Goal: Obtain resource: Obtain resource

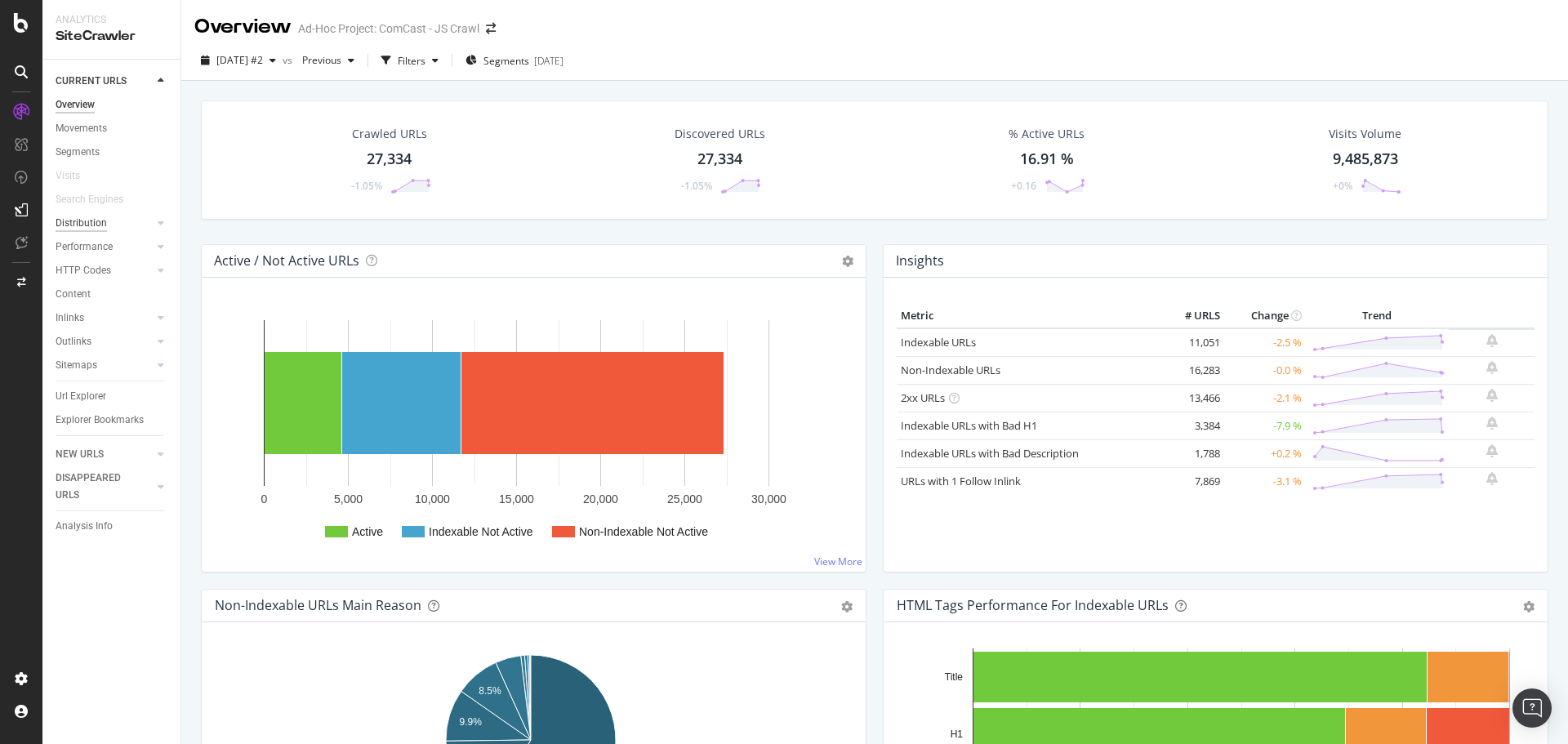
click at [95, 215] on div "Distribution" at bounding box center [81, 223] width 52 height 17
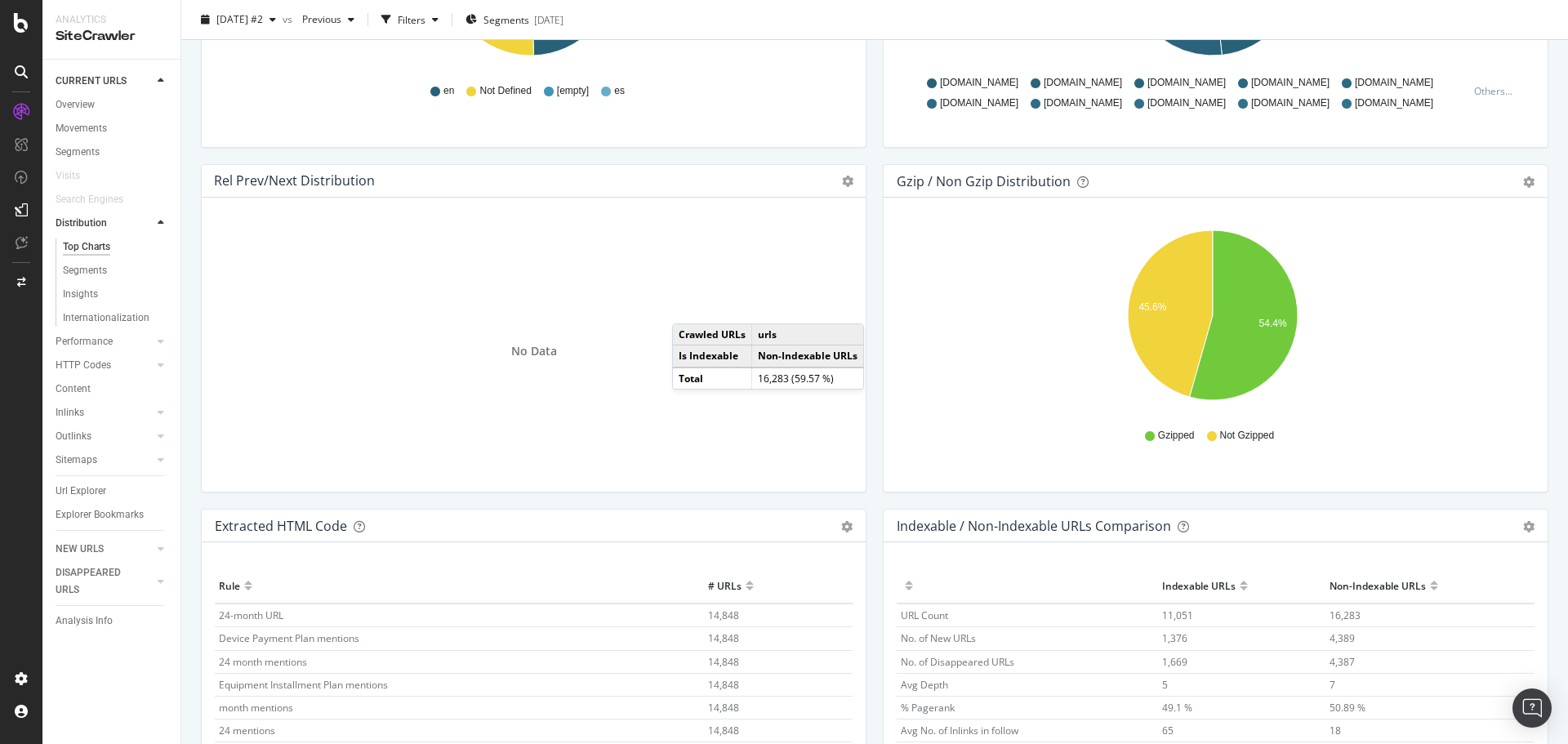
scroll to position [2290, 0]
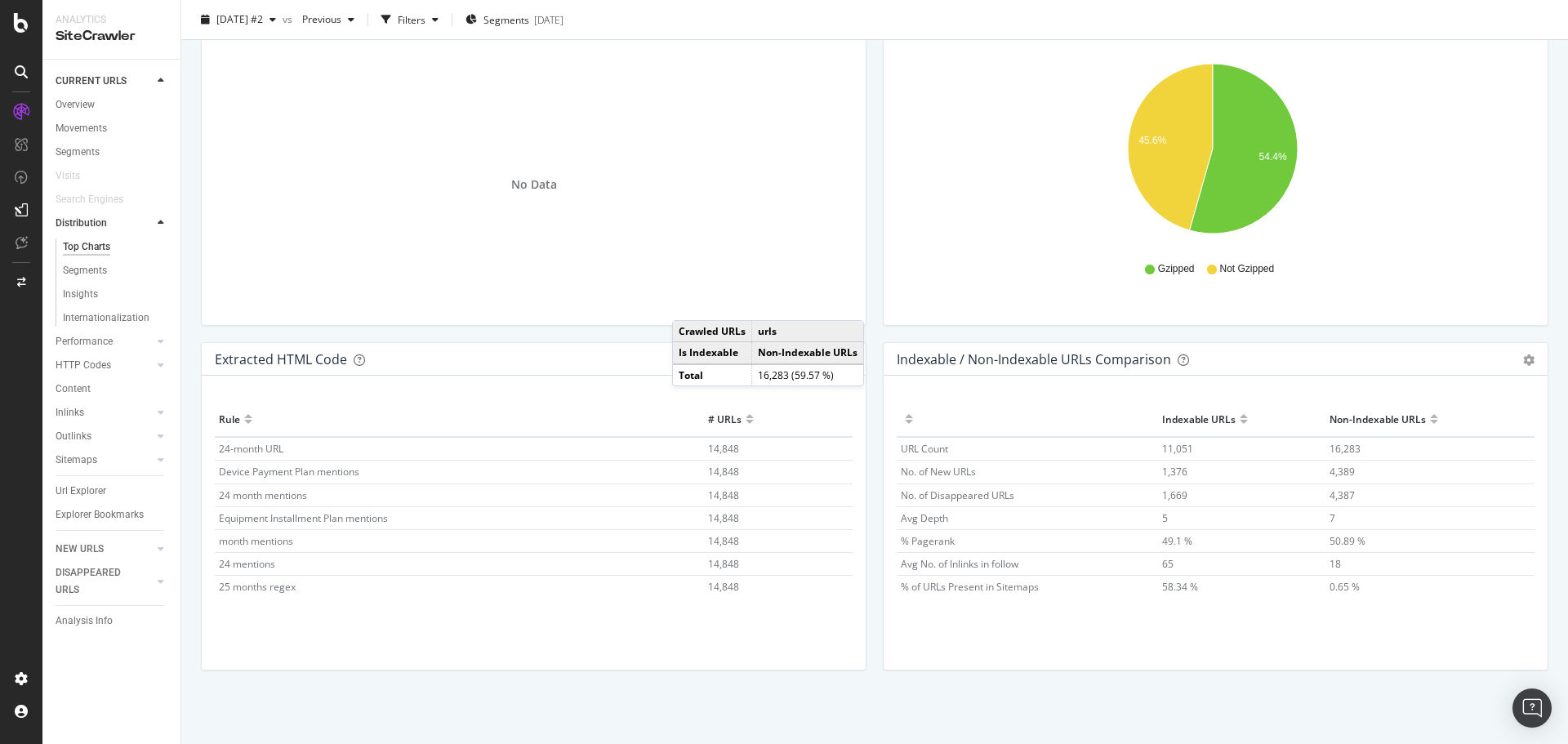
click at [720, 587] on span "14,848" at bounding box center [724, 587] width 31 height 14
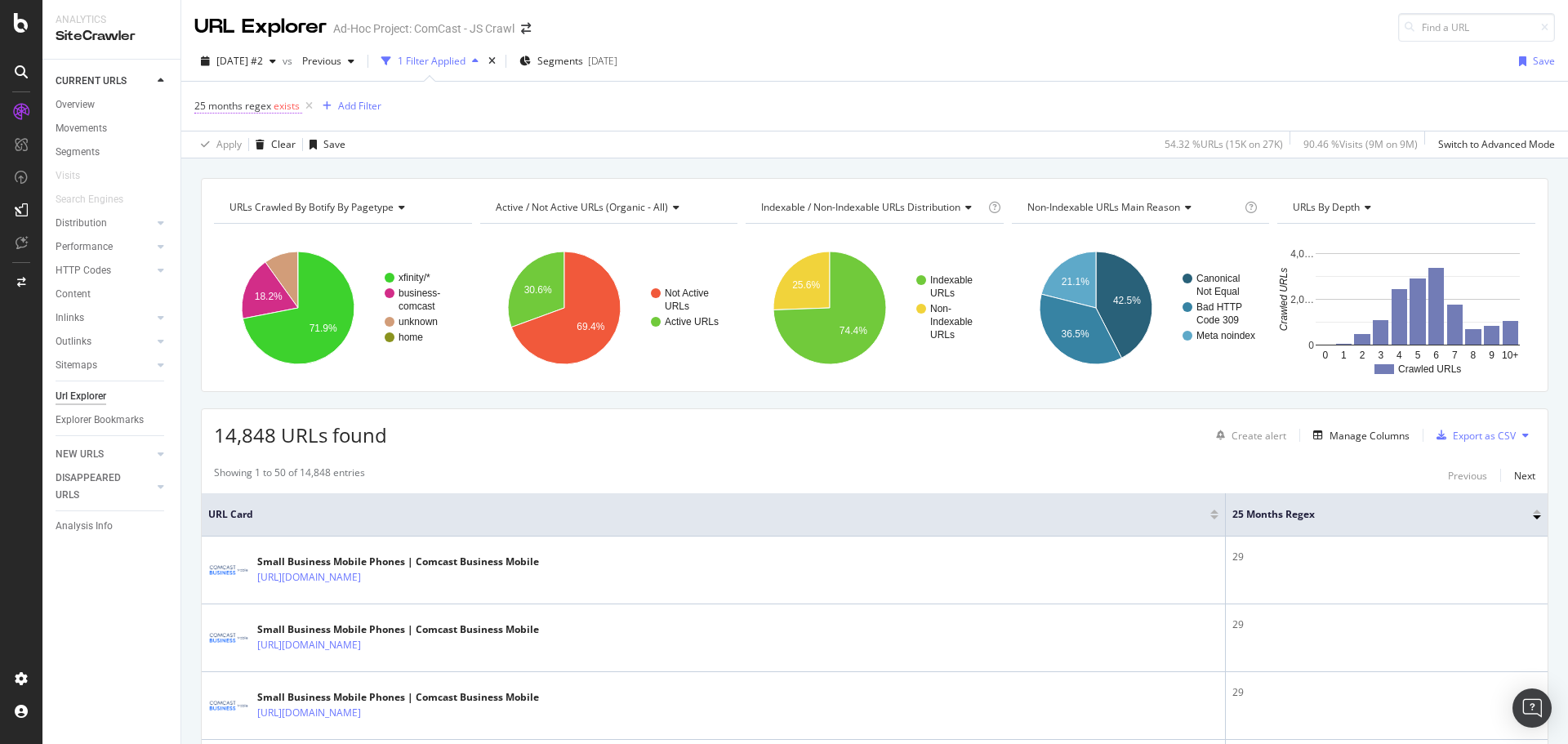
click at [276, 108] on span "exists" at bounding box center [286, 105] width 26 height 14
click at [238, 141] on icon at bounding box center [240, 145] width 11 height 10
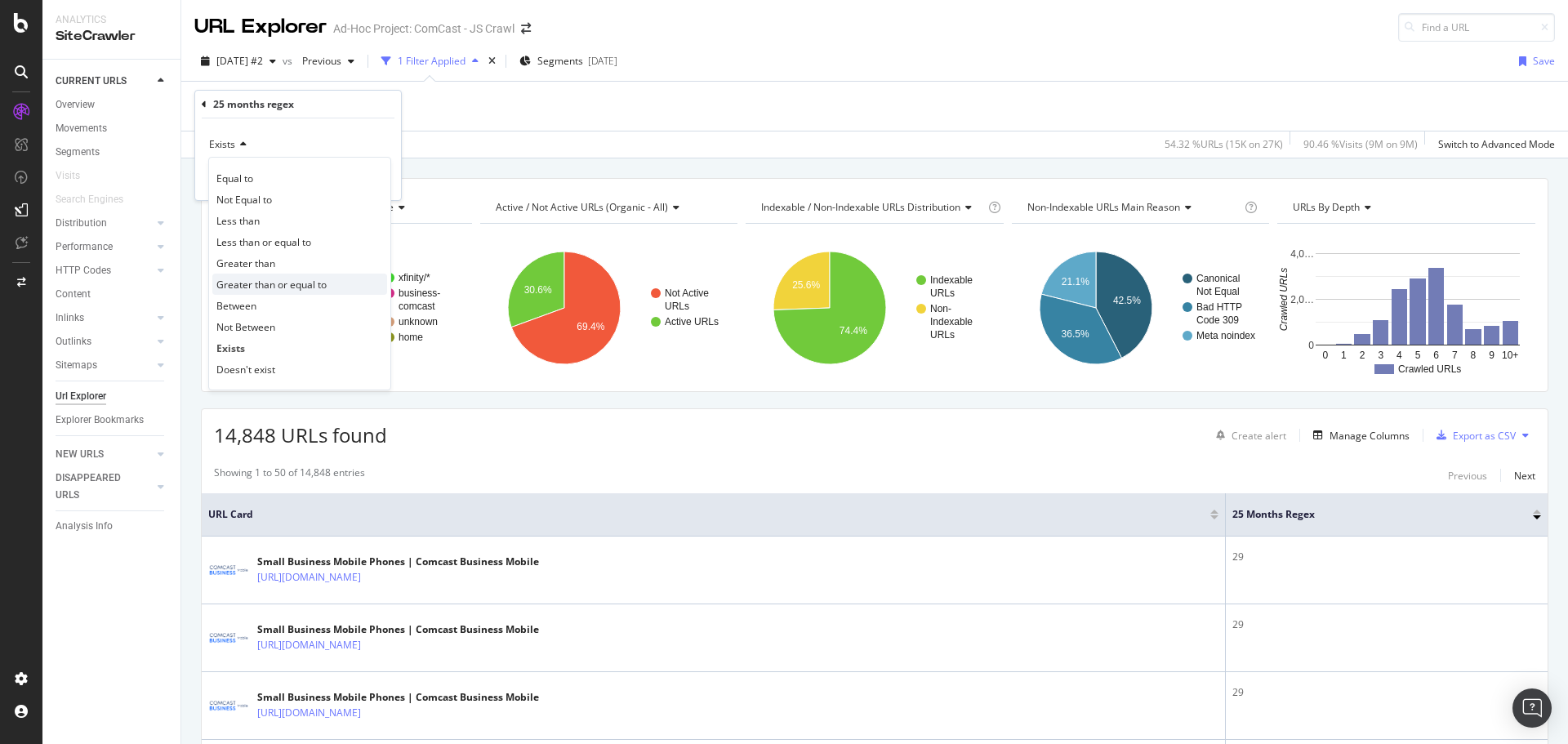
click at [253, 282] on span "Greater than or equal to" at bounding box center [272, 284] width 110 height 14
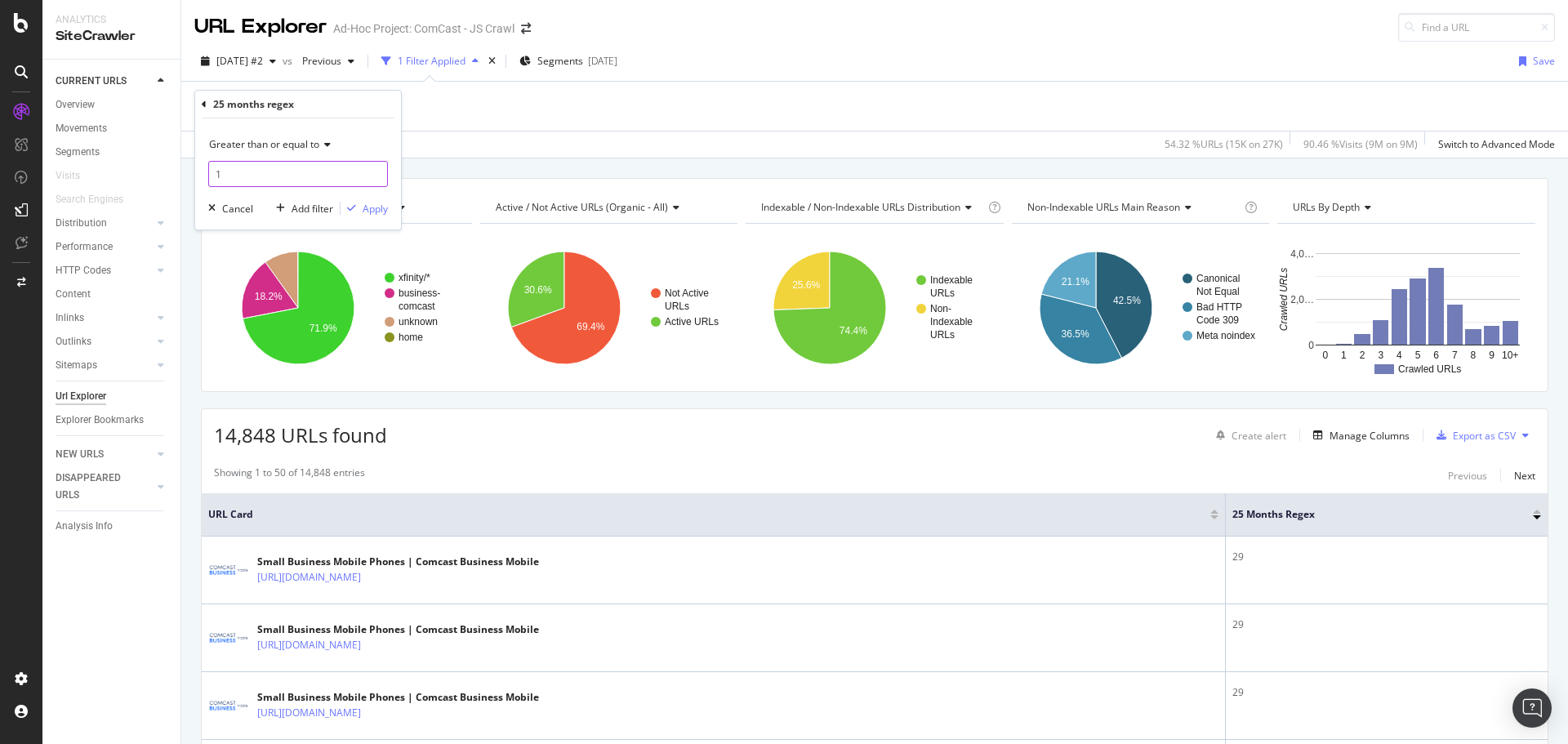
type input "1"
click at [374, 171] on input "1" at bounding box center [297, 174] width 180 height 26
click at [377, 204] on div "Apply" at bounding box center [375, 208] width 25 height 14
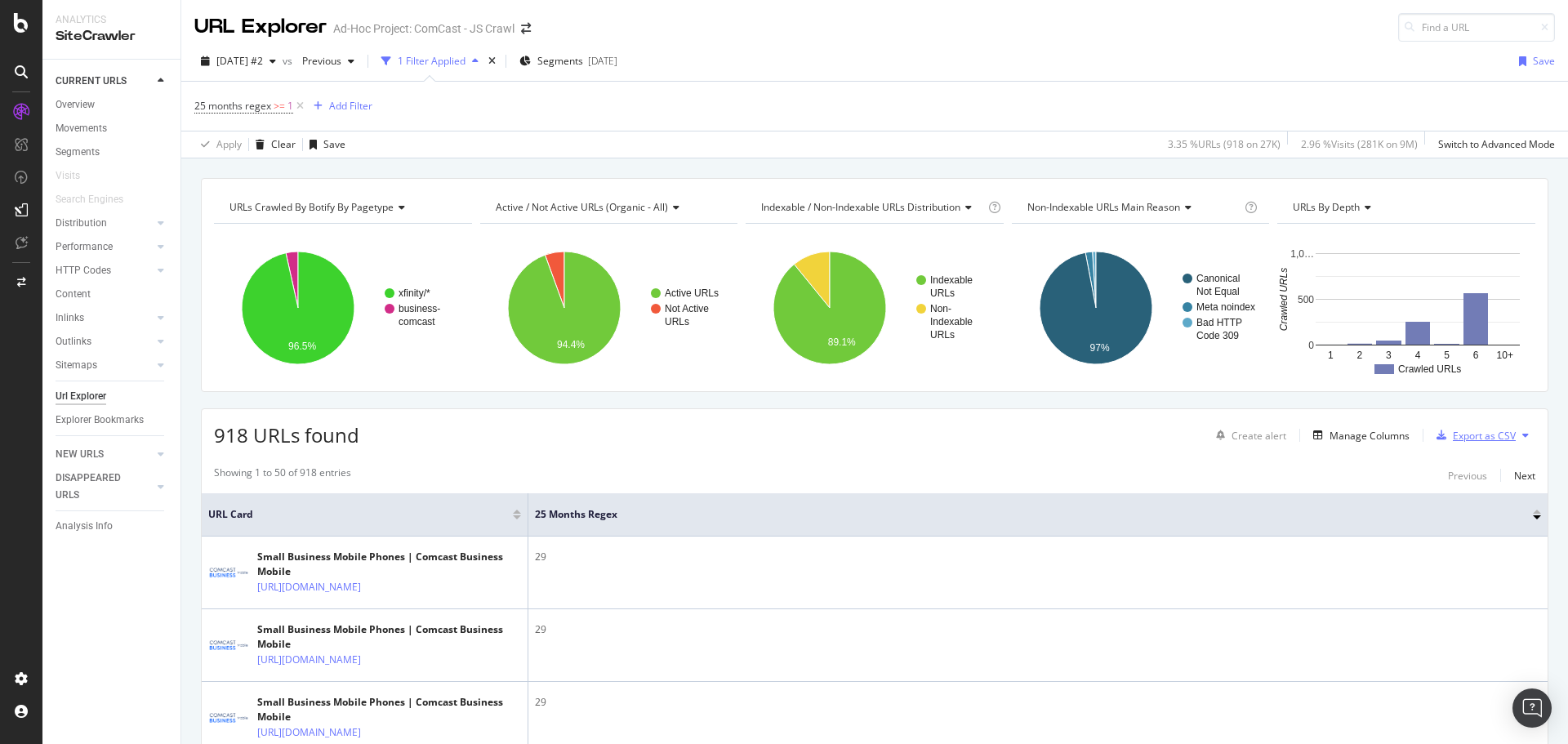
click at [1474, 436] on div "Export as CSV" at bounding box center [1484, 436] width 63 height 14
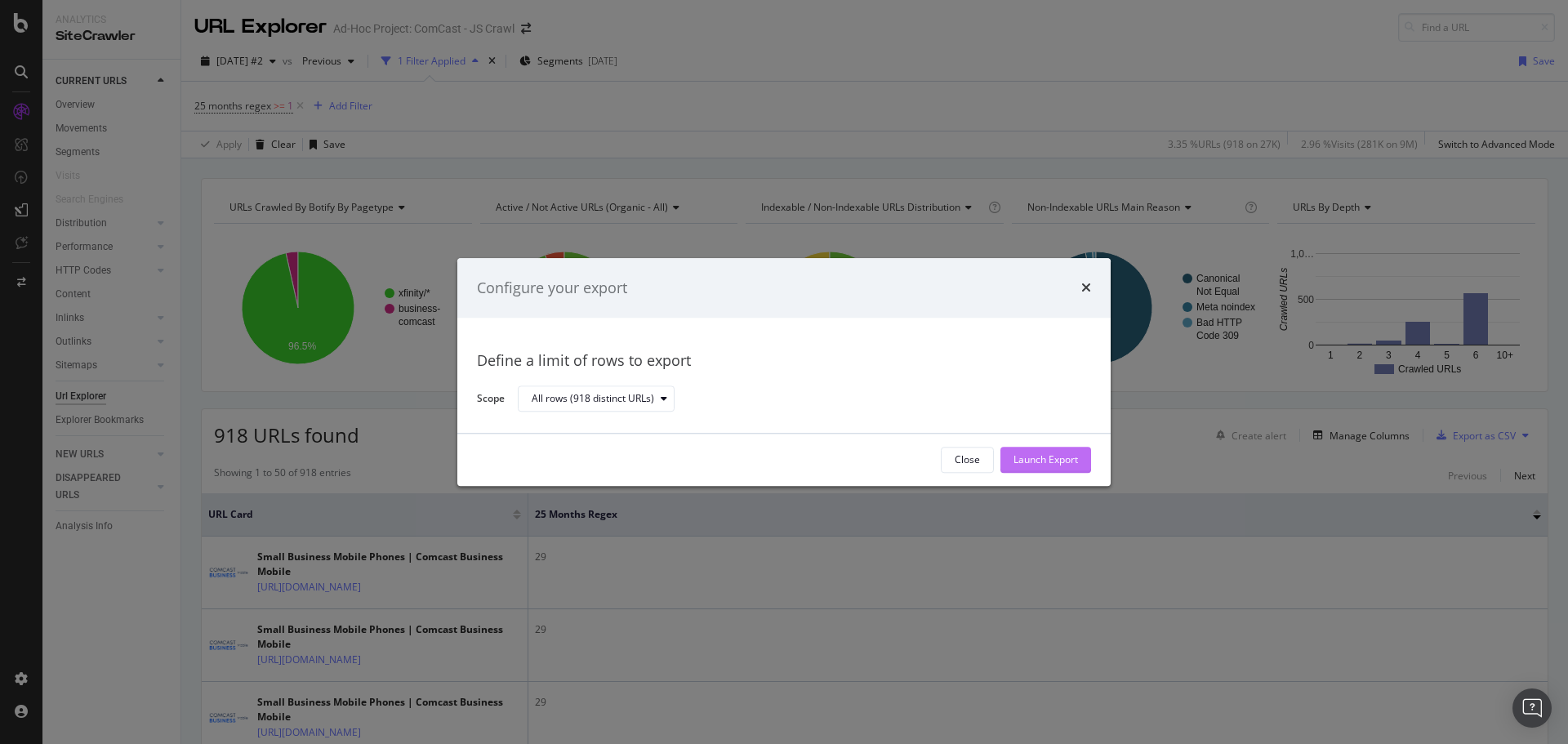
click at [1034, 457] on div "Launch Export" at bounding box center [1045, 459] width 64 height 14
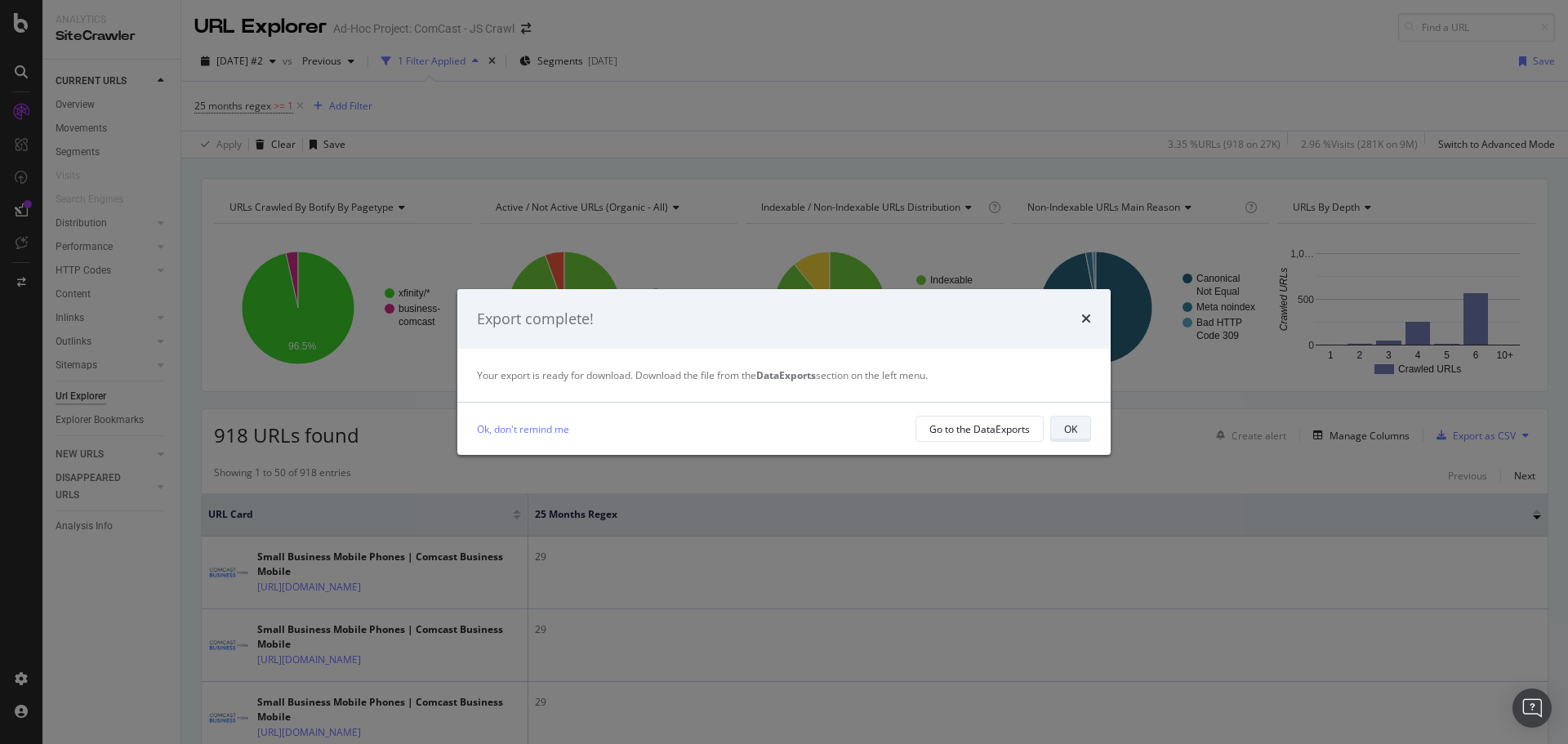
click at [1064, 436] on div "OK" at bounding box center [1070, 428] width 13 height 23
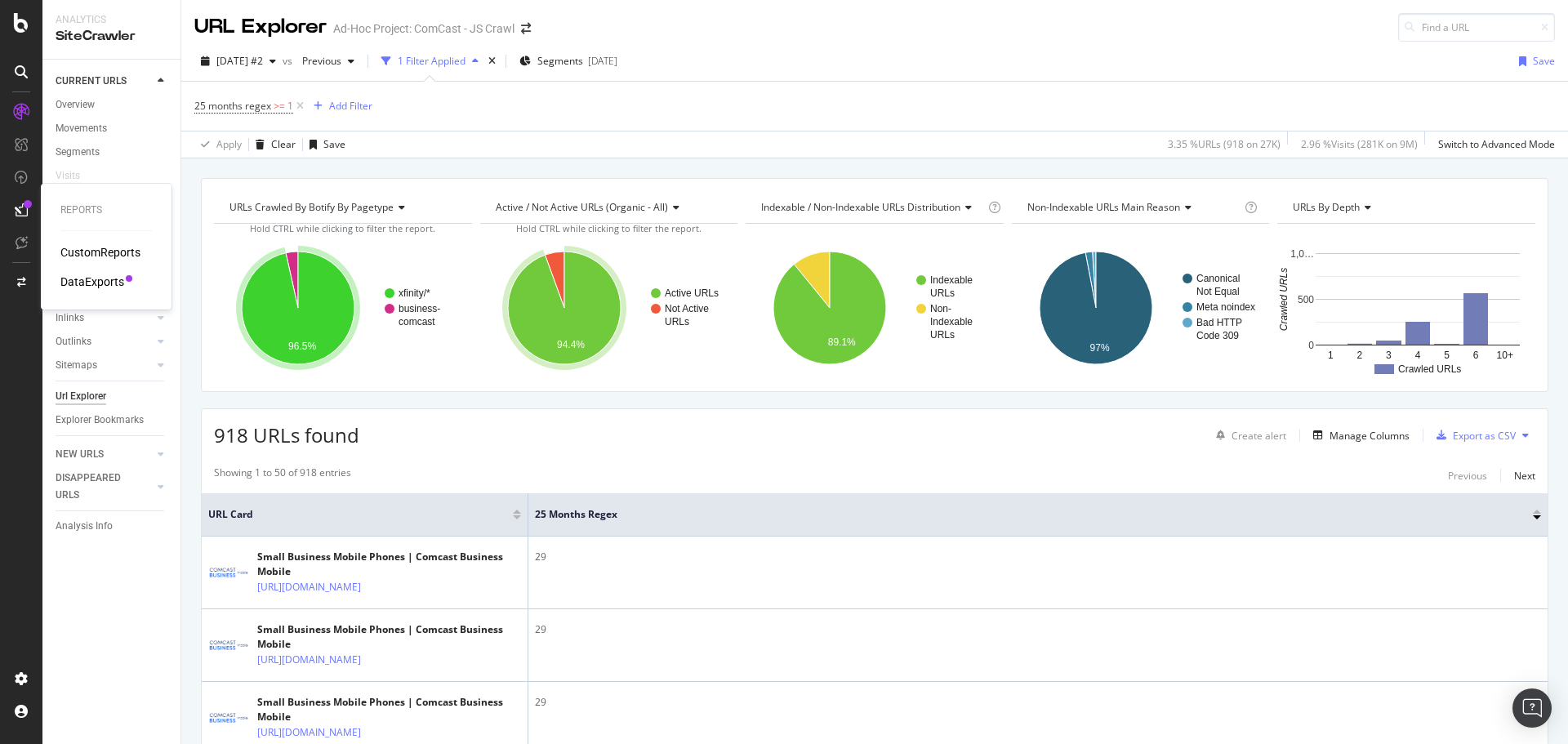
click at [91, 277] on div "DataExports" at bounding box center [92, 282] width 64 height 17
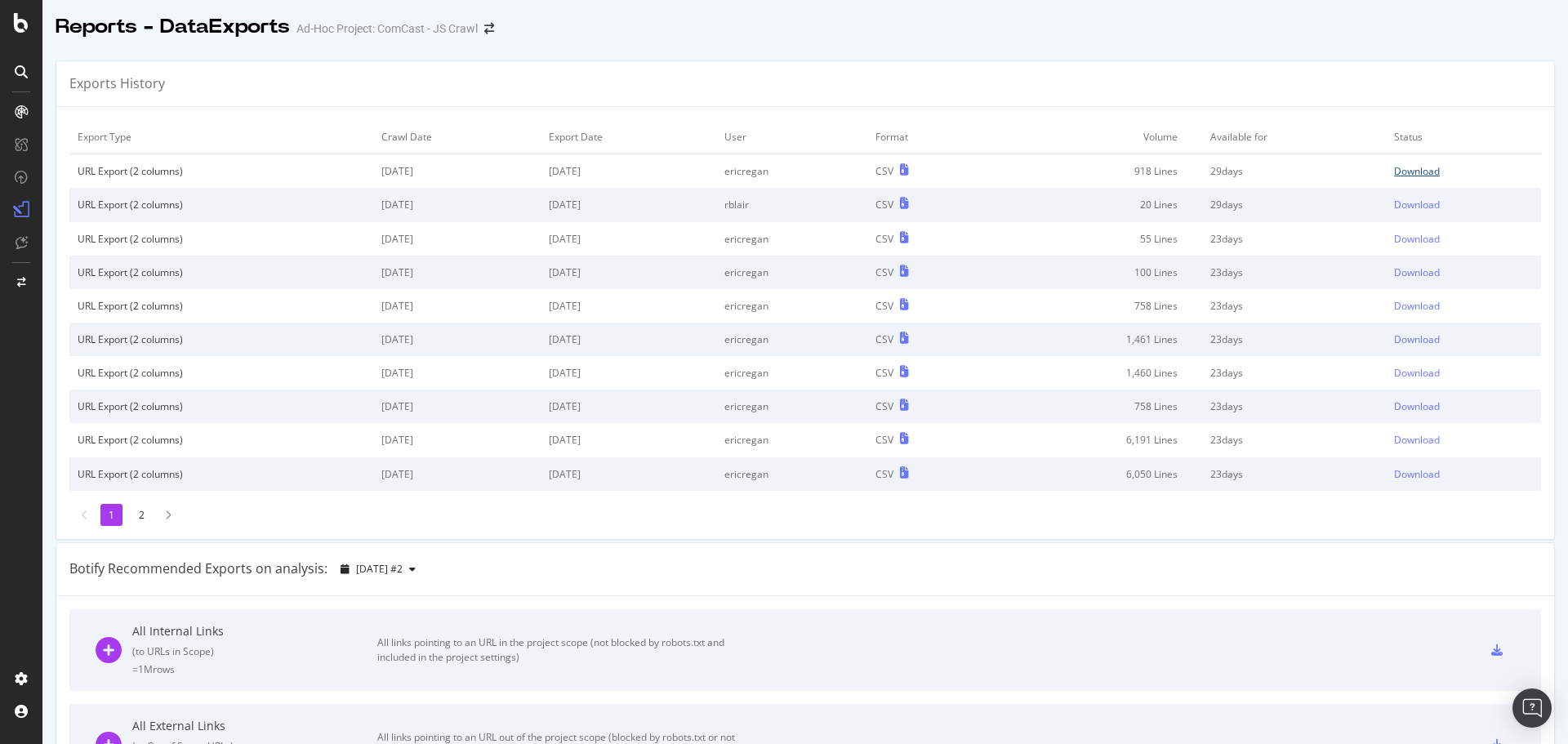
click at [1394, 168] on div "Download" at bounding box center [1417, 170] width 46 height 14
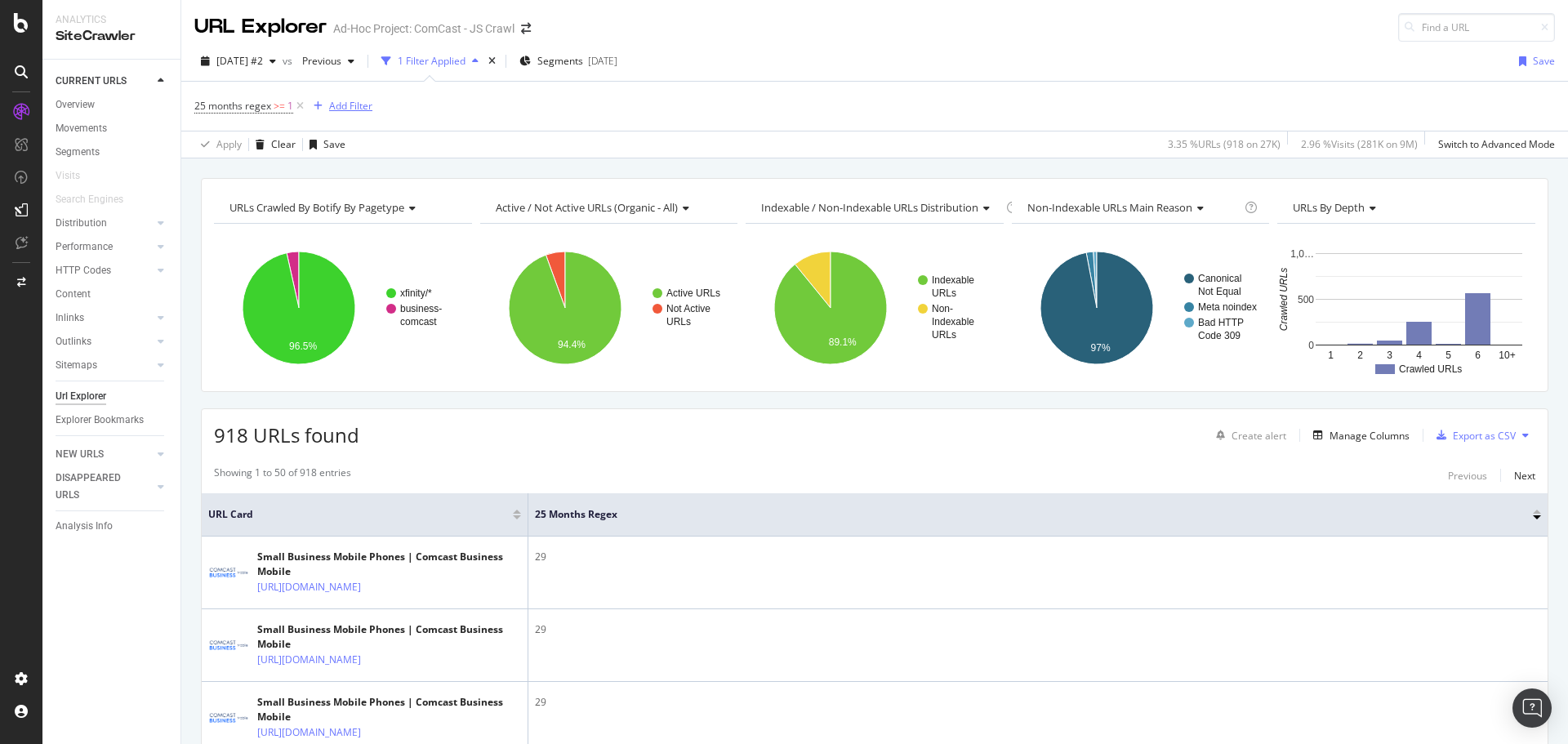
click at [350, 107] on div "Add Filter" at bounding box center [350, 105] width 43 height 14
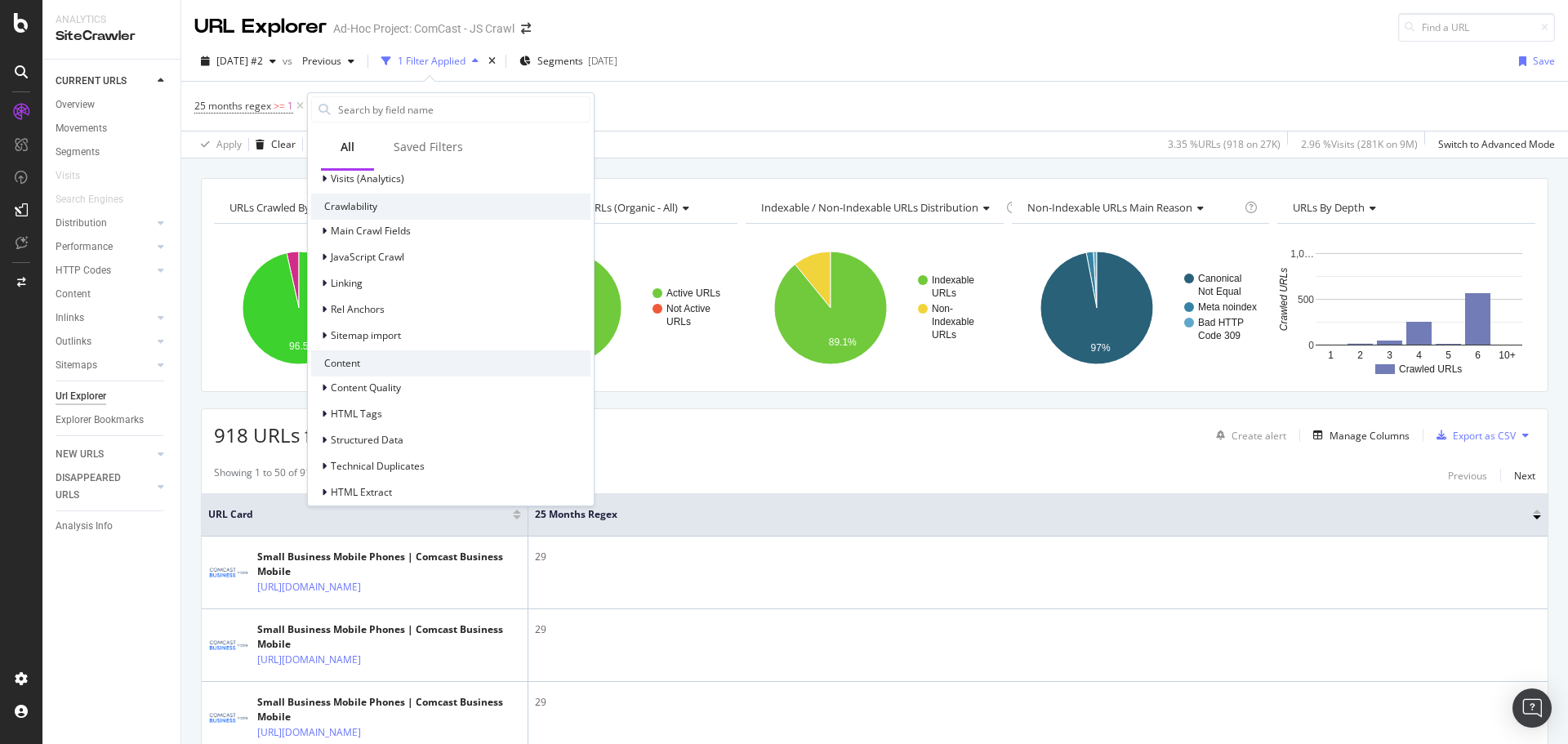
scroll to position [378, 0]
click at [322, 482] on icon at bounding box center [323, 481] width 5 height 10
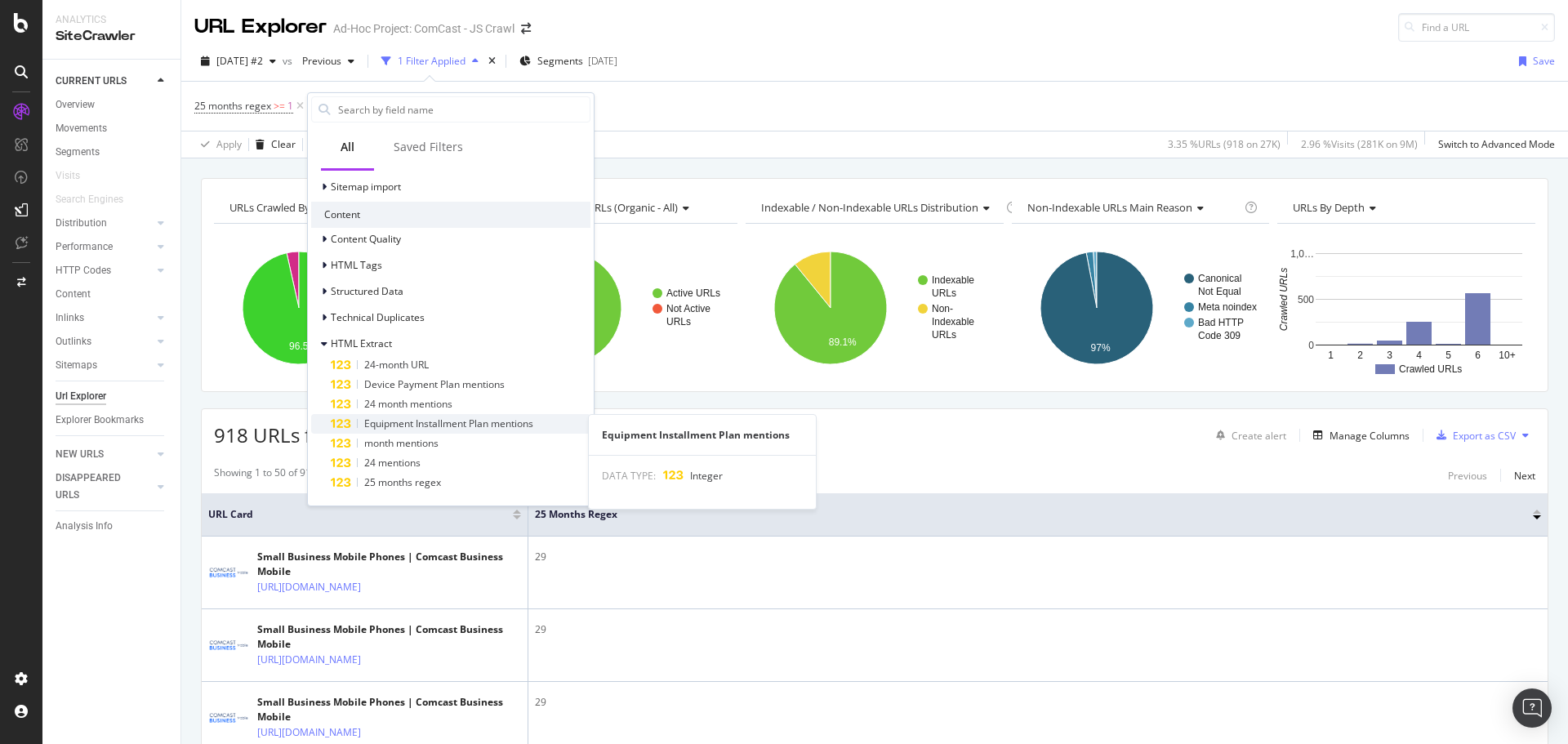
click at [502, 422] on span "Equipment Installment Plan mentions" at bounding box center [448, 423] width 169 height 14
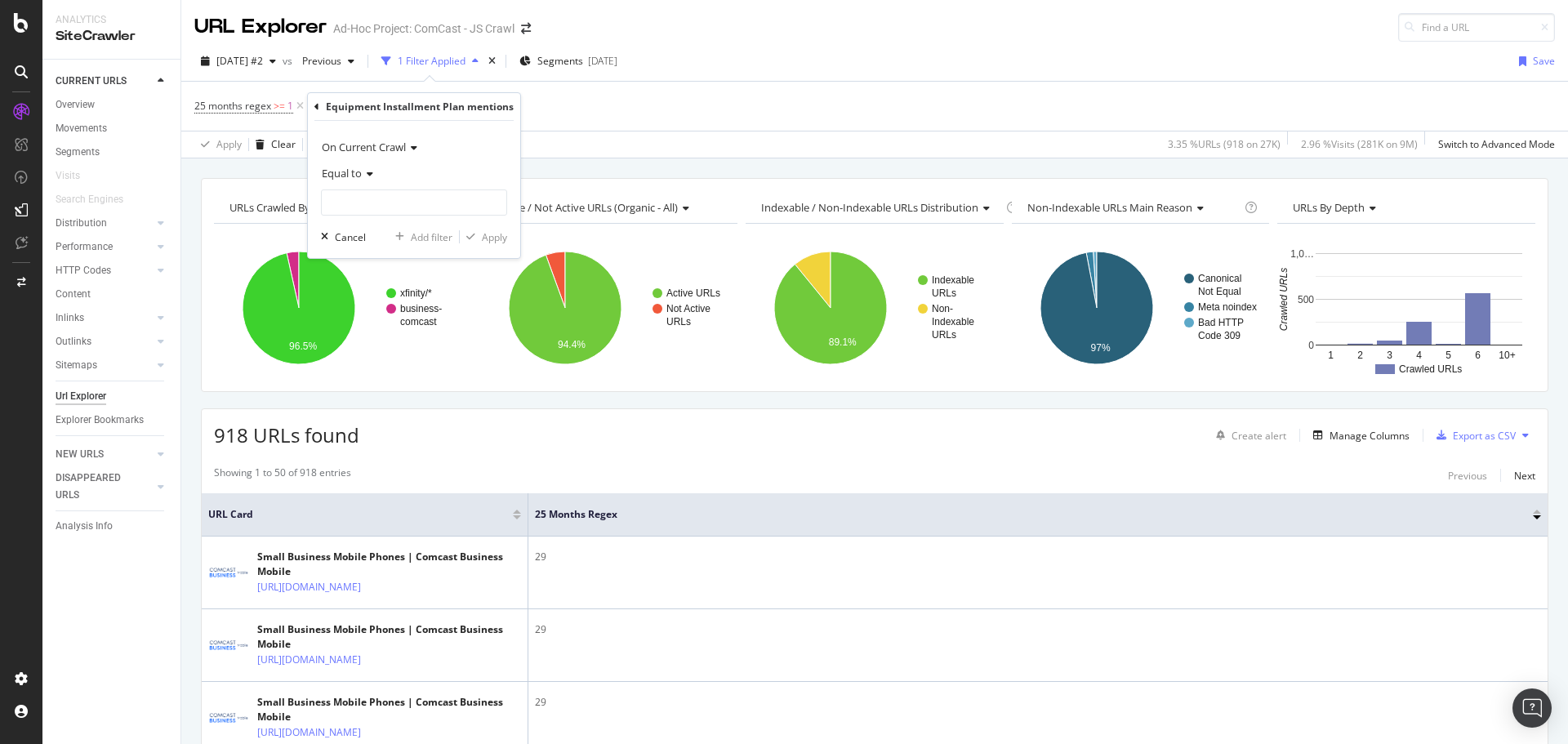
click at [370, 177] on icon at bounding box center [367, 174] width 11 height 10
click at [378, 319] on span "Greater than or equal to" at bounding box center [384, 313] width 110 height 14
type input "1"
click at [494, 195] on input "1" at bounding box center [413, 203] width 186 height 26
click at [494, 241] on div "Apply" at bounding box center [494, 237] width 25 height 14
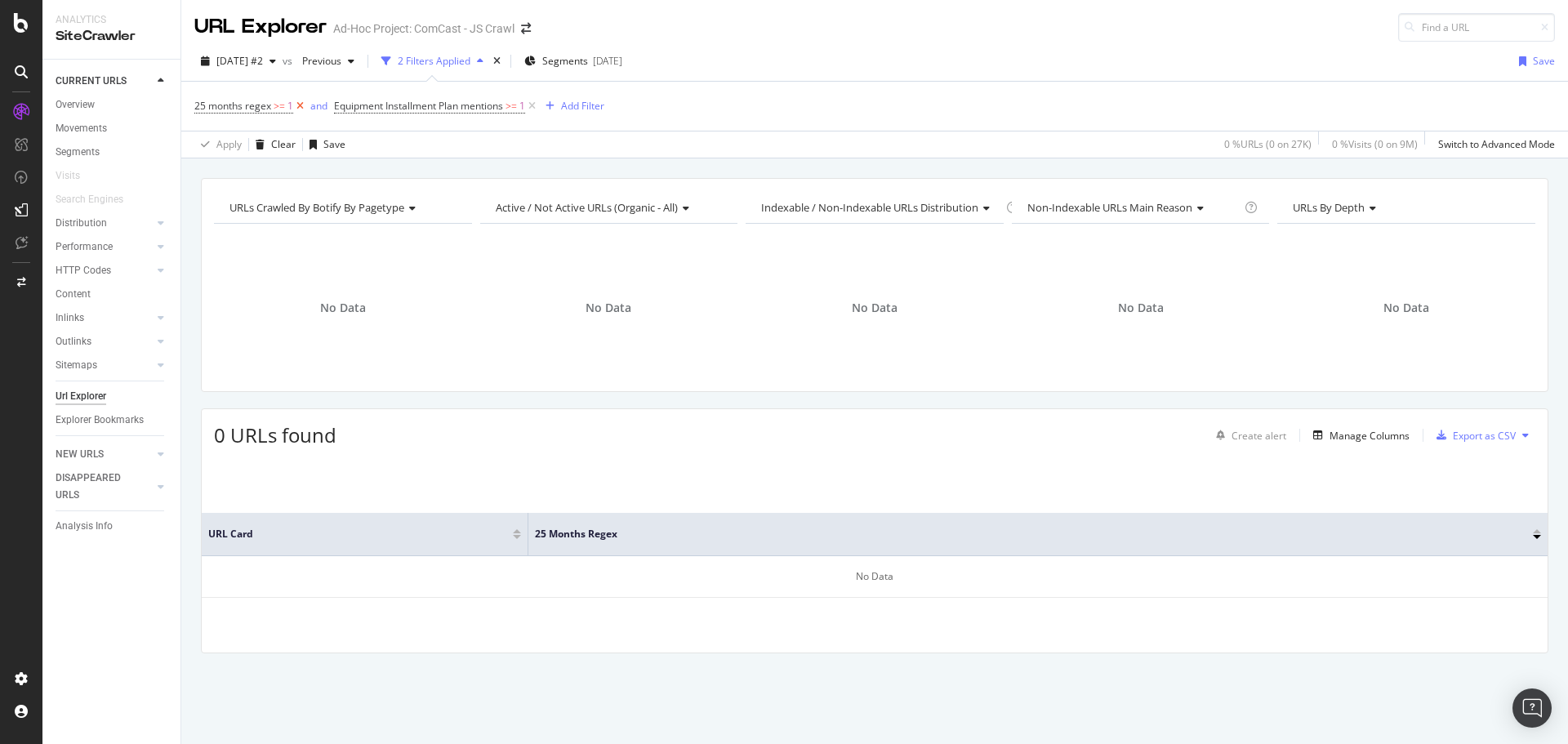
click at [300, 106] on icon at bounding box center [299, 106] width 14 height 17
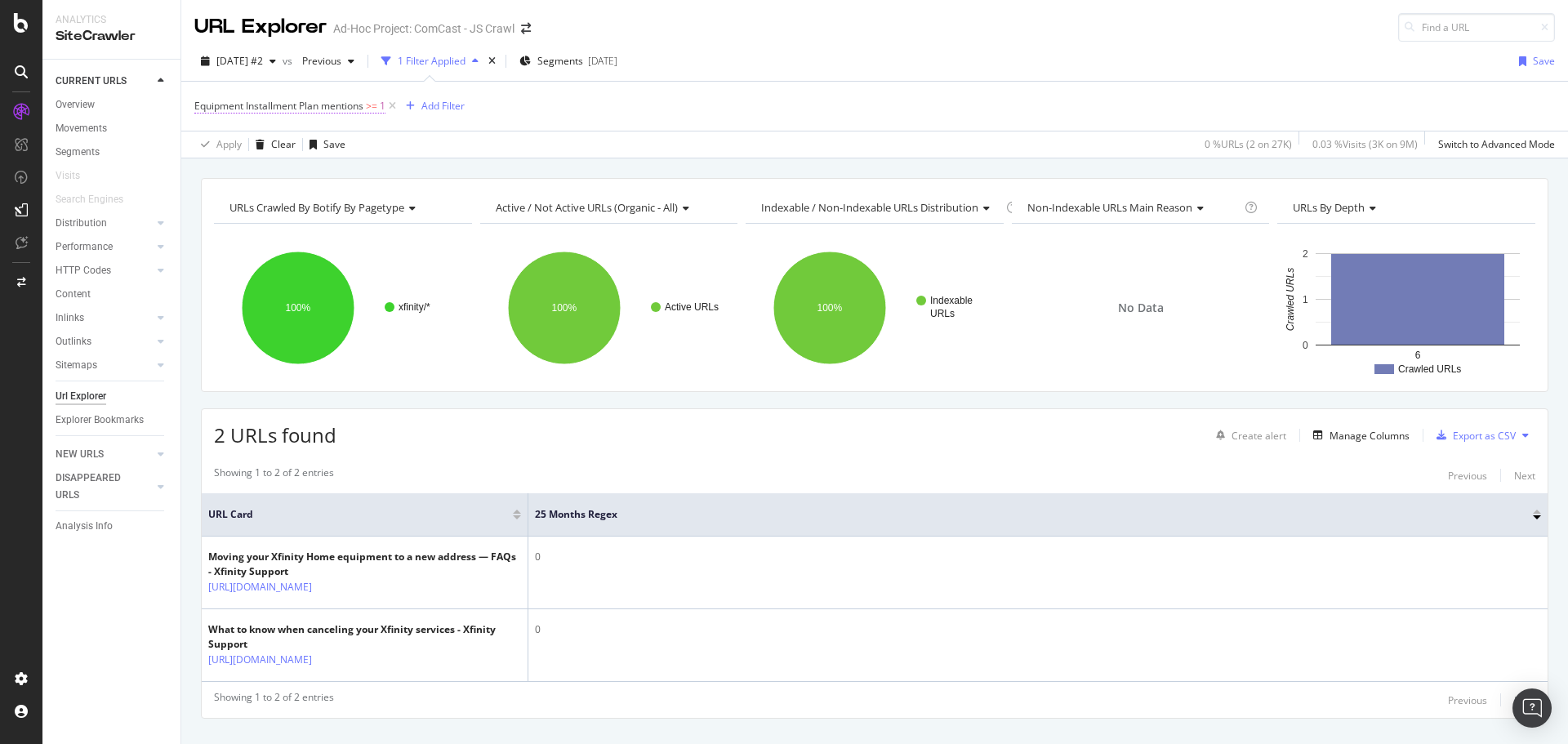
click at [308, 106] on span "Equipment Installment Plan mentions" at bounding box center [279, 105] width 169 height 14
click at [203, 106] on icon at bounding box center [203, 104] width 5 height 10
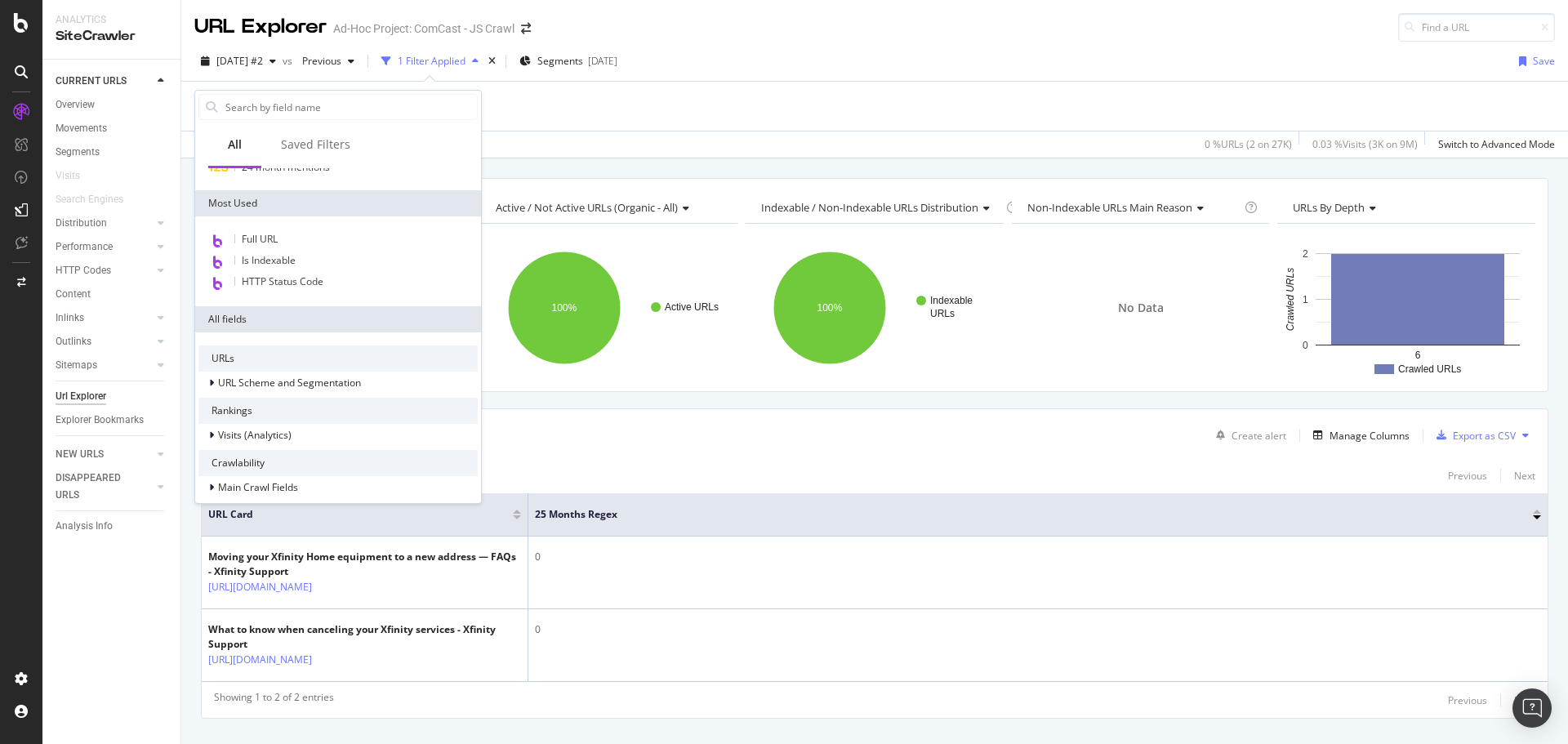
scroll to position [378, 0]
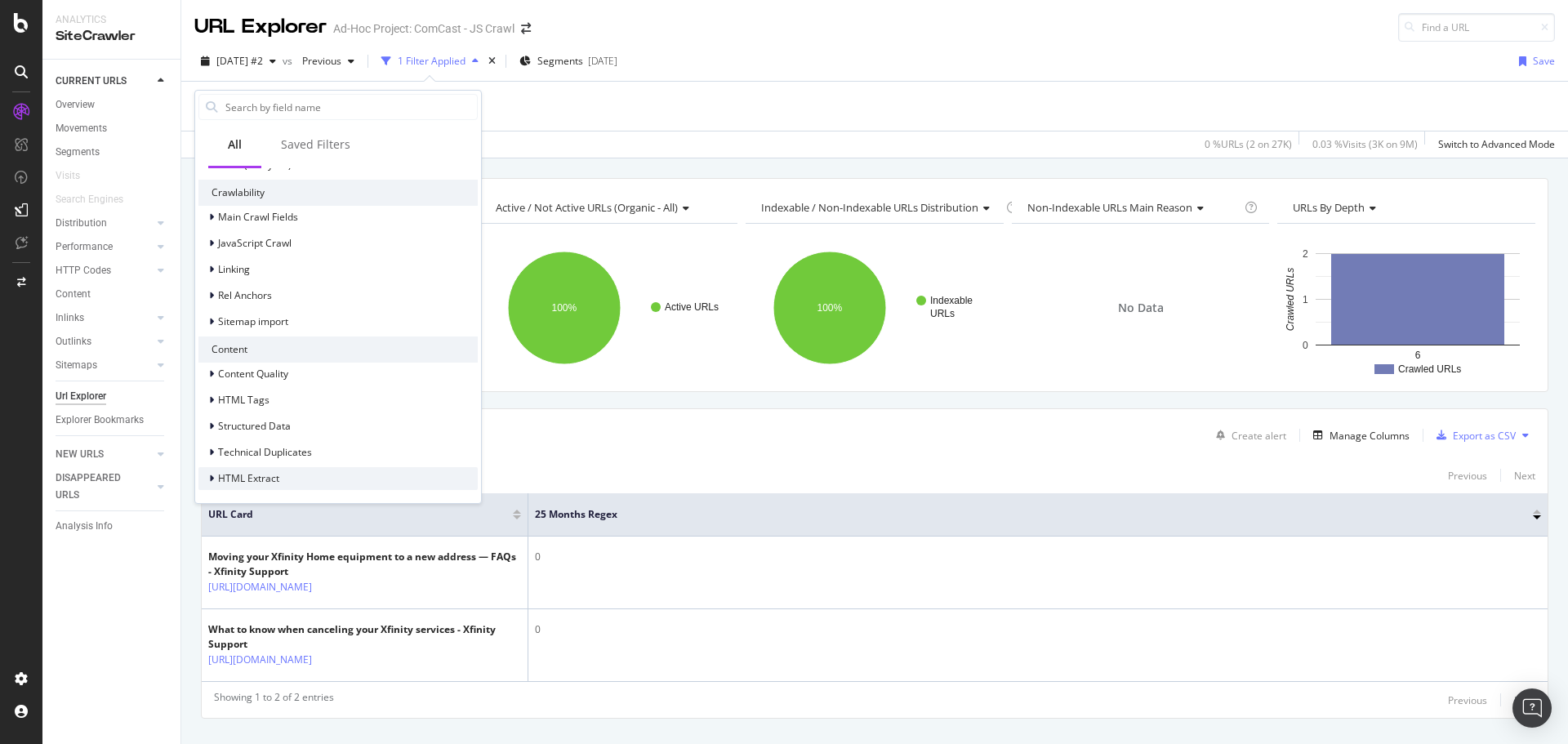
click at [297, 482] on div "HTML Extract" at bounding box center [337, 478] width 279 height 23
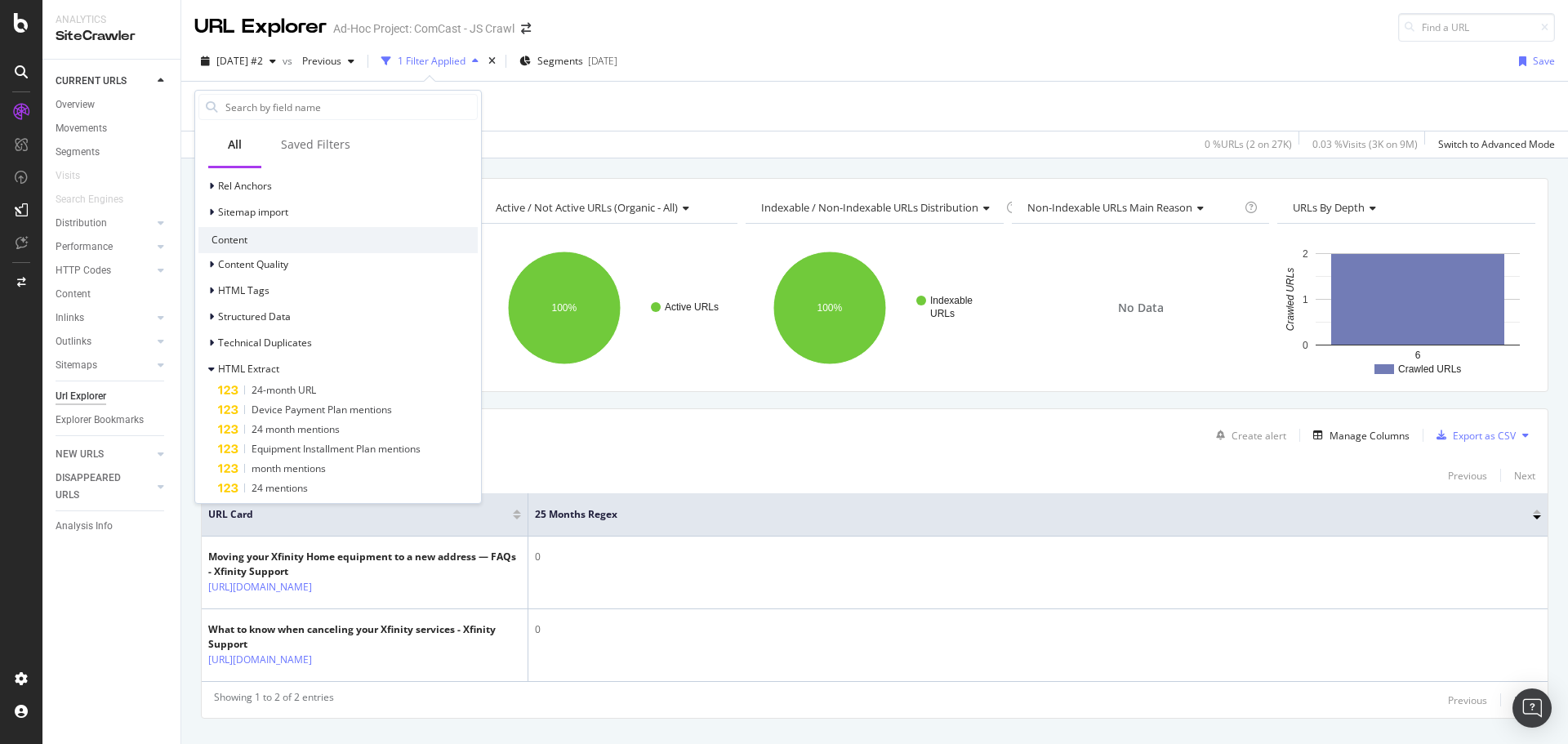
scroll to position [516, 0]
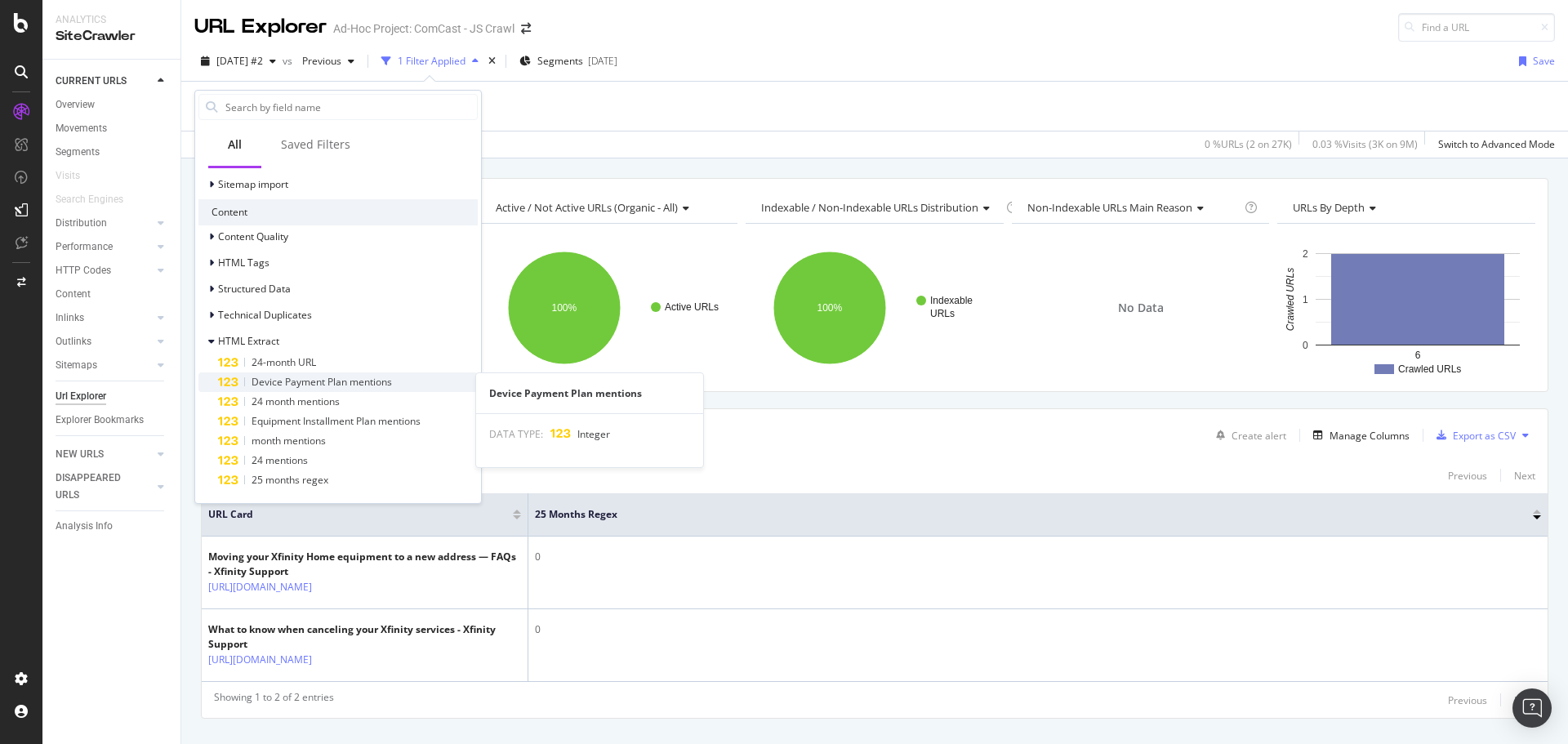
click at [314, 382] on span "Device Payment Plan mentions" at bounding box center [321, 381] width 141 height 14
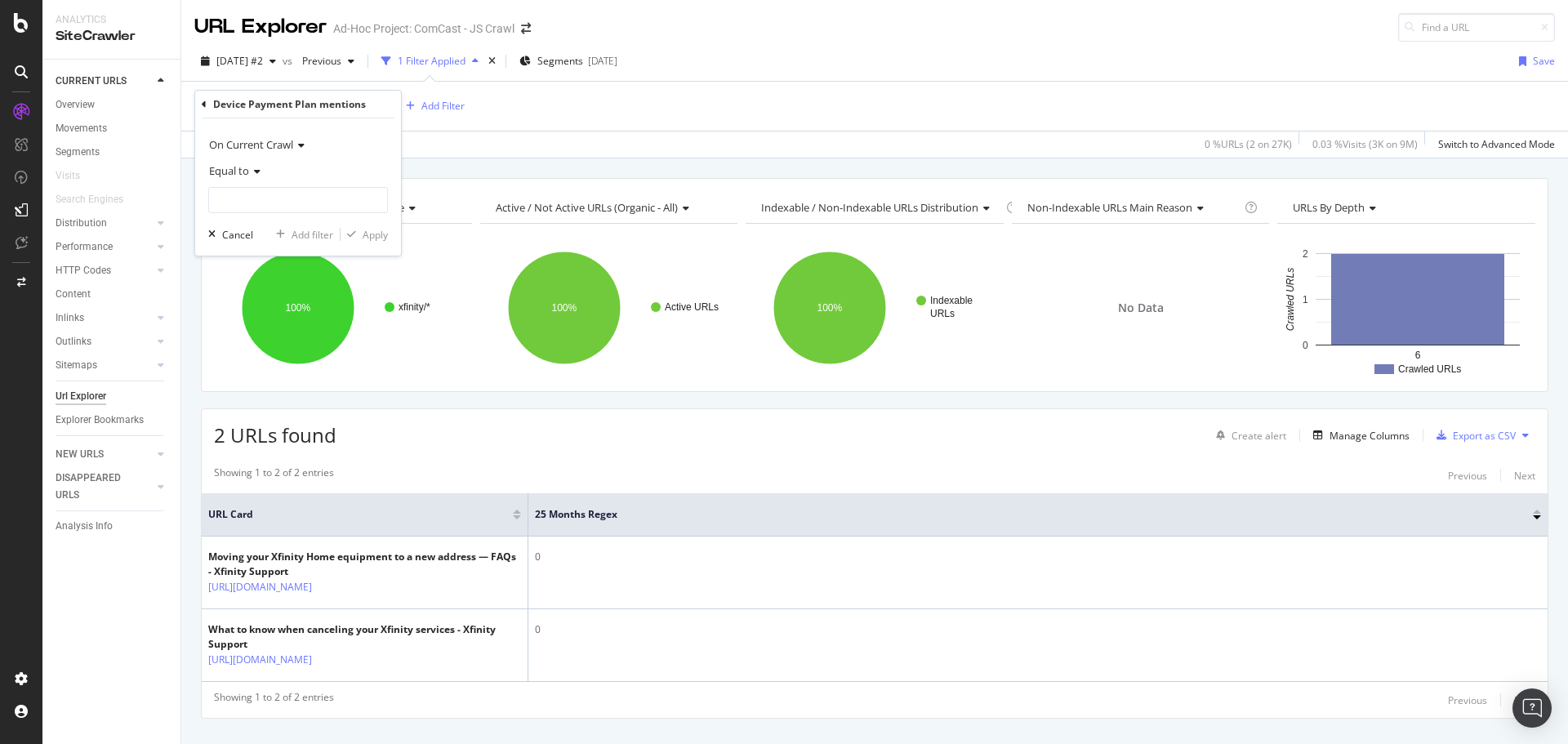
click at [256, 171] on icon at bounding box center [254, 171] width 11 height 10
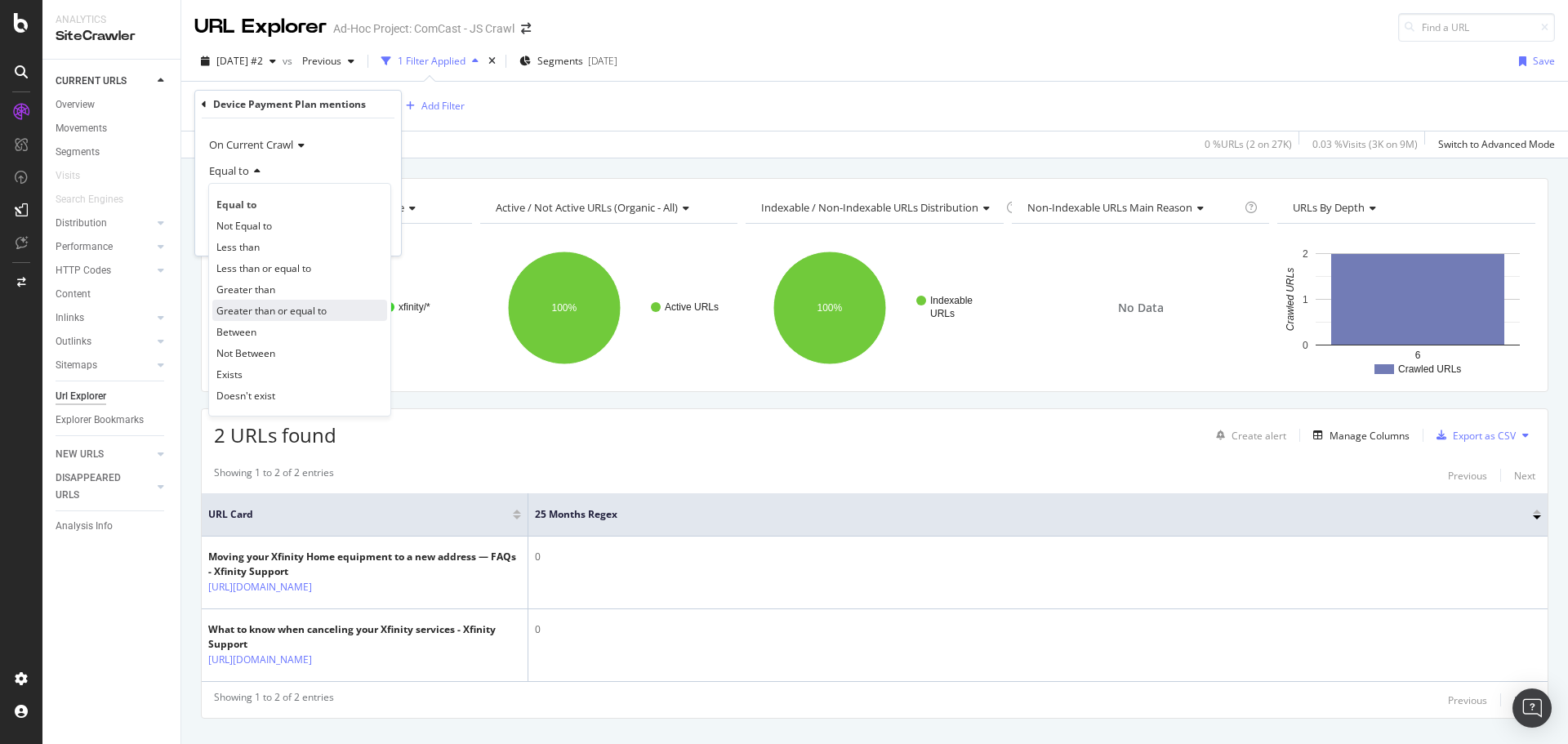
click at [271, 304] on span "Greater than or equal to" at bounding box center [272, 310] width 110 height 14
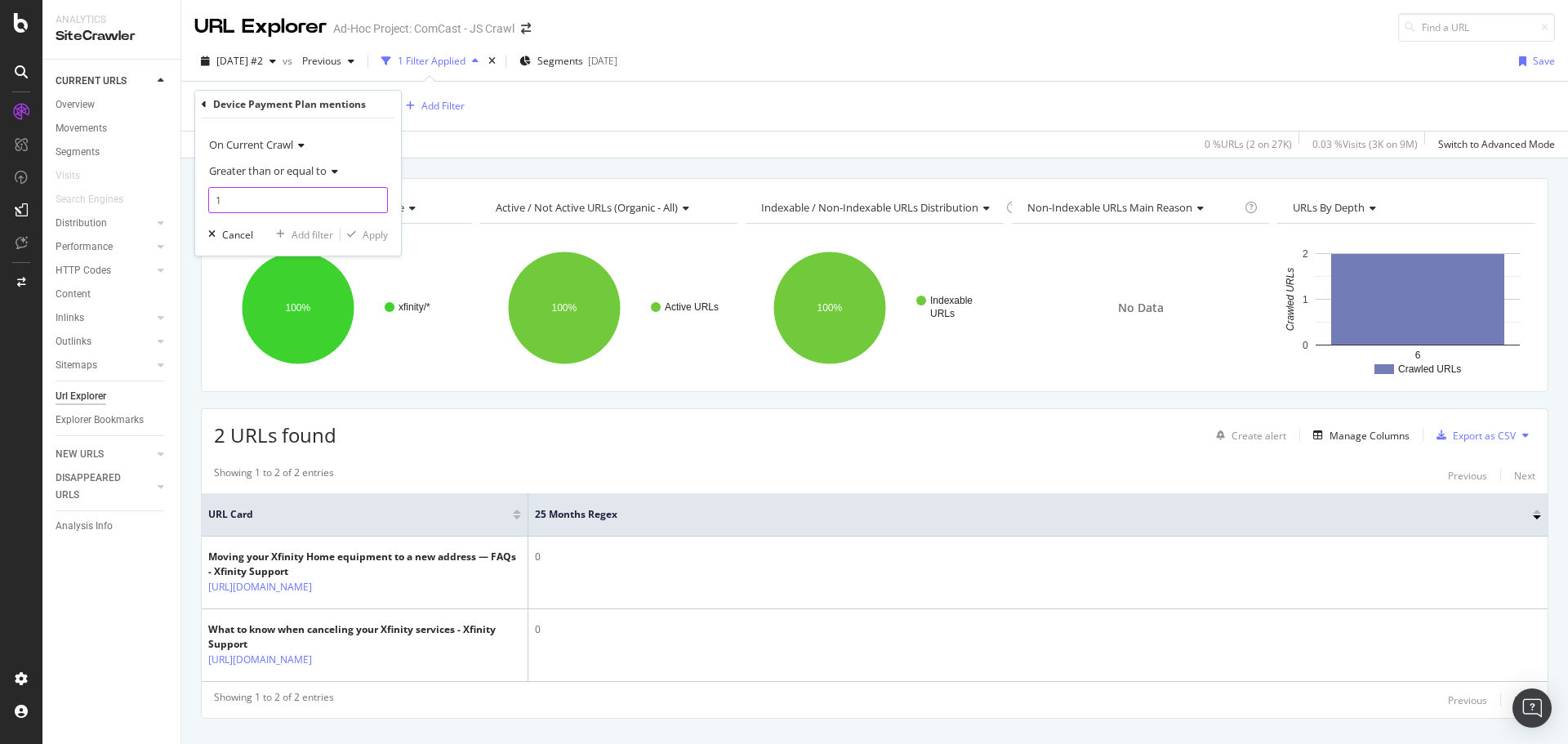
type input "1"
click at [375, 192] on input "1" at bounding box center [297, 200] width 180 height 26
click at [373, 232] on div "Apply" at bounding box center [375, 234] width 25 height 14
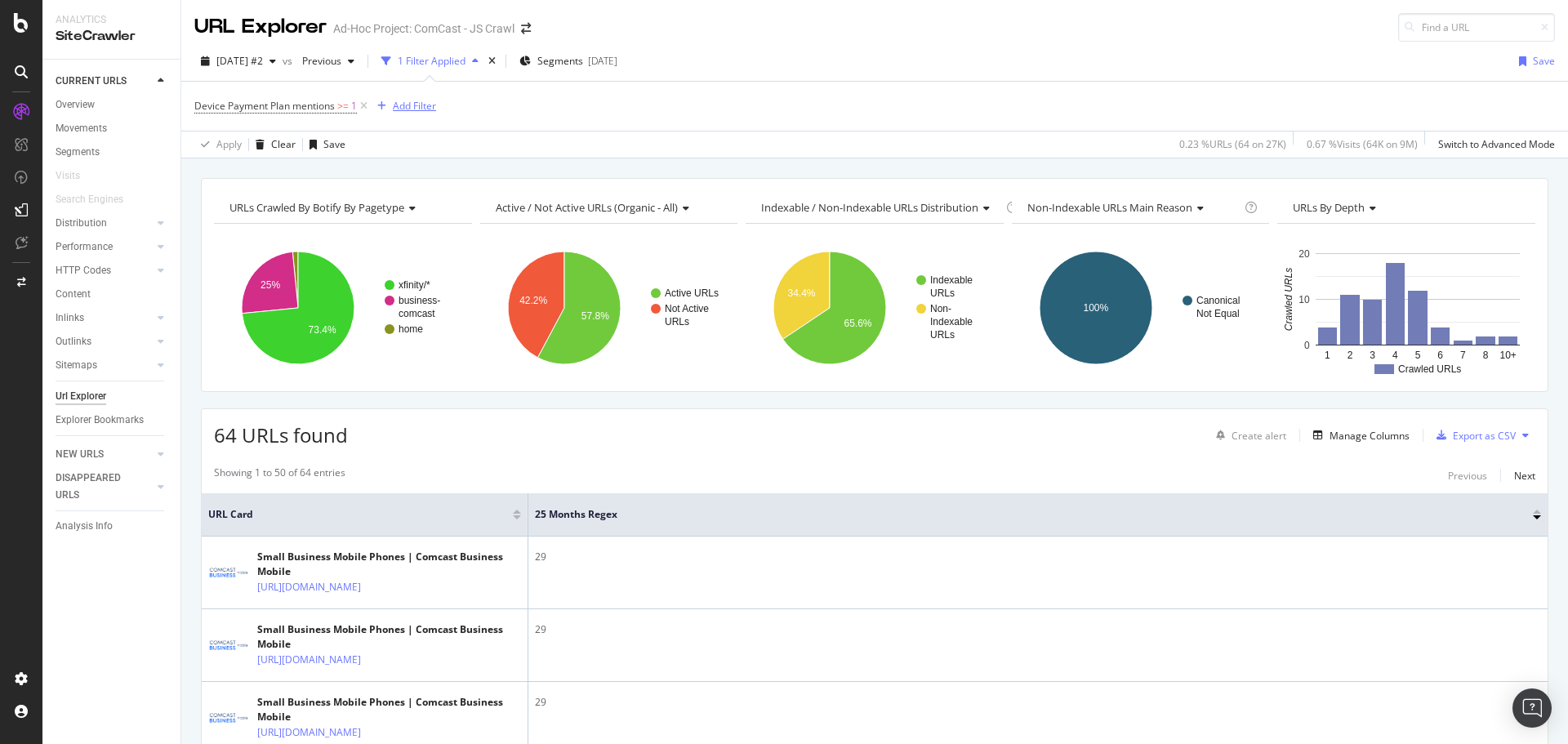
click at [418, 101] on div "Add Filter" at bounding box center [414, 105] width 43 height 14
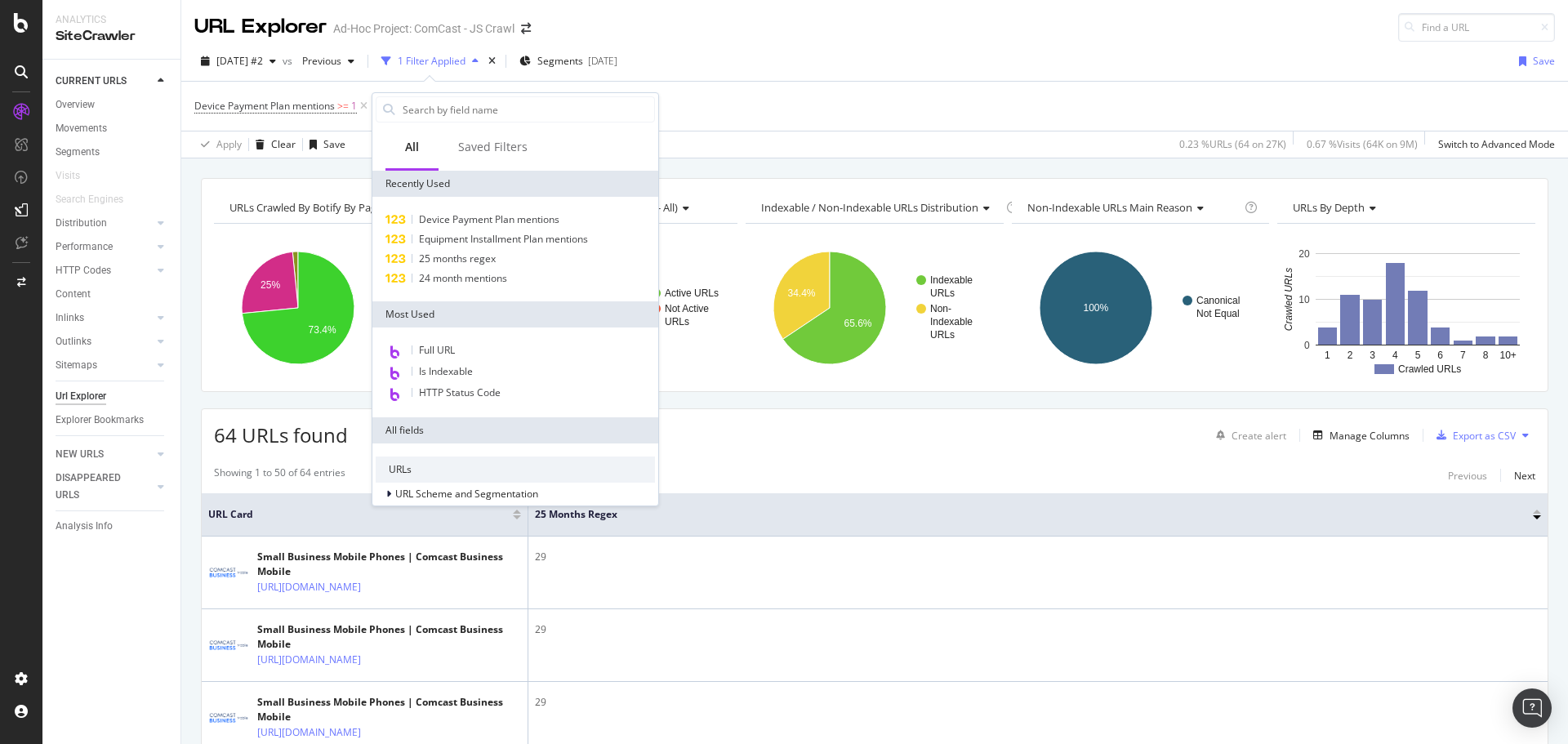
scroll to position [378, 0]
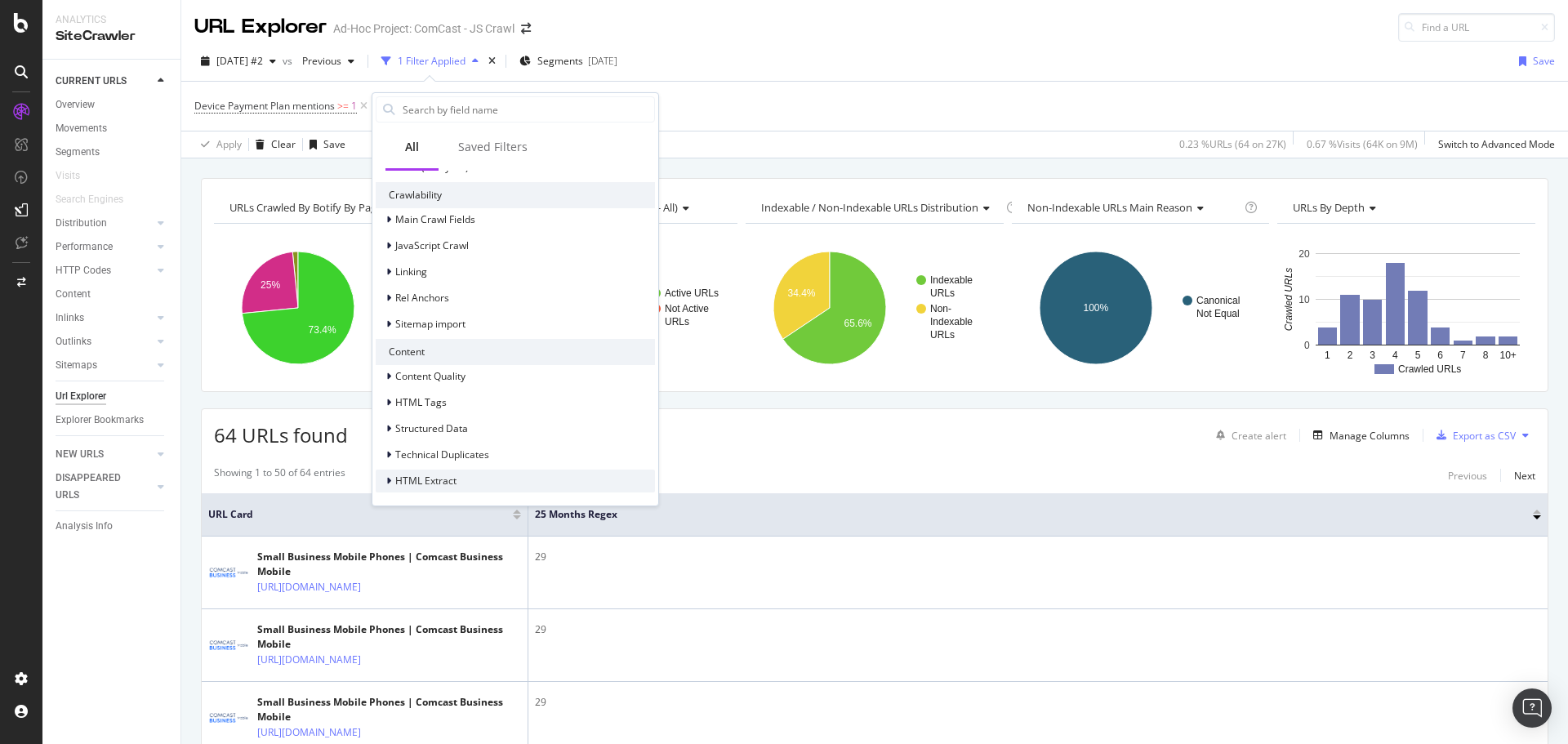
click at [392, 483] on div at bounding box center [390, 481] width 10 height 17
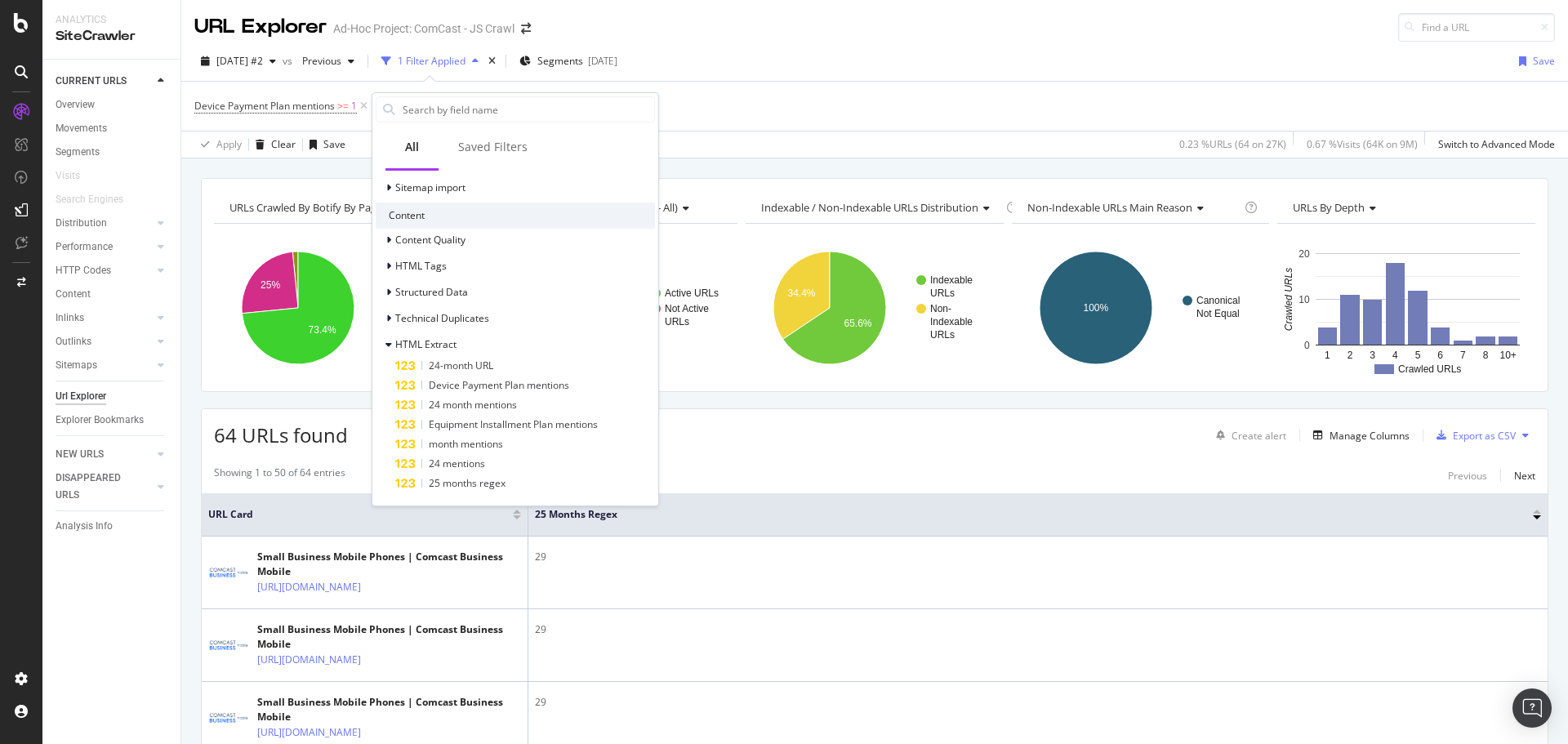
scroll to position [516, 0]
click at [453, 487] on span "25 months regex" at bounding box center [467, 482] width 76 height 14
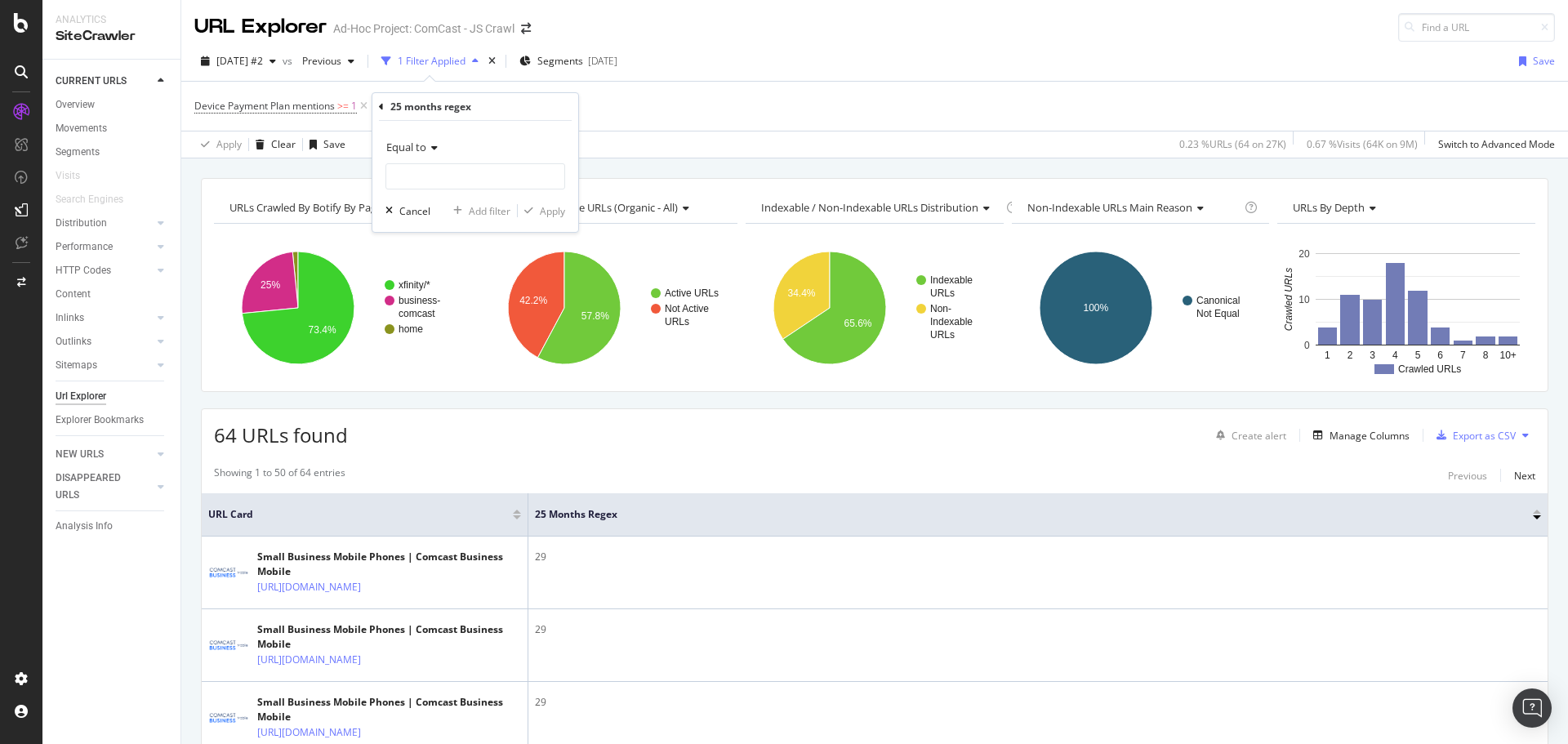
click at [431, 149] on icon at bounding box center [432, 147] width 11 height 10
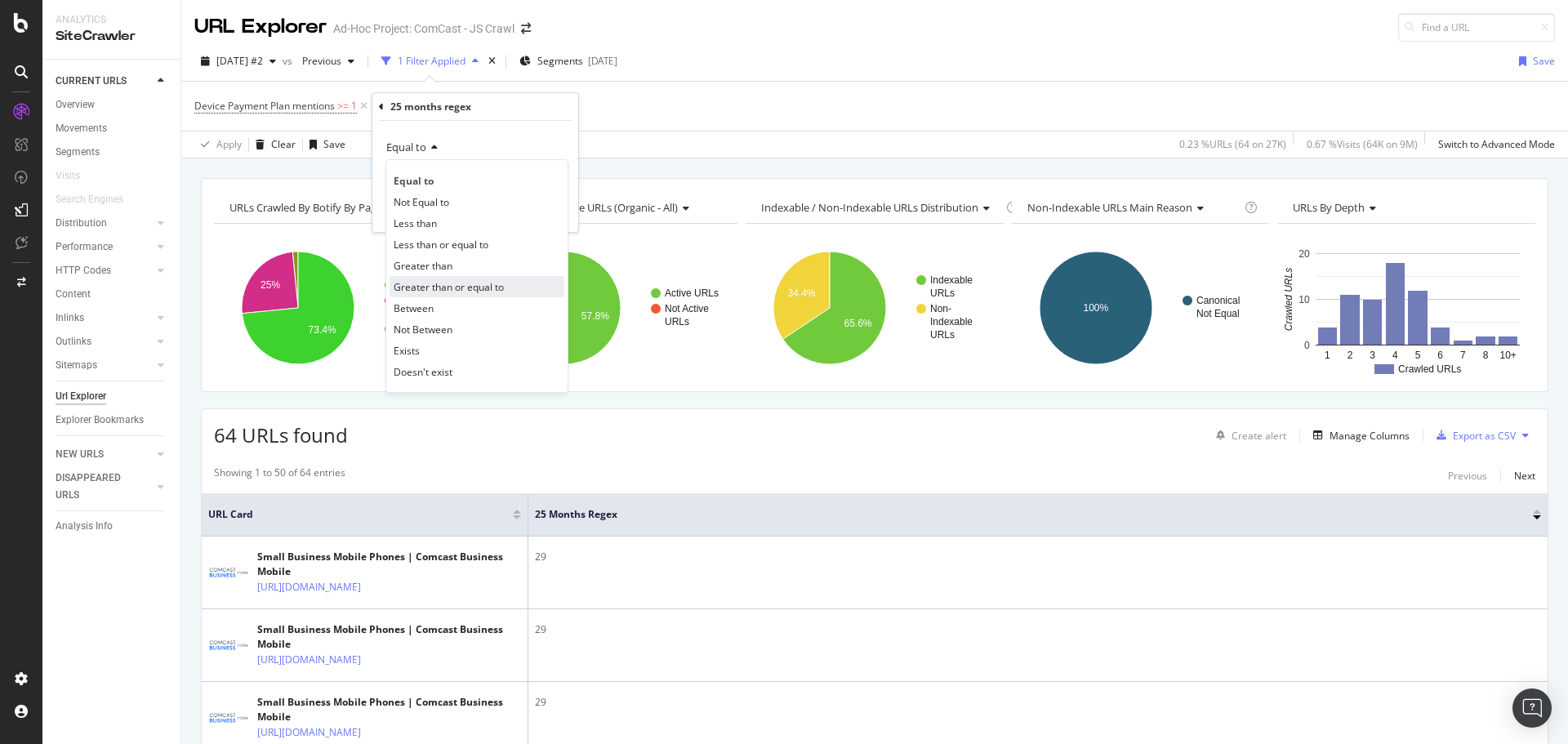
drag, startPoint x: 442, startPoint y: 291, endPoint x: 459, endPoint y: 252, distance: 42.5
click at [442, 290] on span "Greater than or equal to" at bounding box center [448, 286] width 110 height 14
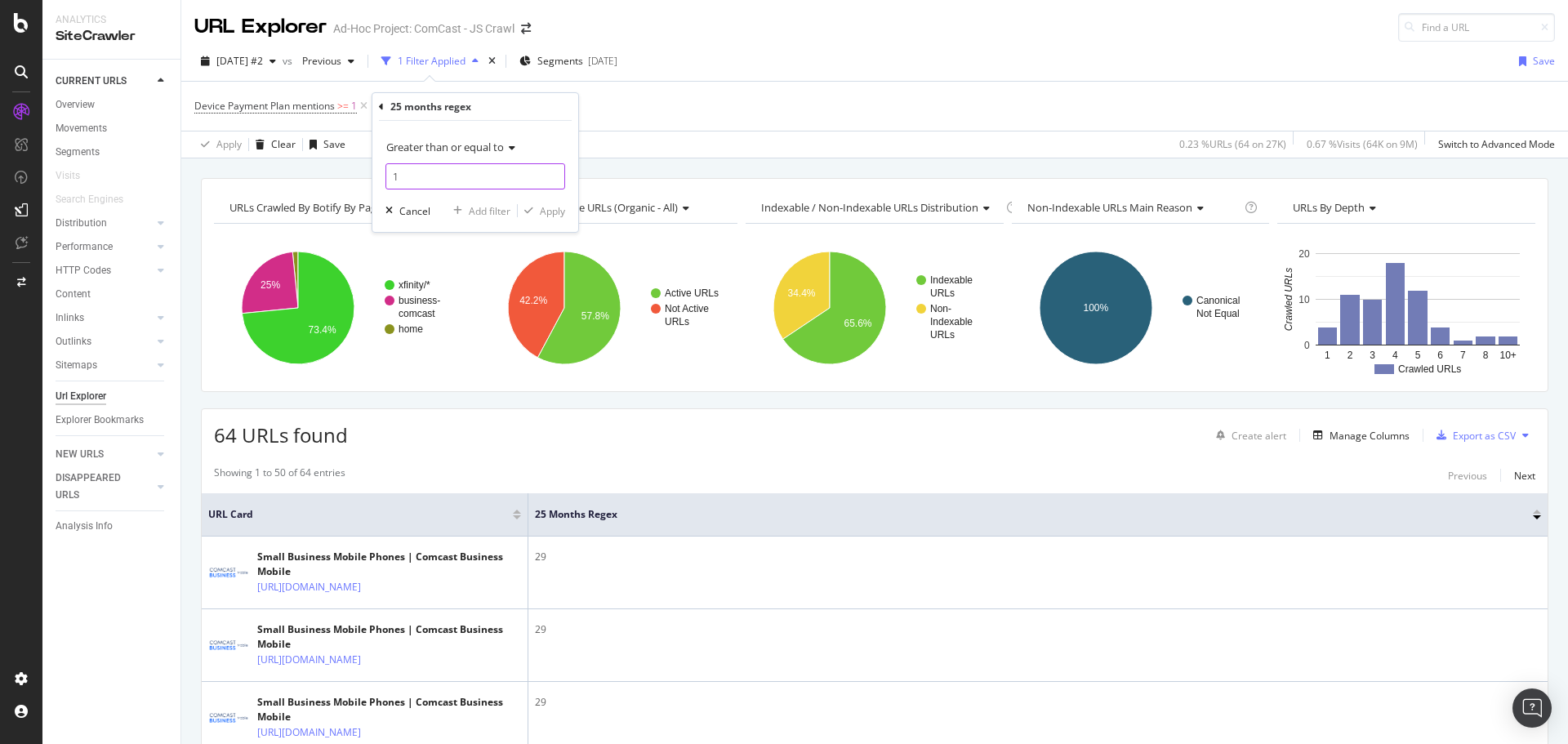
type input "1"
click at [552, 172] on input "1" at bounding box center [475, 176] width 180 height 26
click at [557, 206] on div "Apply" at bounding box center [552, 211] width 25 height 14
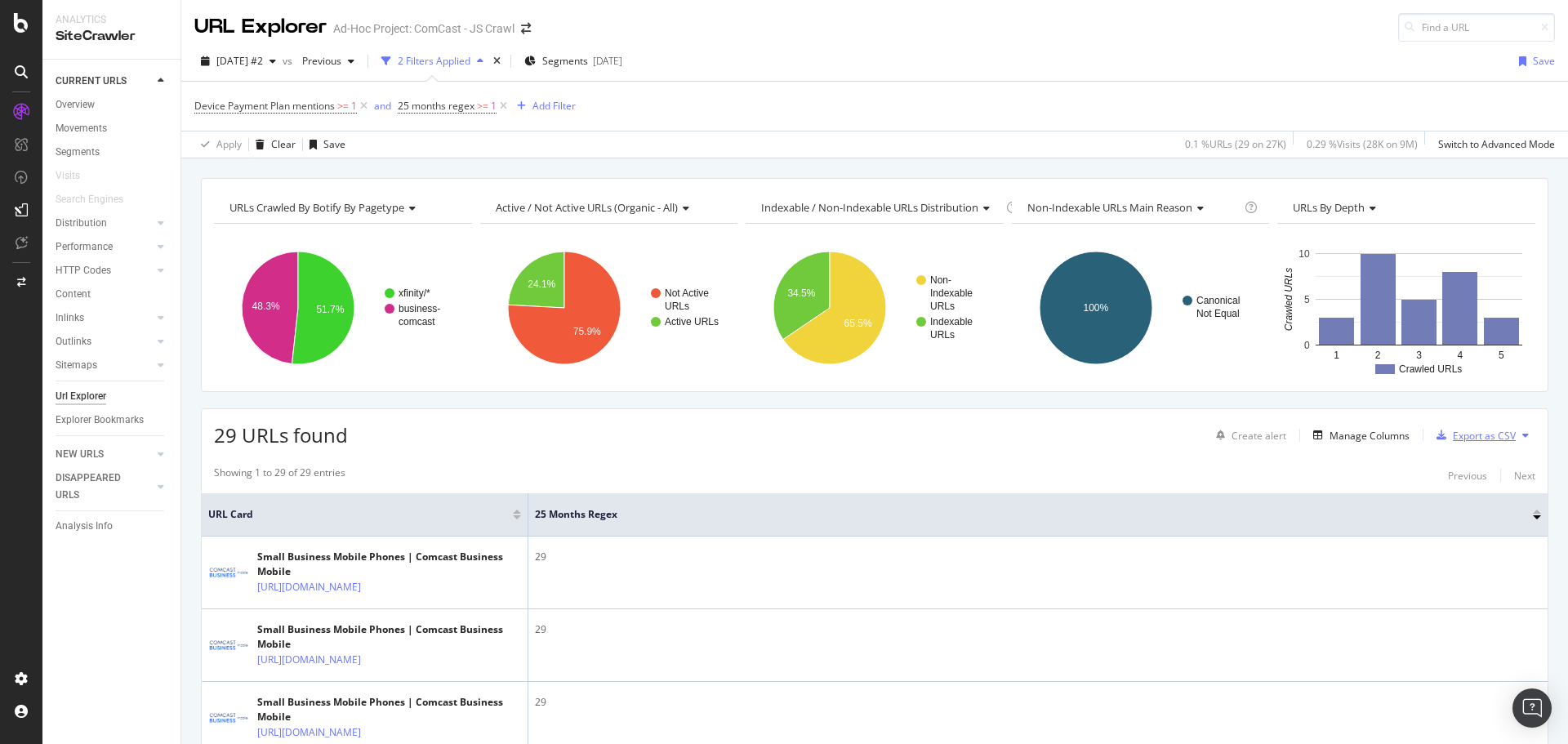
click at [1477, 436] on div "Export as CSV" at bounding box center [1484, 436] width 63 height 14
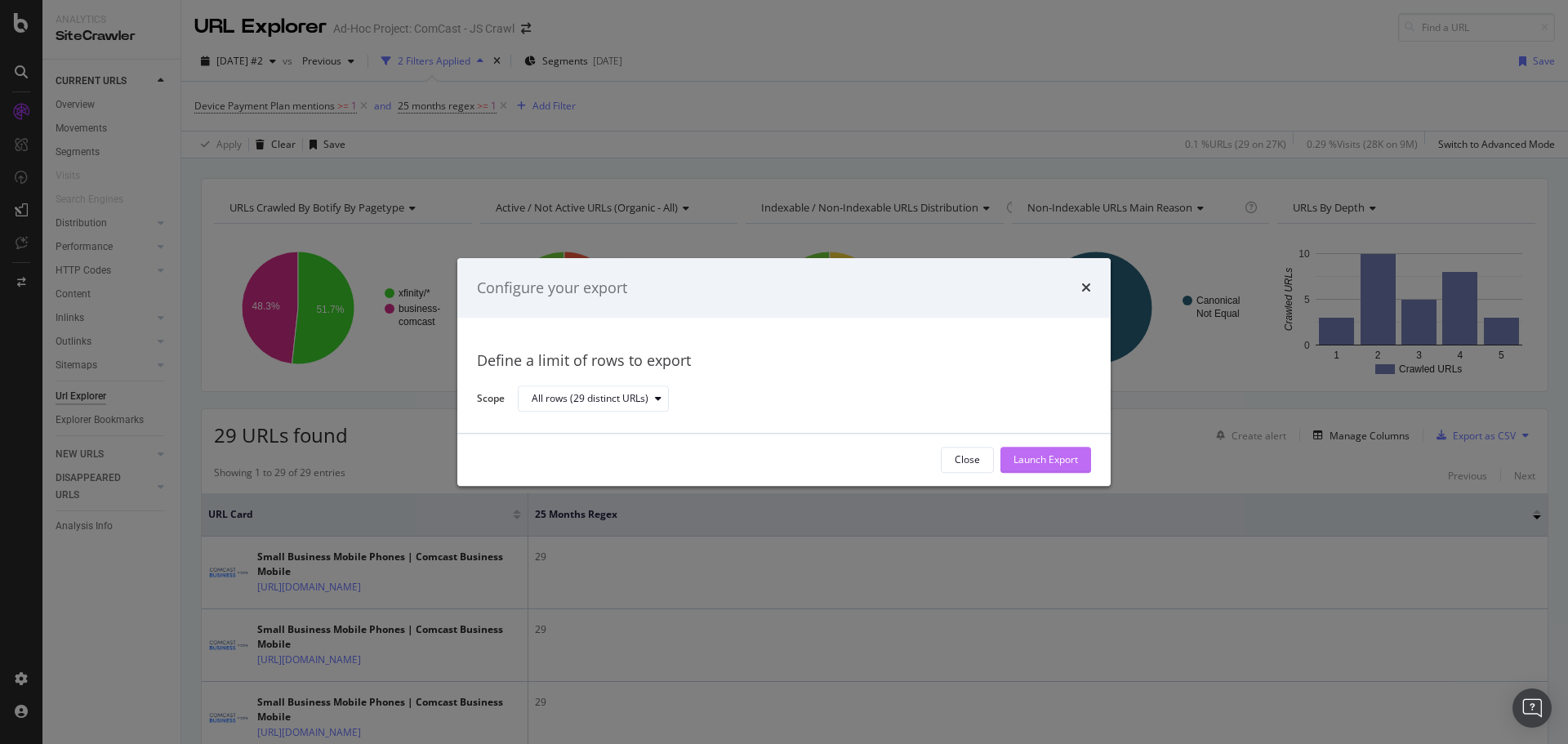
click at [1074, 453] on div "Launch Export" at bounding box center [1045, 459] width 64 height 14
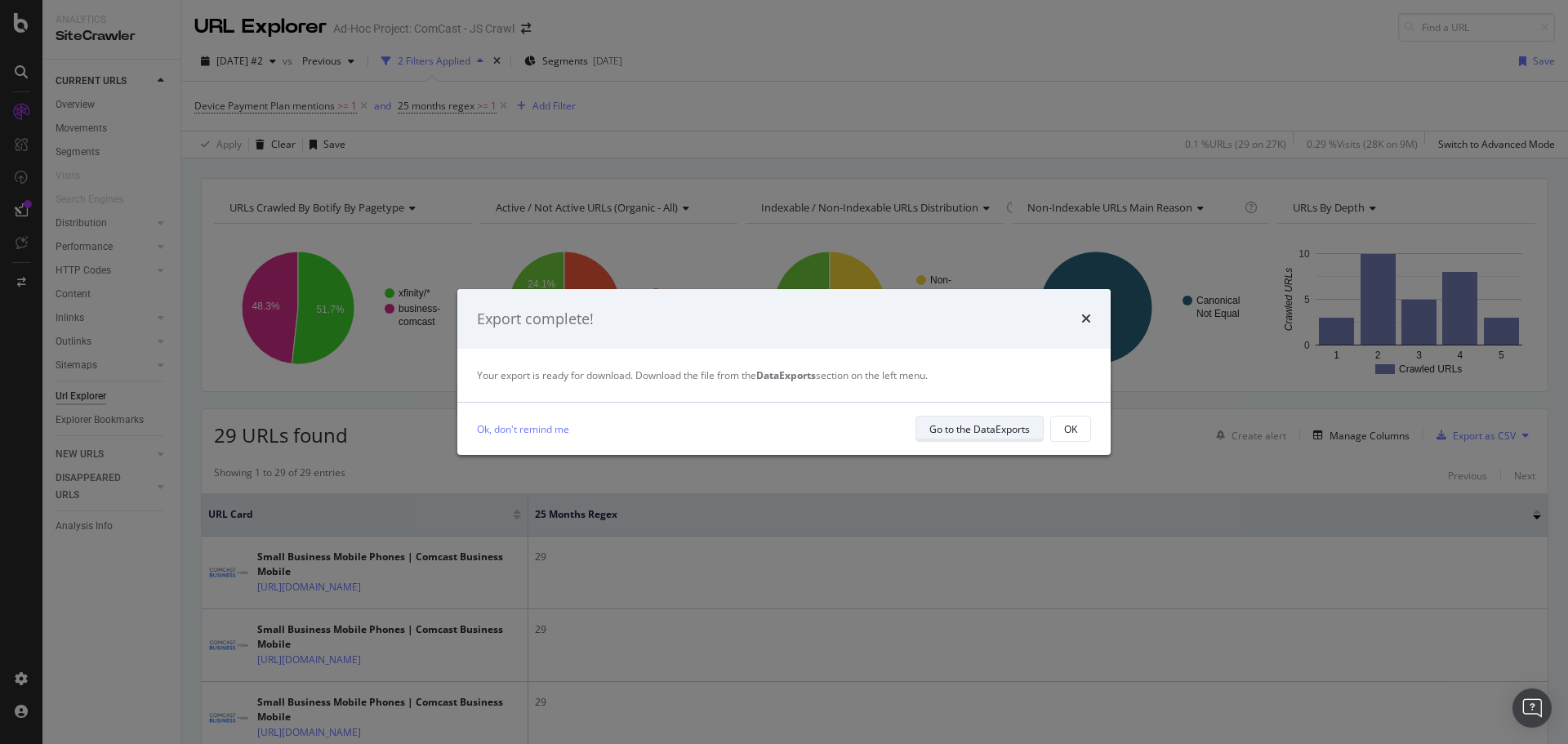
click at [1024, 430] on div "Go to the DataExports" at bounding box center [979, 428] width 100 height 14
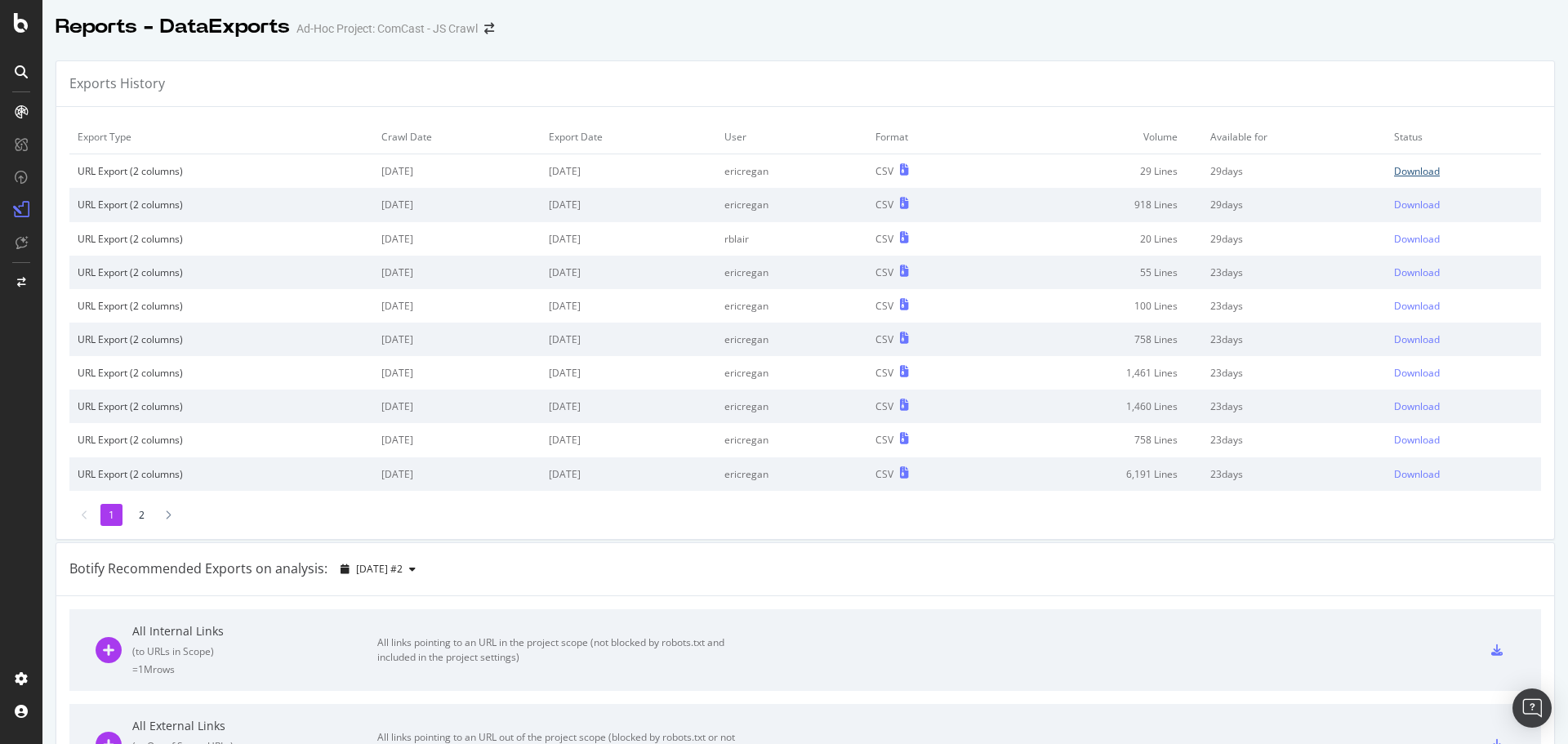
click at [1413, 165] on div "Download" at bounding box center [1417, 170] width 46 height 14
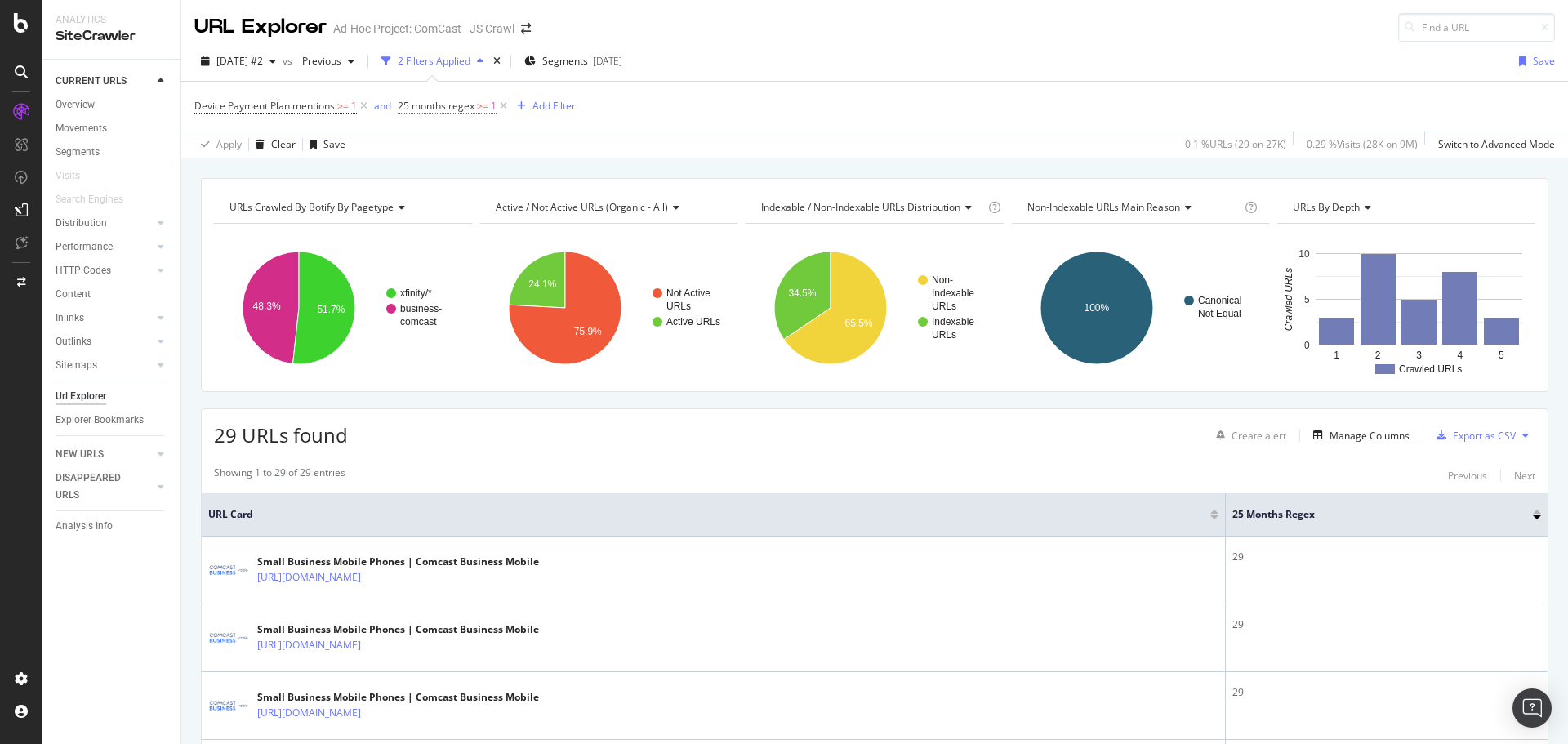
click at [436, 108] on span "25 months regex" at bounding box center [436, 105] width 76 height 14
click at [405, 105] on div "25 months regex Greater than or equal to 1 Cancel Add filter Apply" at bounding box center [502, 159] width 205 height 139
click at [407, 105] on icon at bounding box center [408, 104] width 5 height 10
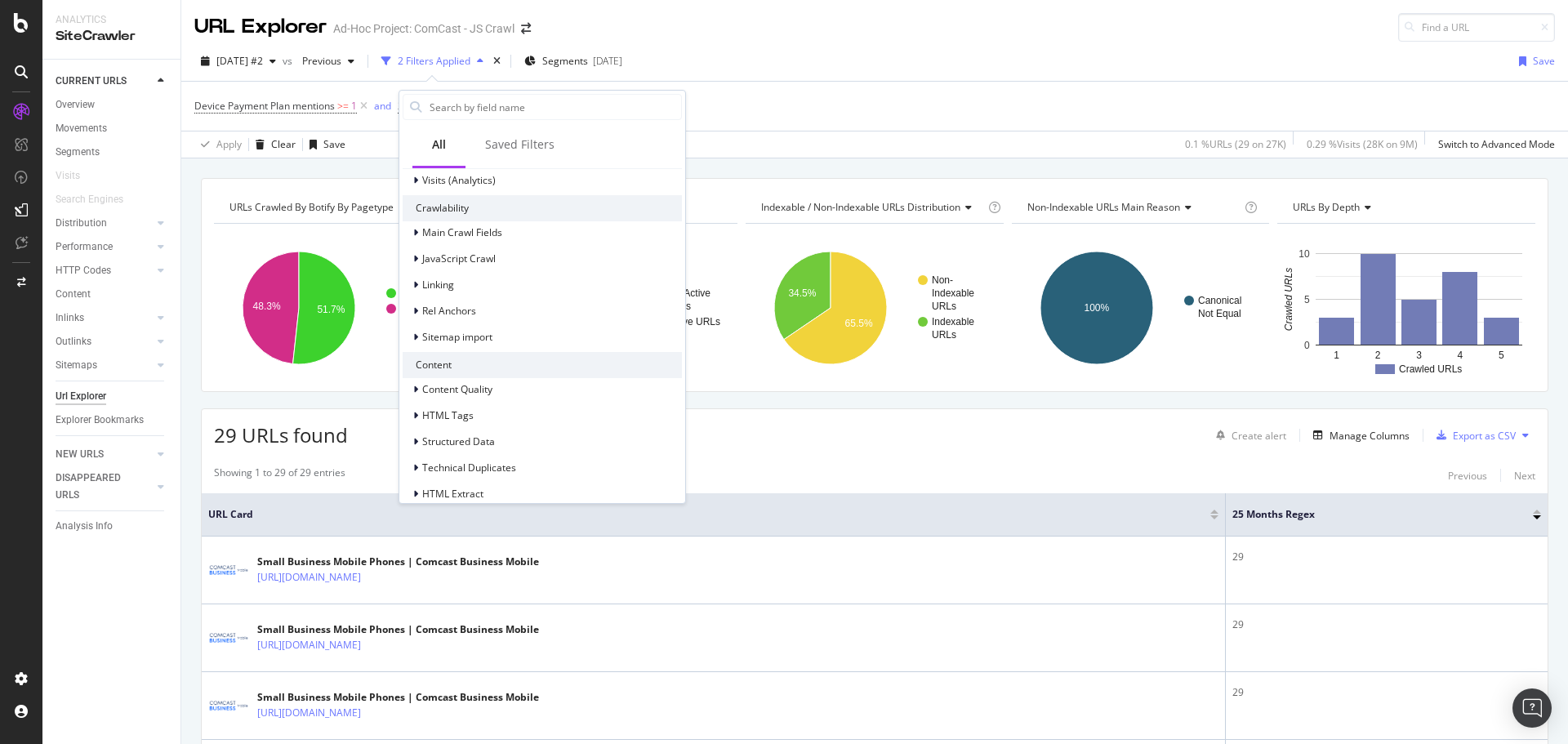
scroll to position [378, 0]
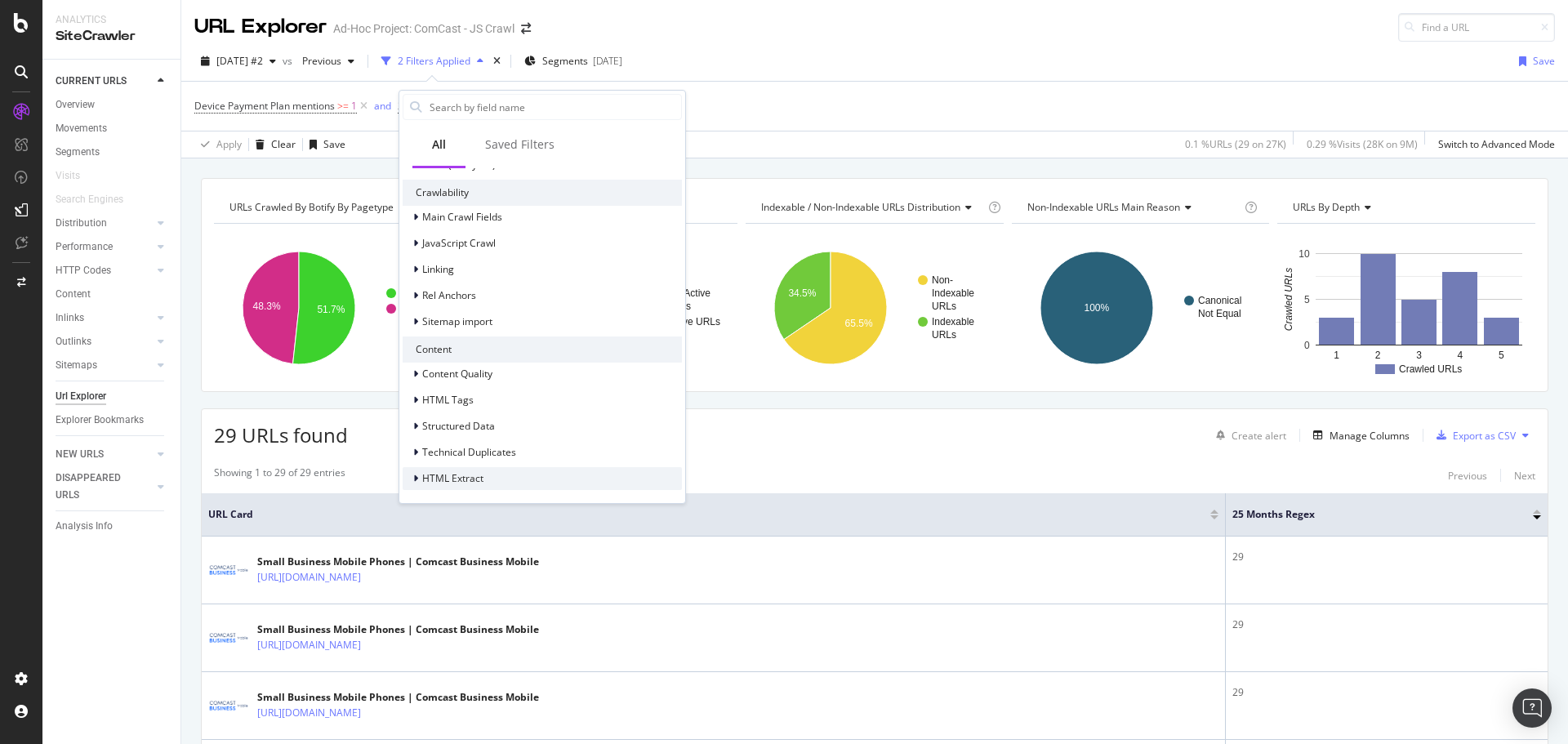
click at [471, 476] on span "HTML Extract" at bounding box center [452, 478] width 62 height 14
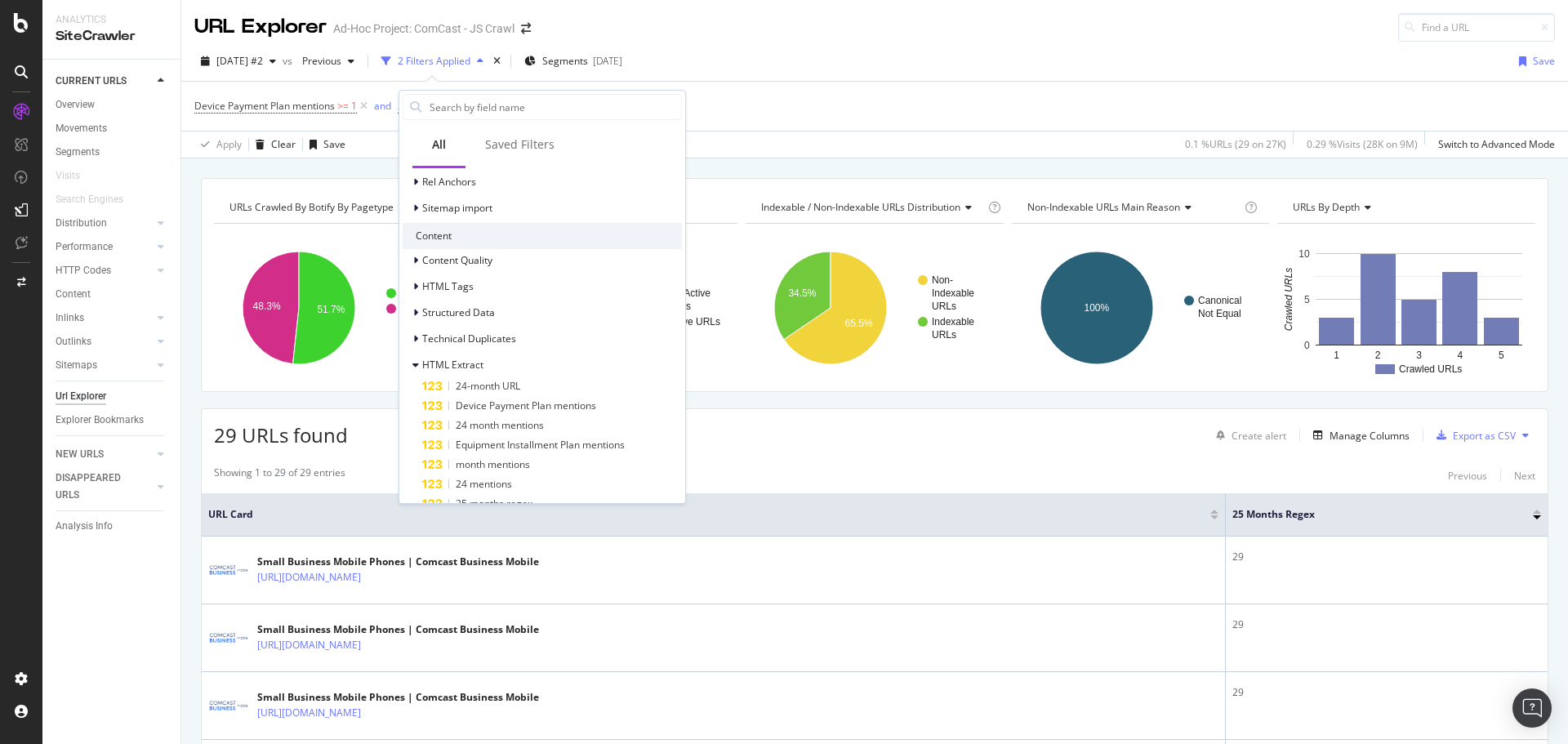
scroll to position [516, 0]
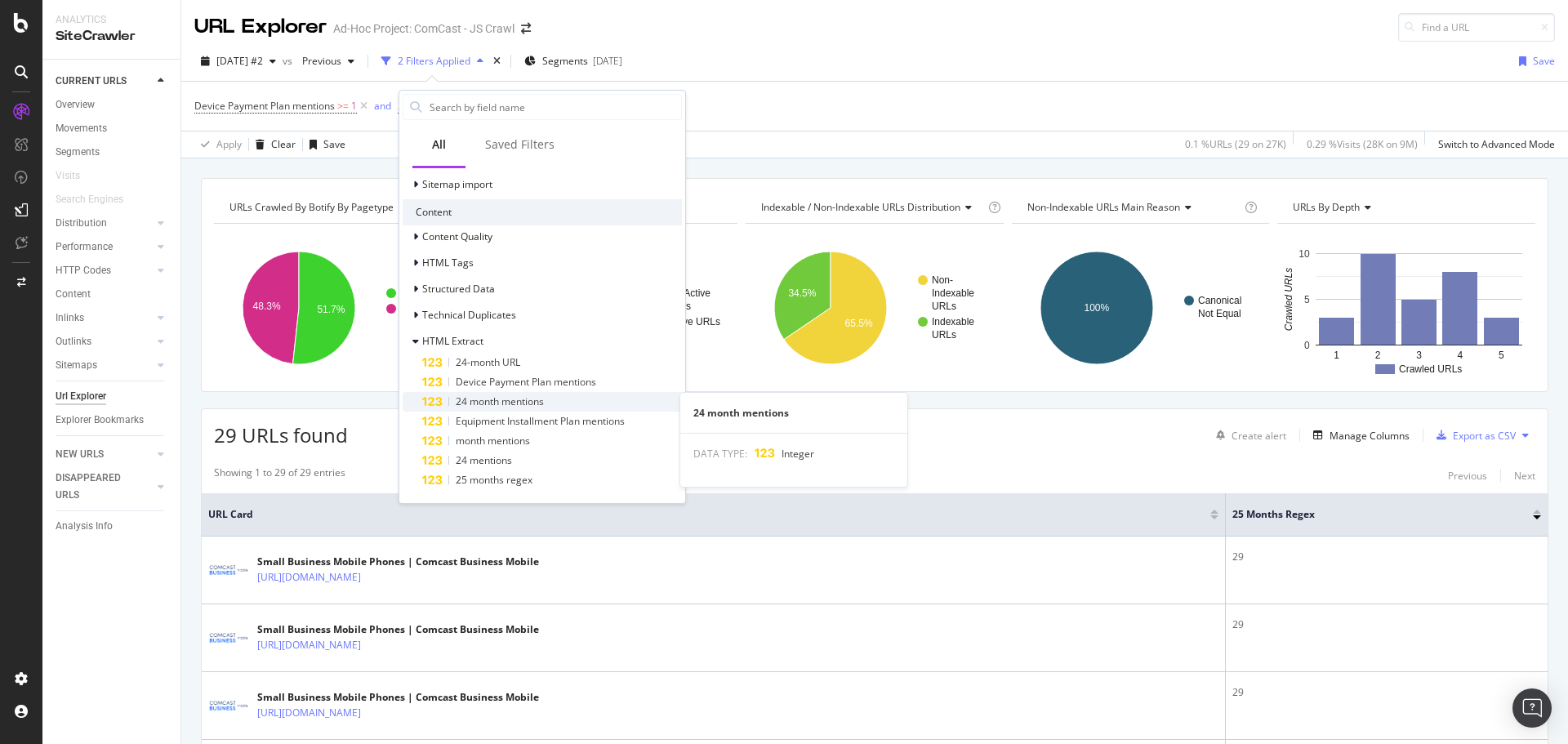
click at [517, 401] on span "24 month mentions" at bounding box center [500, 401] width 88 height 14
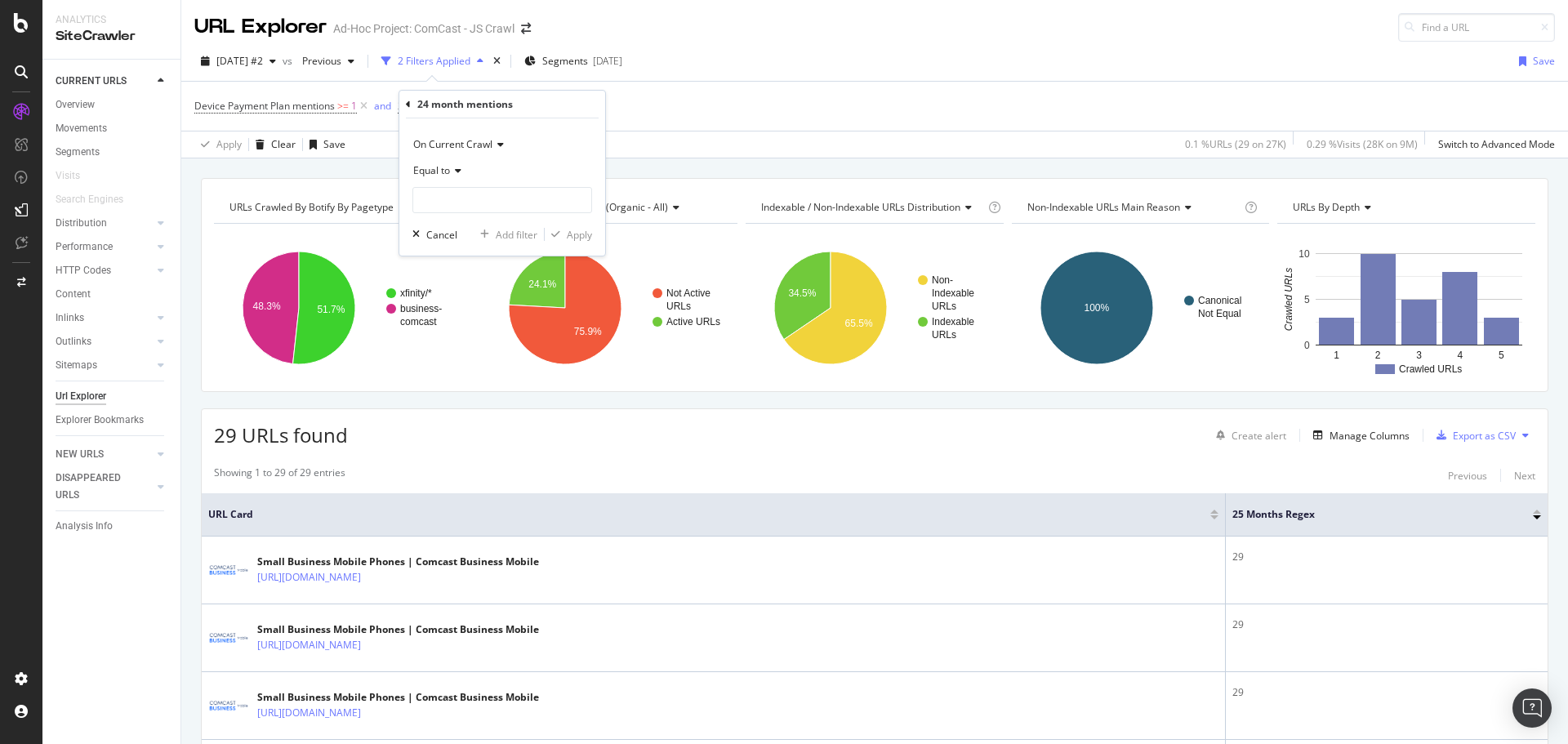
click at [454, 172] on icon at bounding box center [456, 170] width 11 height 10
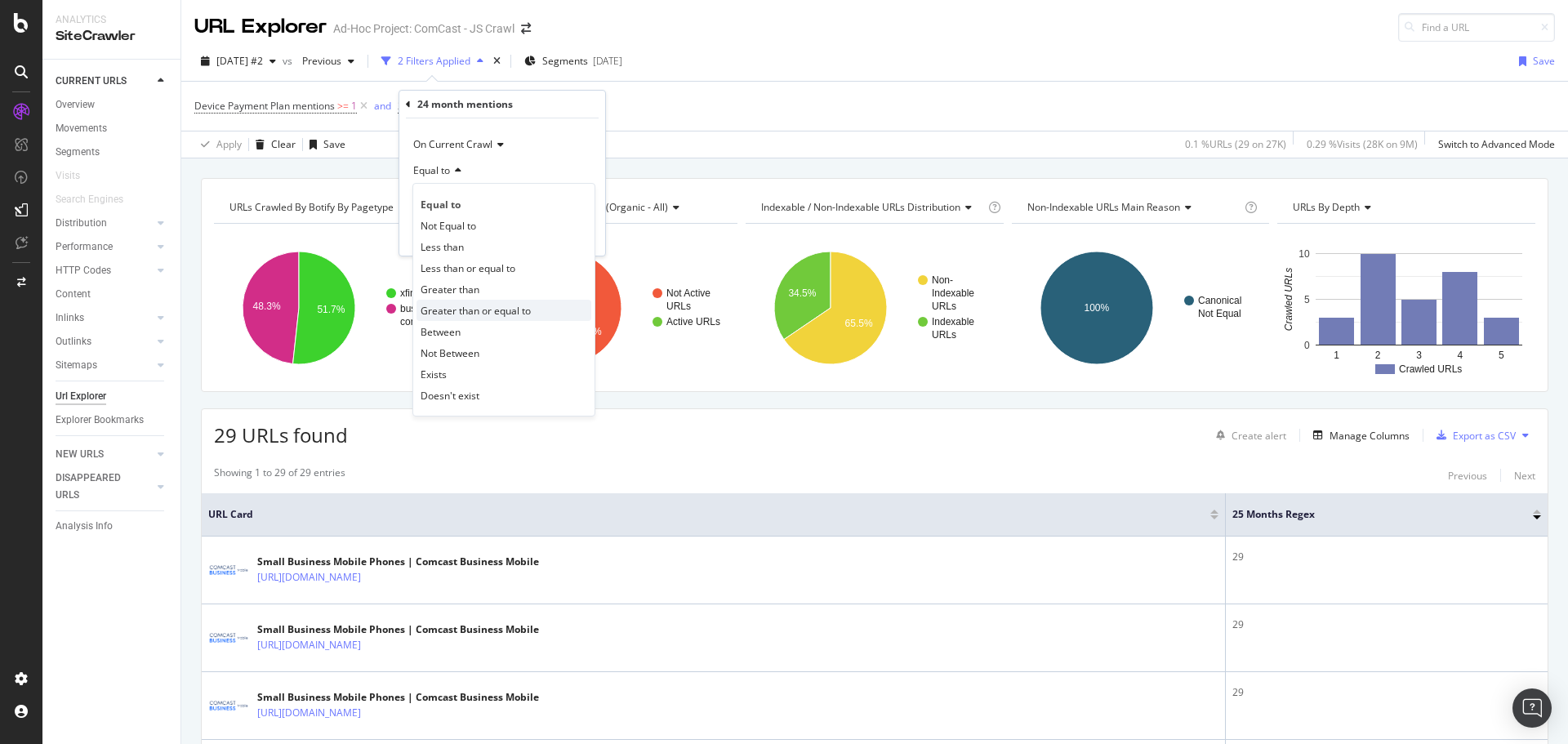
click at [456, 312] on span "Greater than or equal to" at bounding box center [476, 310] width 110 height 14
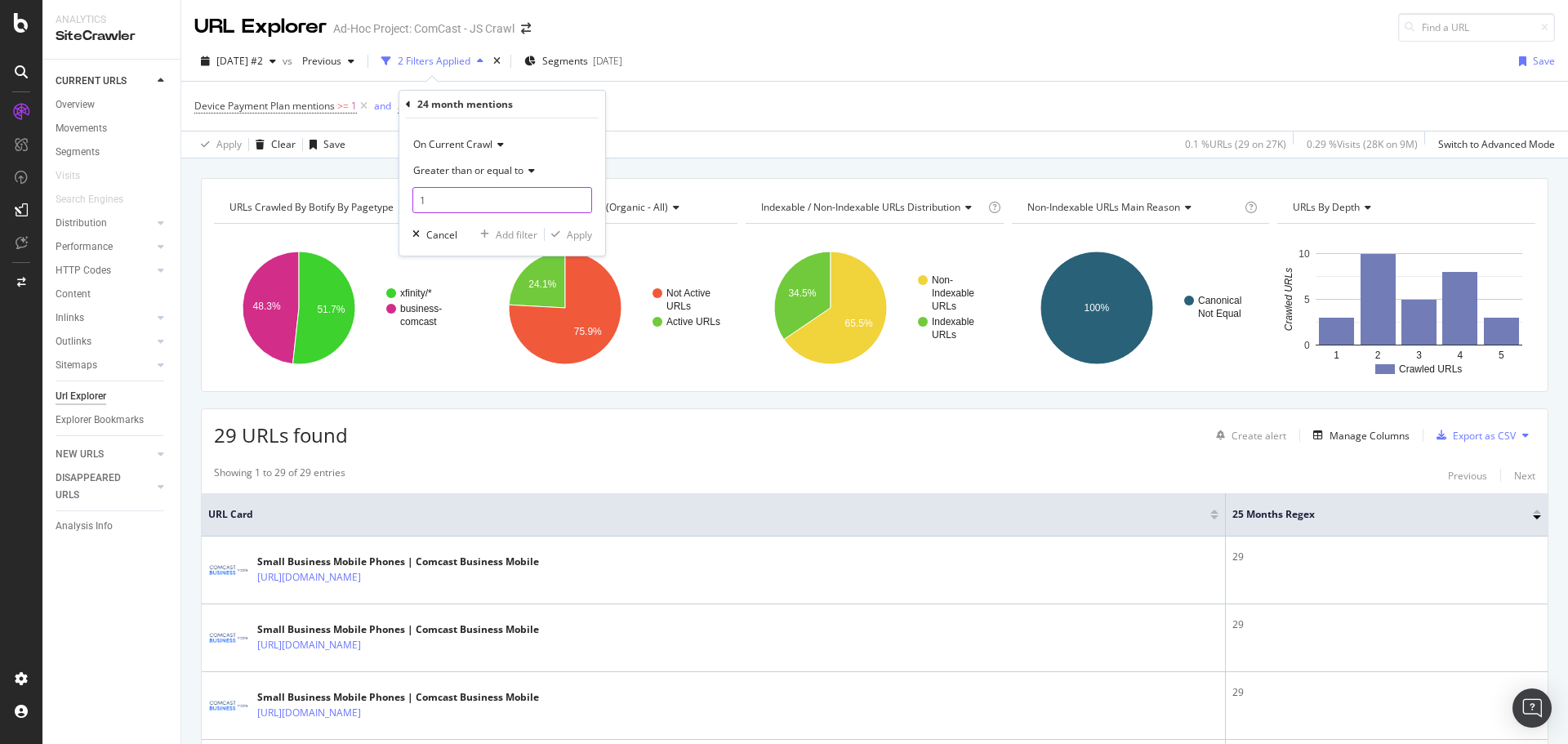
type input "1"
click at [580, 195] on input "1" at bounding box center [502, 200] width 180 height 26
click at [579, 232] on div "Apply" at bounding box center [578, 234] width 25 height 14
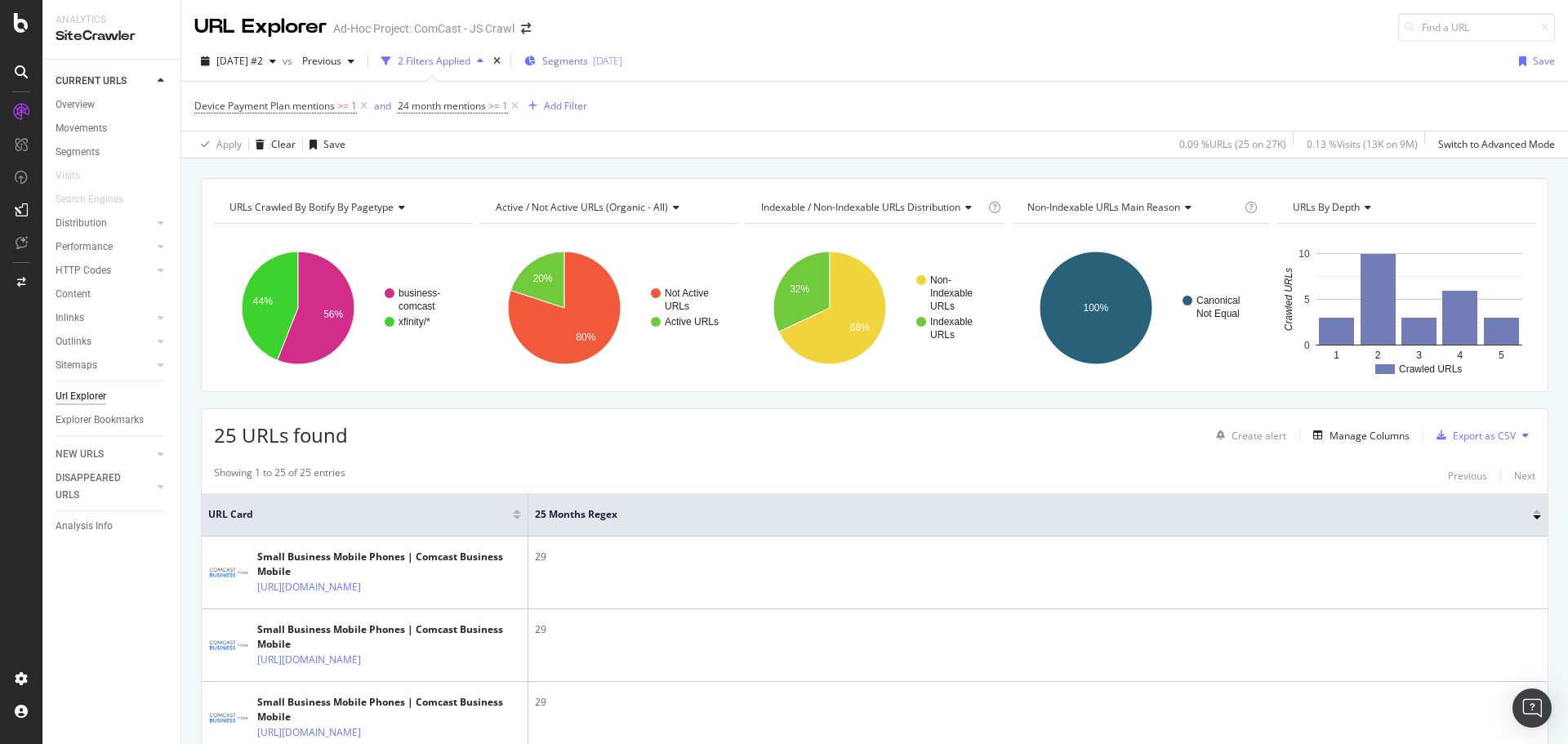
click at [587, 62] on span "Segments" at bounding box center [565, 61] width 46 height 14
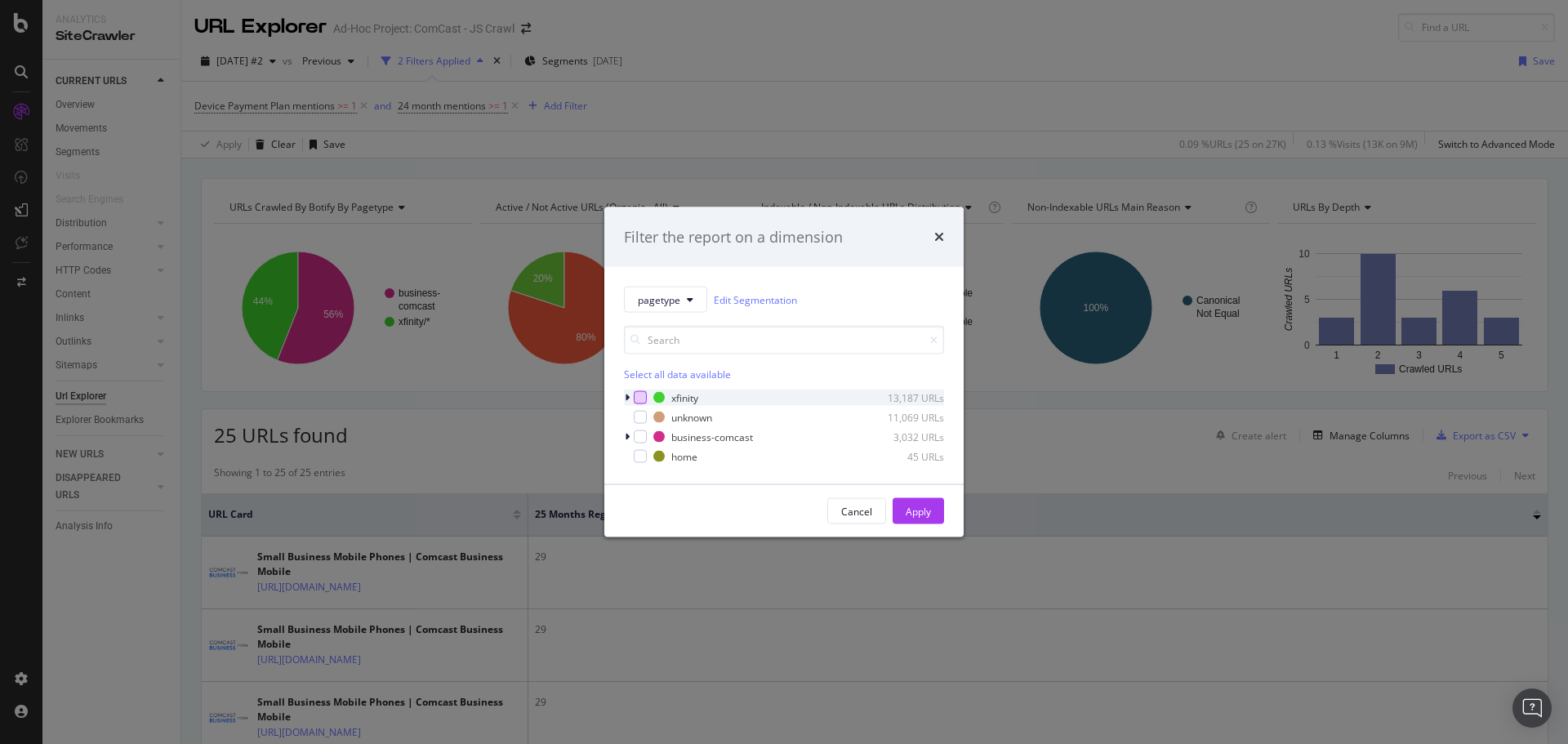
click at [639, 396] on div "modal" at bounding box center [640, 398] width 13 height 13
click at [905, 508] on div "Apply" at bounding box center [917, 510] width 25 height 14
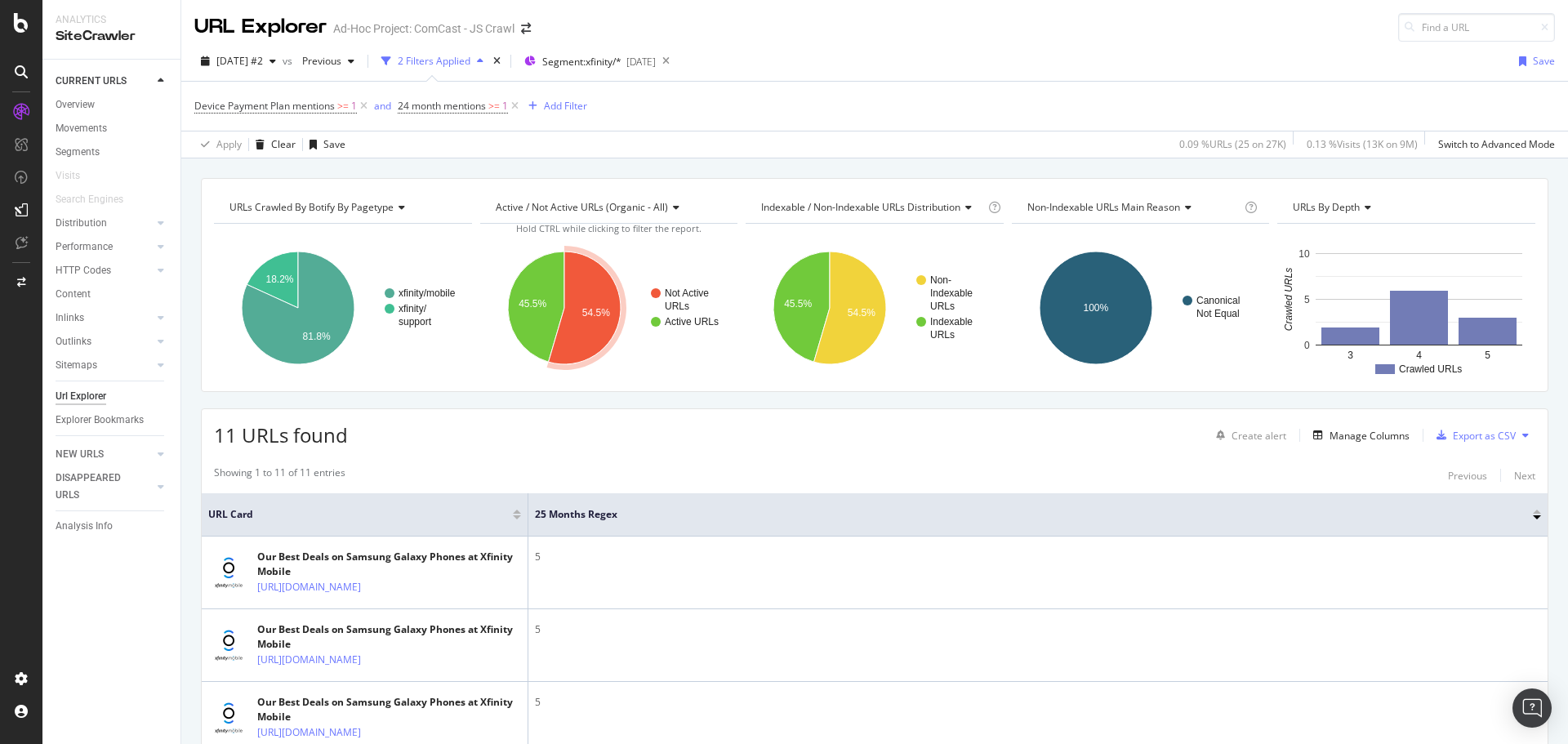
click at [517, 105] on icon at bounding box center [515, 106] width 14 height 17
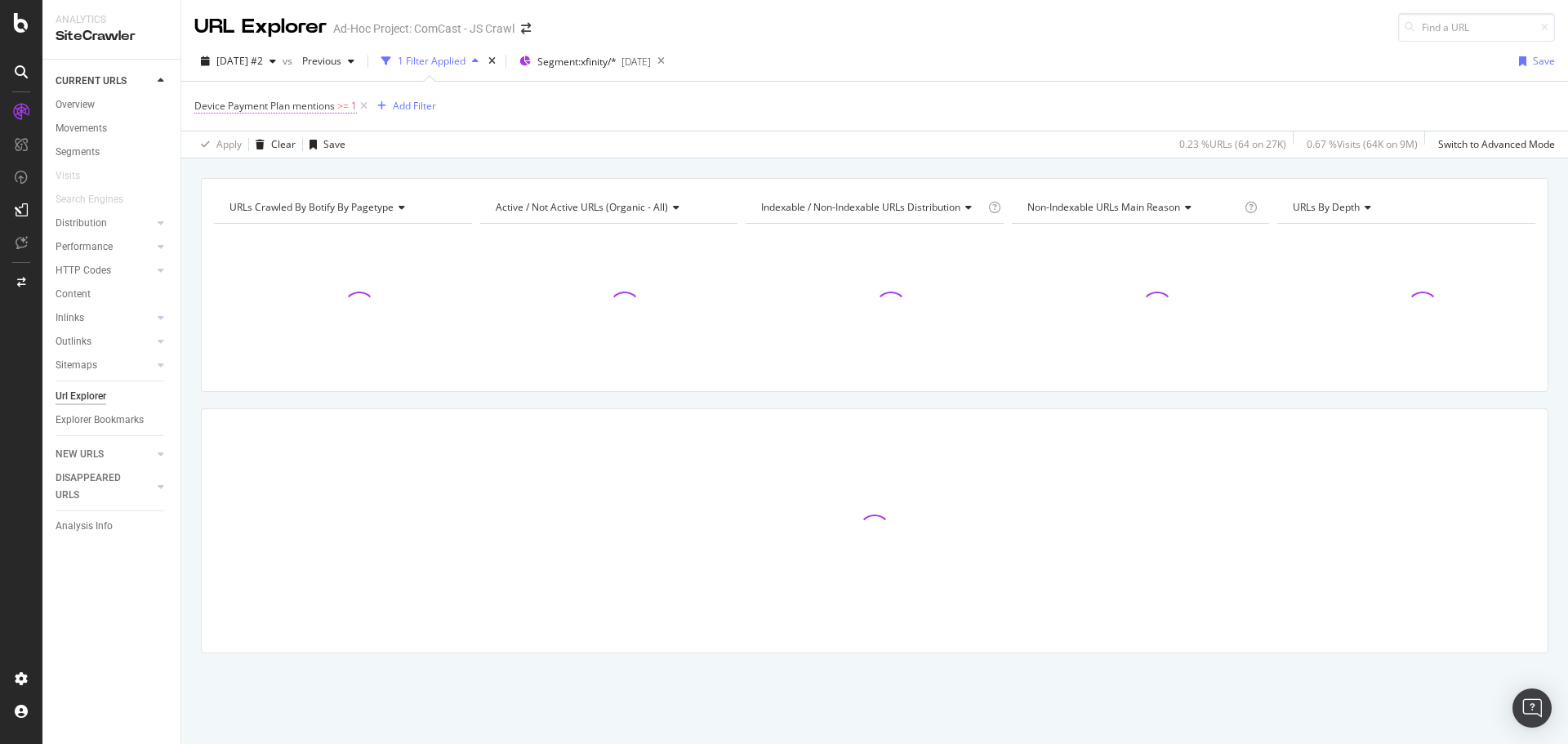
click at [304, 108] on span "Device Payment Plan mentions" at bounding box center [264, 105] width 141 height 14
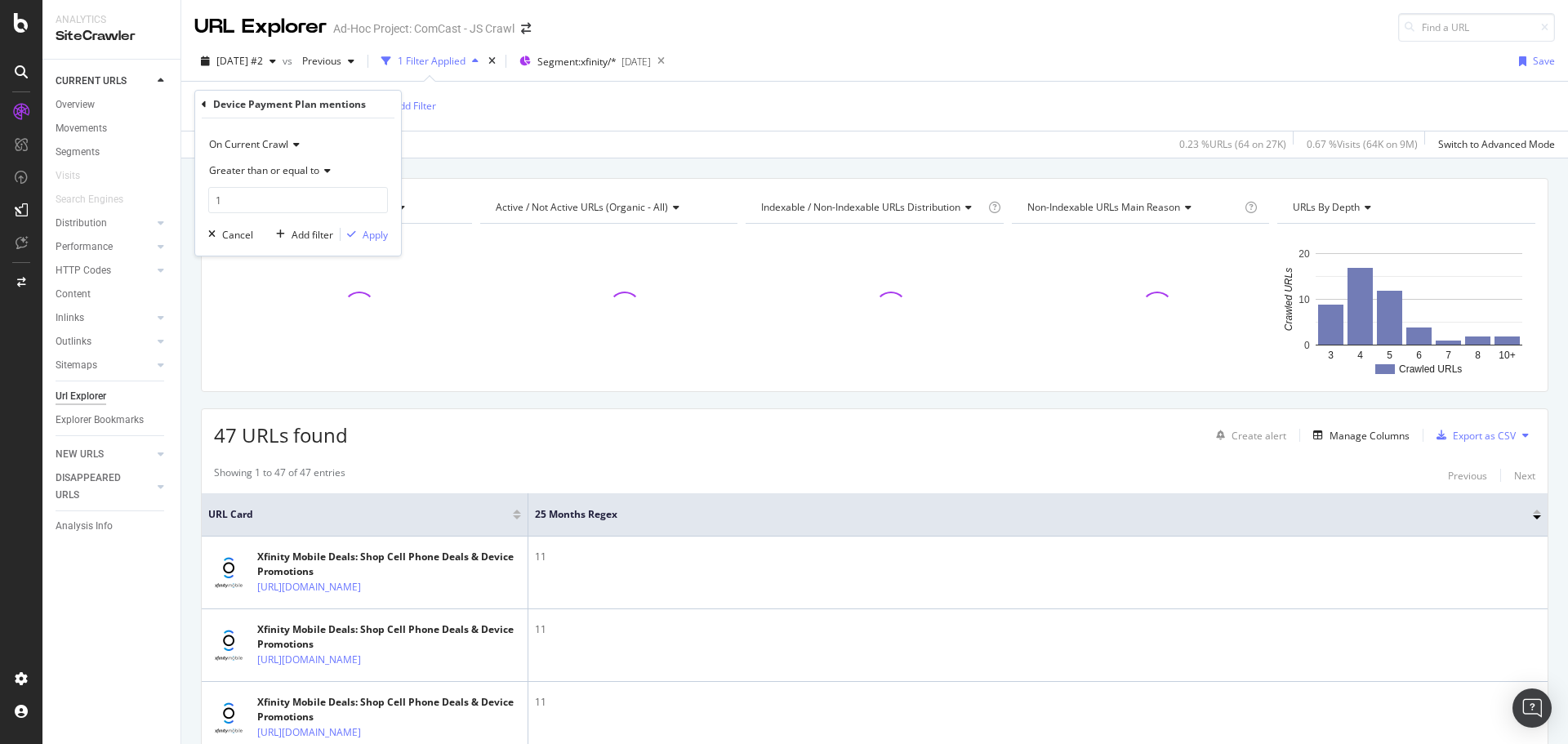
click at [203, 105] on icon at bounding box center [203, 104] width 5 height 10
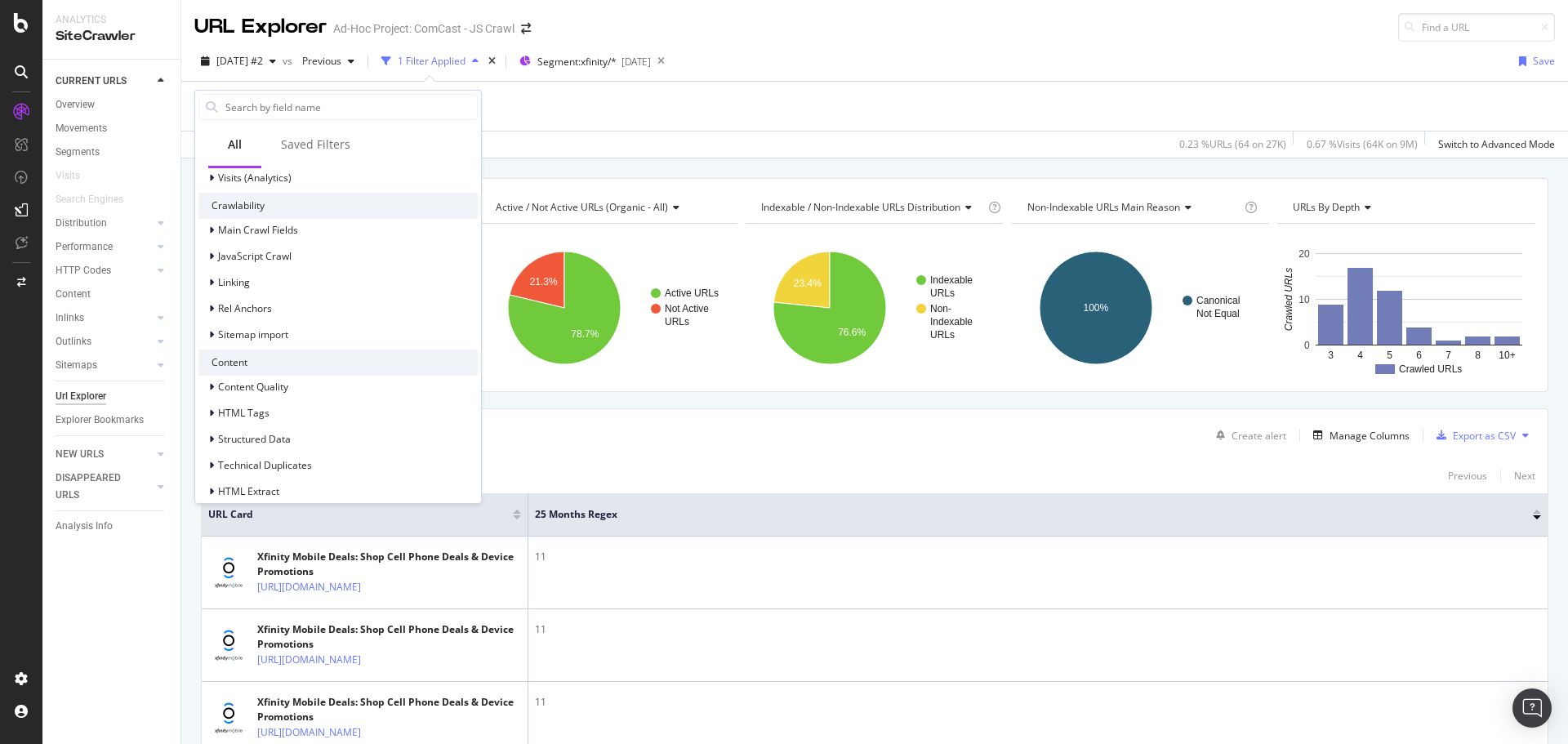
scroll to position [378, 0]
click at [227, 474] on span "HTML Extract" at bounding box center [249, 478] width 62 height 14
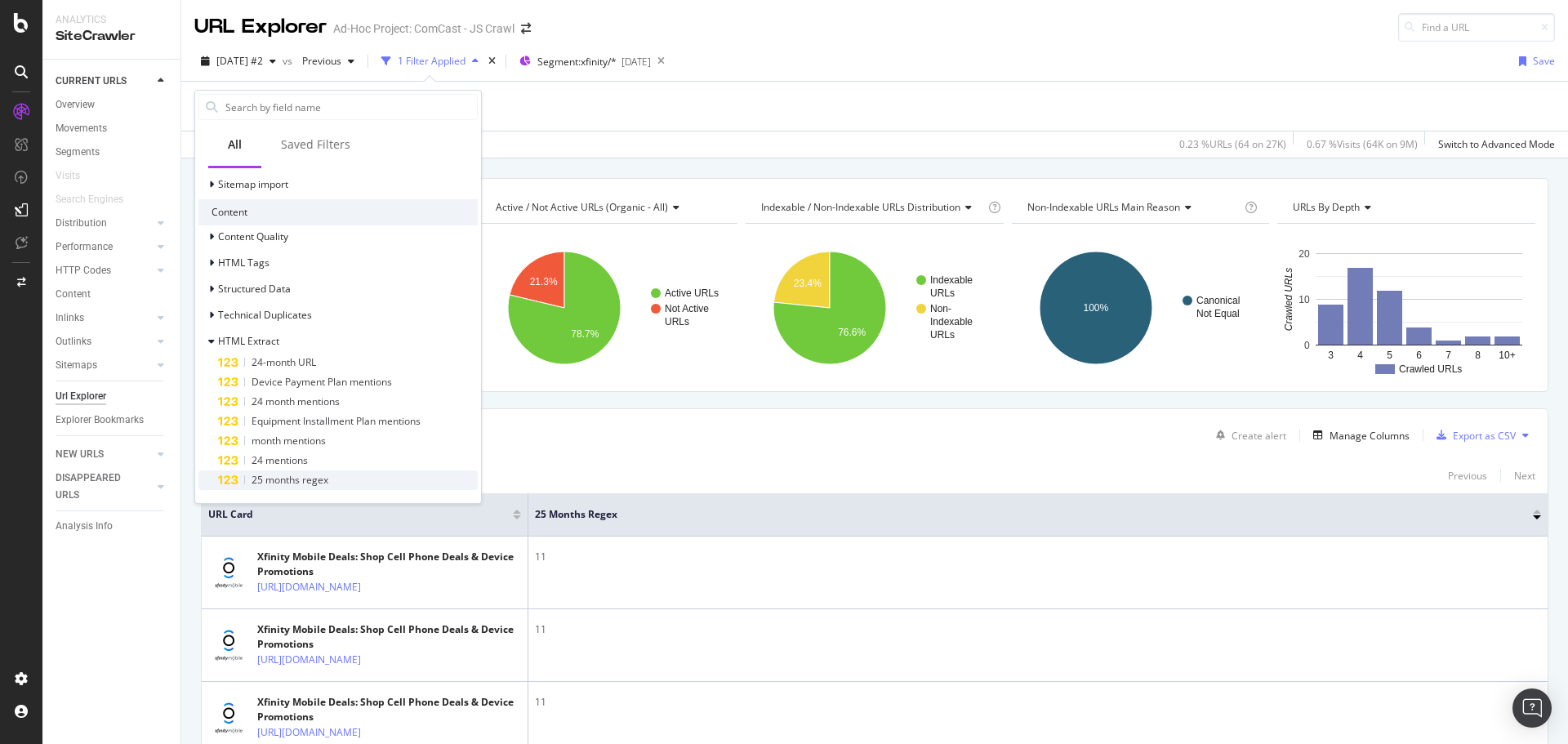
click at [286, 483] on span "25 months regex" at bounding box center [289, 479] width 76 height 14
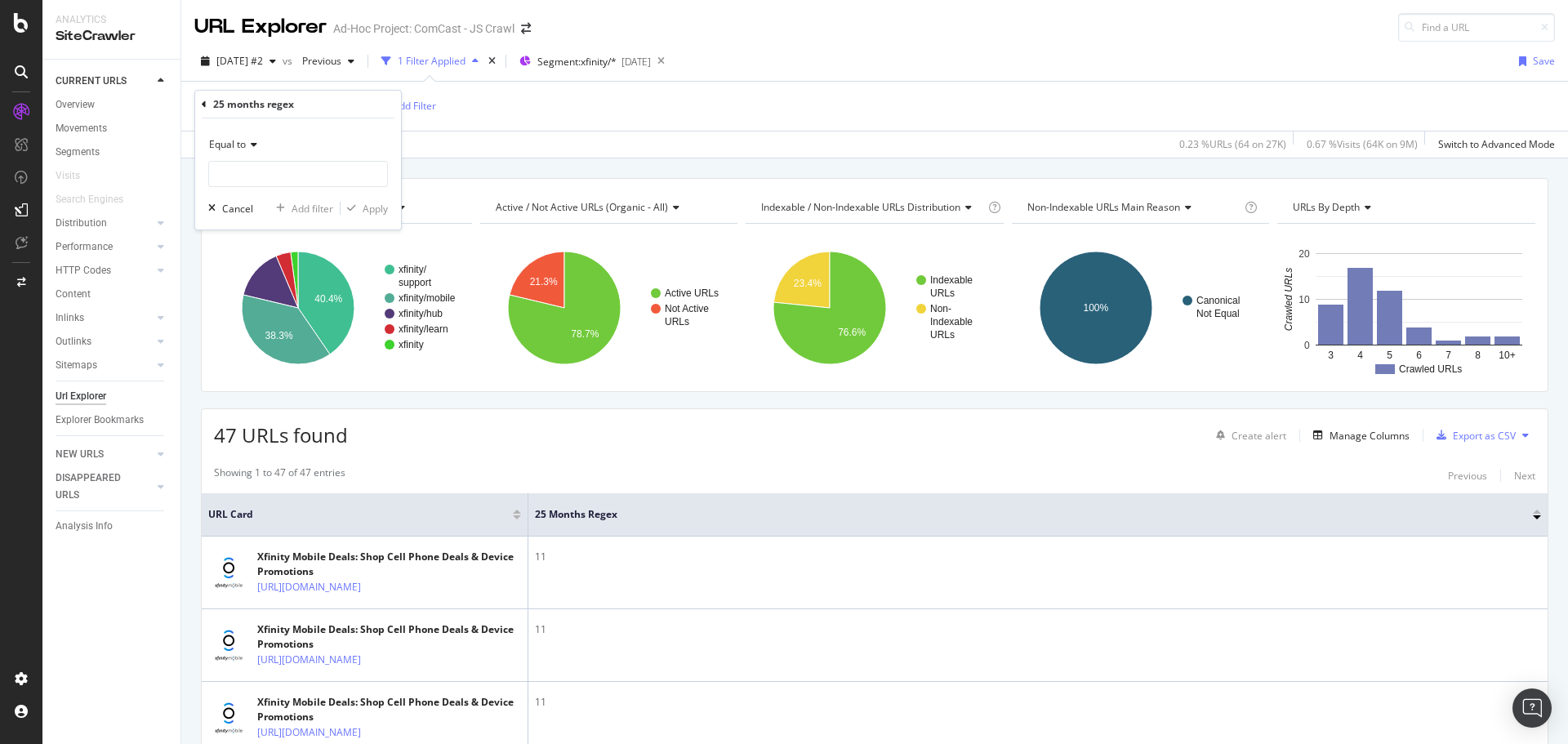
click at [244, 145] on span "Equal to" at bounding box center [227, 144] width 37 height 14
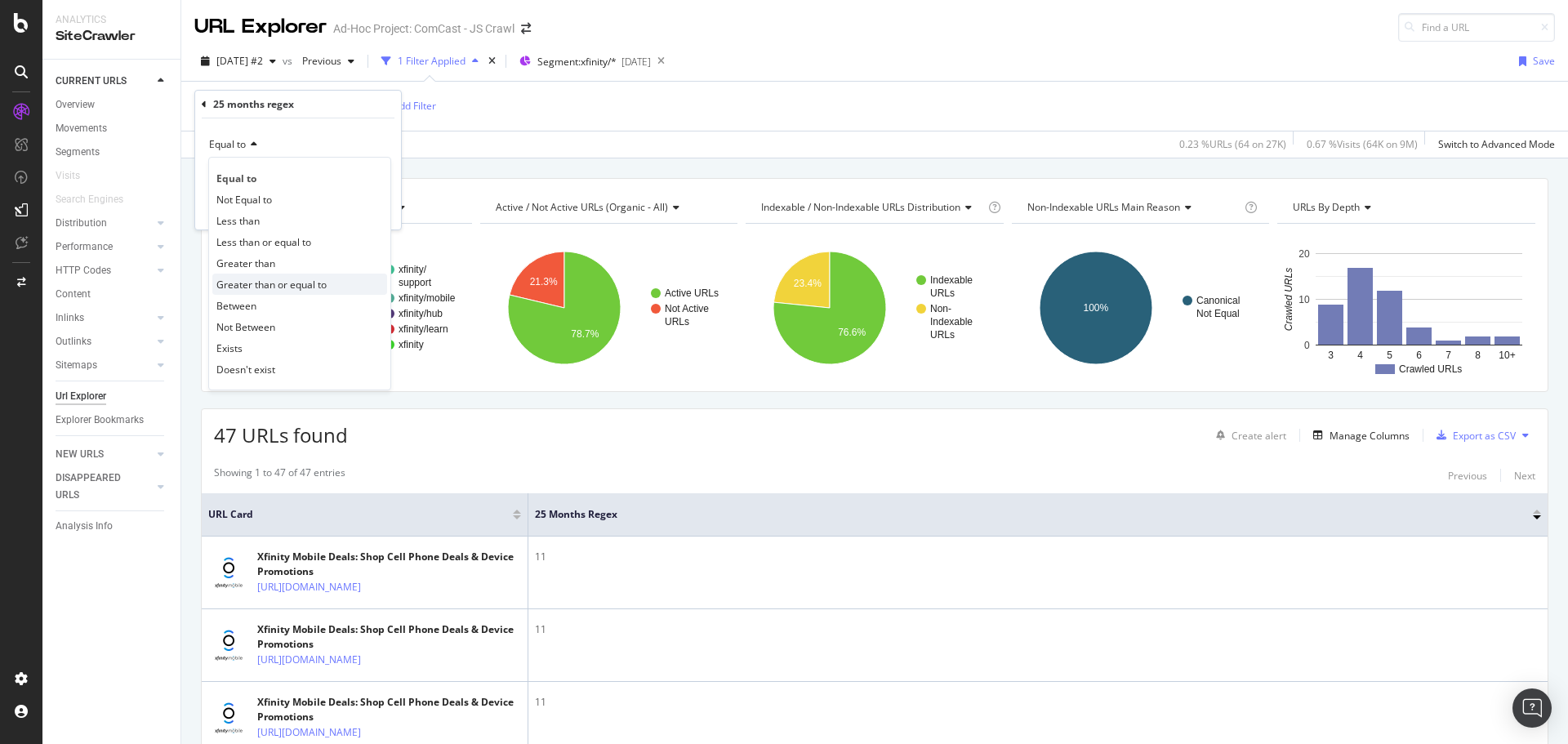
click at [263, 288] on span "Greater than or equal to" at bounding box center [272, 284] width 110 height 14
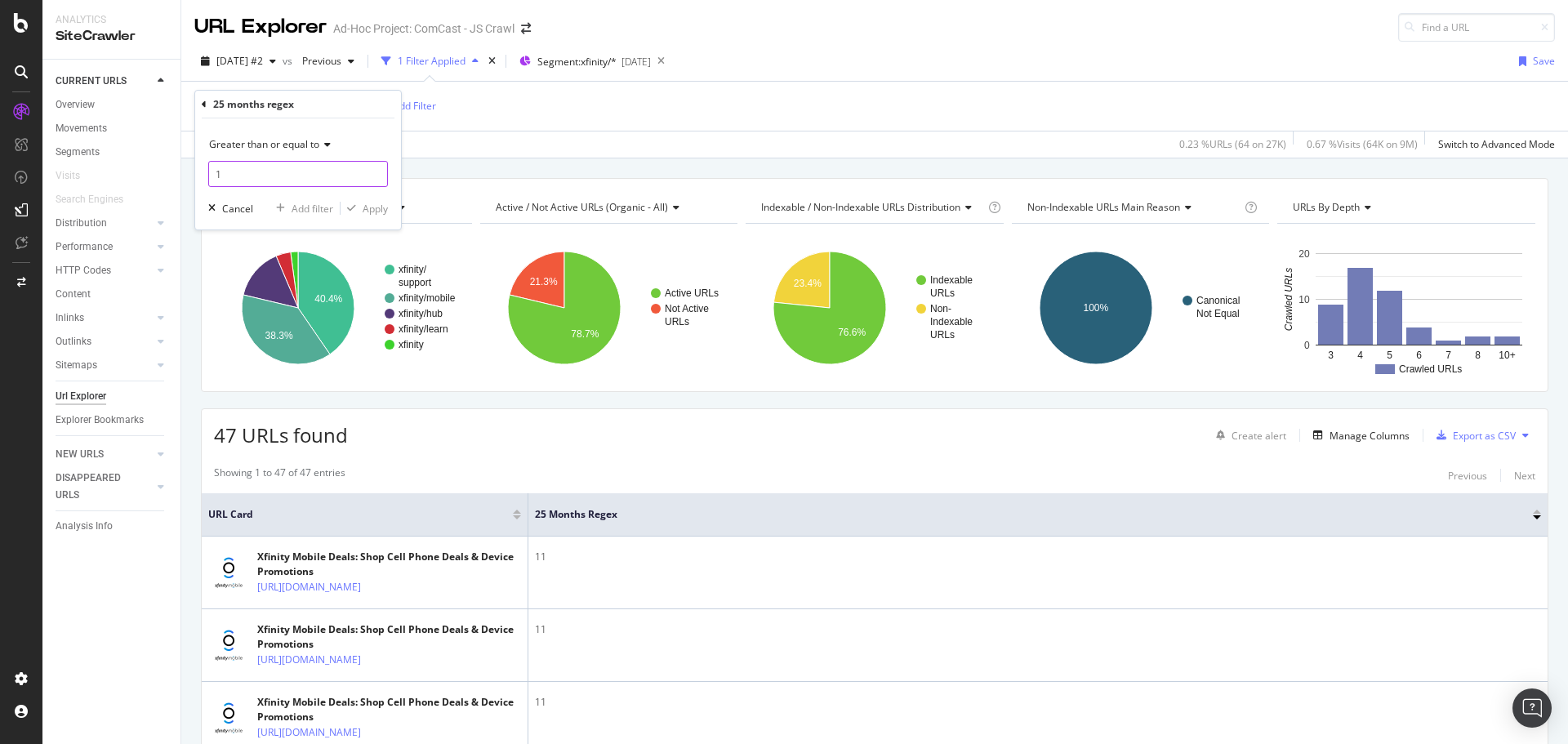
type input "1"
click at [372, 168] on input "1" at bounding box center [297, 174] width 180 height 26
click at [373, 210] on div "Apply" at bounding box center [375, 208] width 25 height 14
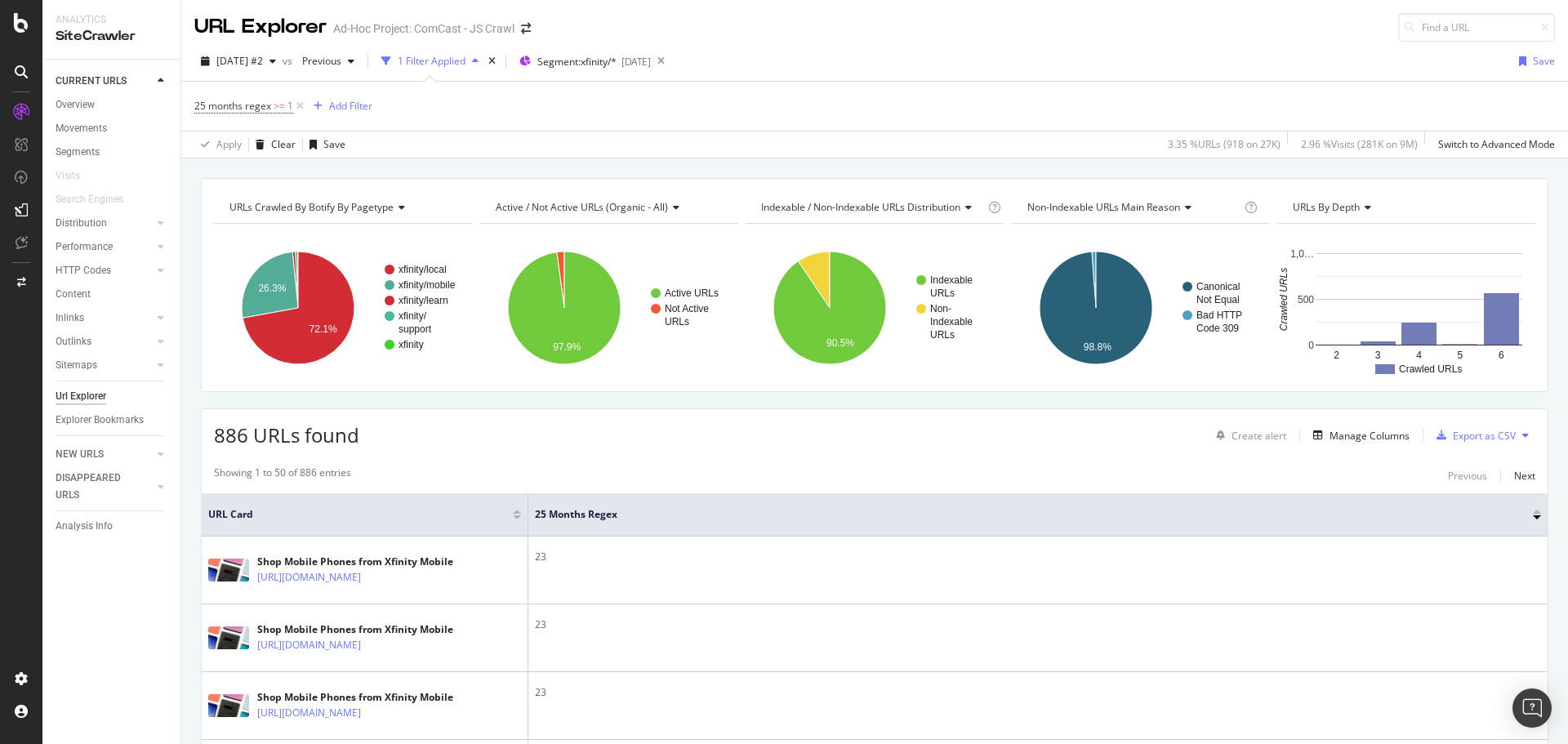
click at [834, 94] on div "25 months regex >= 1 Add Filter" at bounding box center [874, 106] width 1360 height 49
click at [1477, 436] on div "Export as CSV" at bounding box center [1484, 436] width 63 height 14
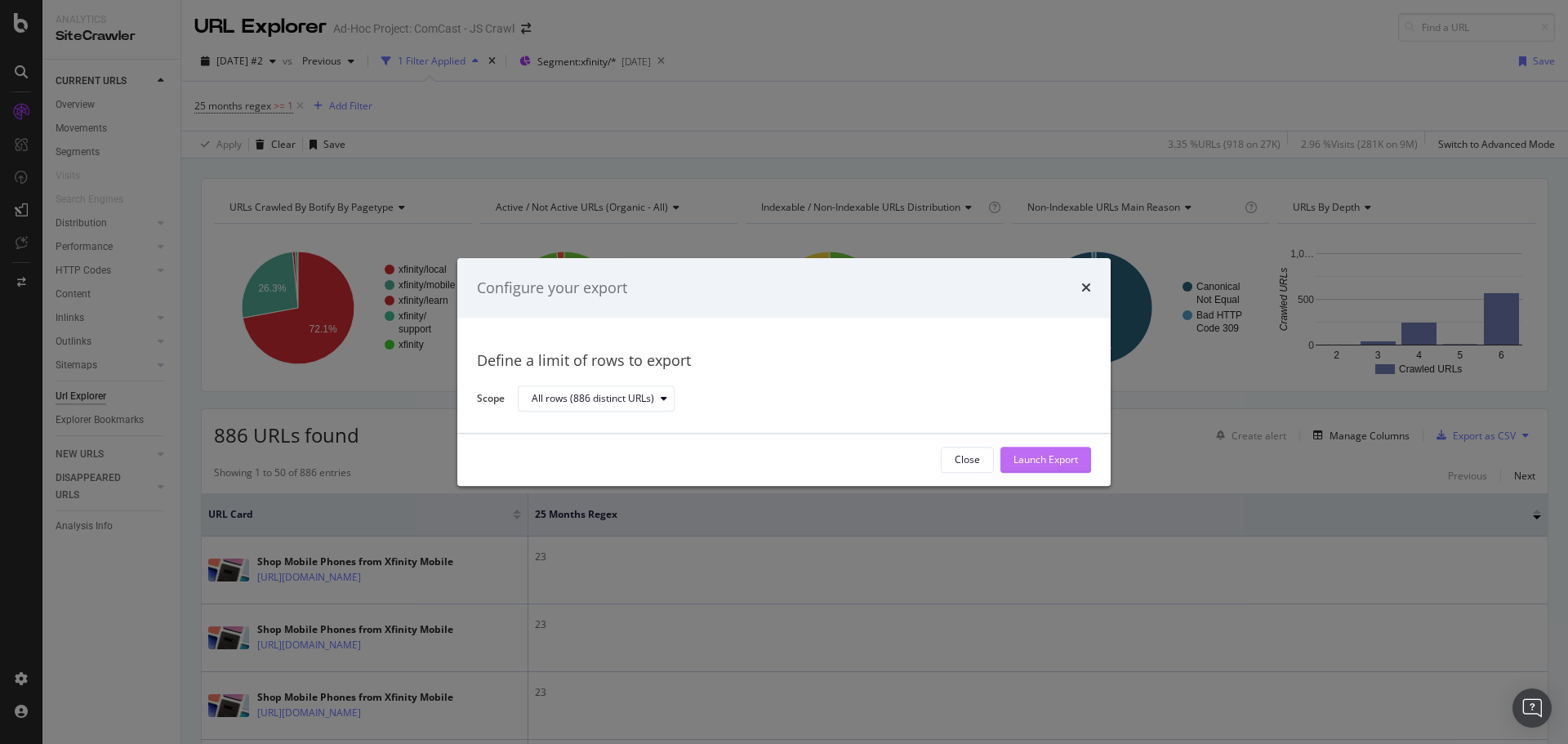
click at [1053, 457] on div "Launch Export" at bounding box center [1045, 459] width 64 height 14
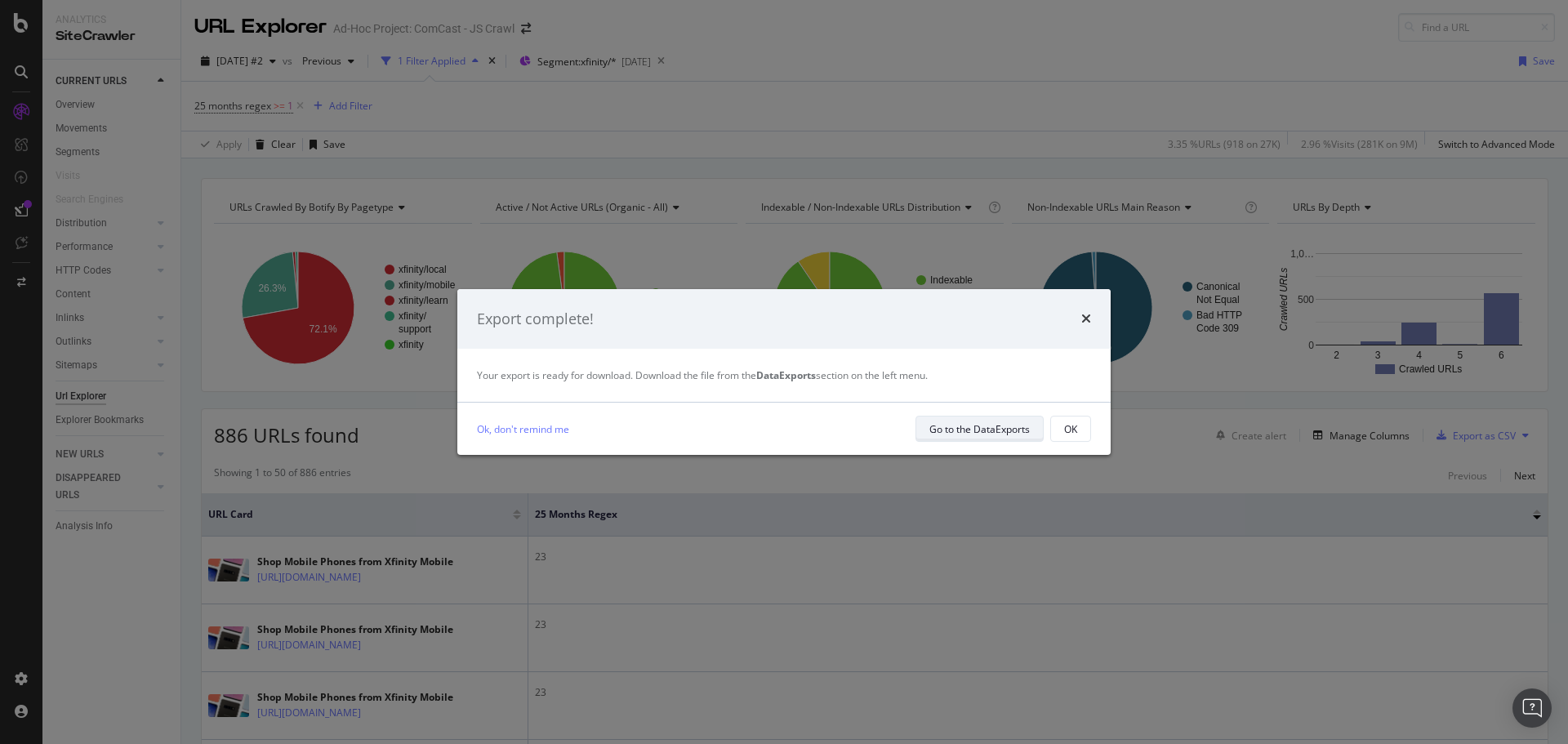
click at [989, 429] on div "Go to the DataExports" at bounding box center [979, 428] width 100 height 14
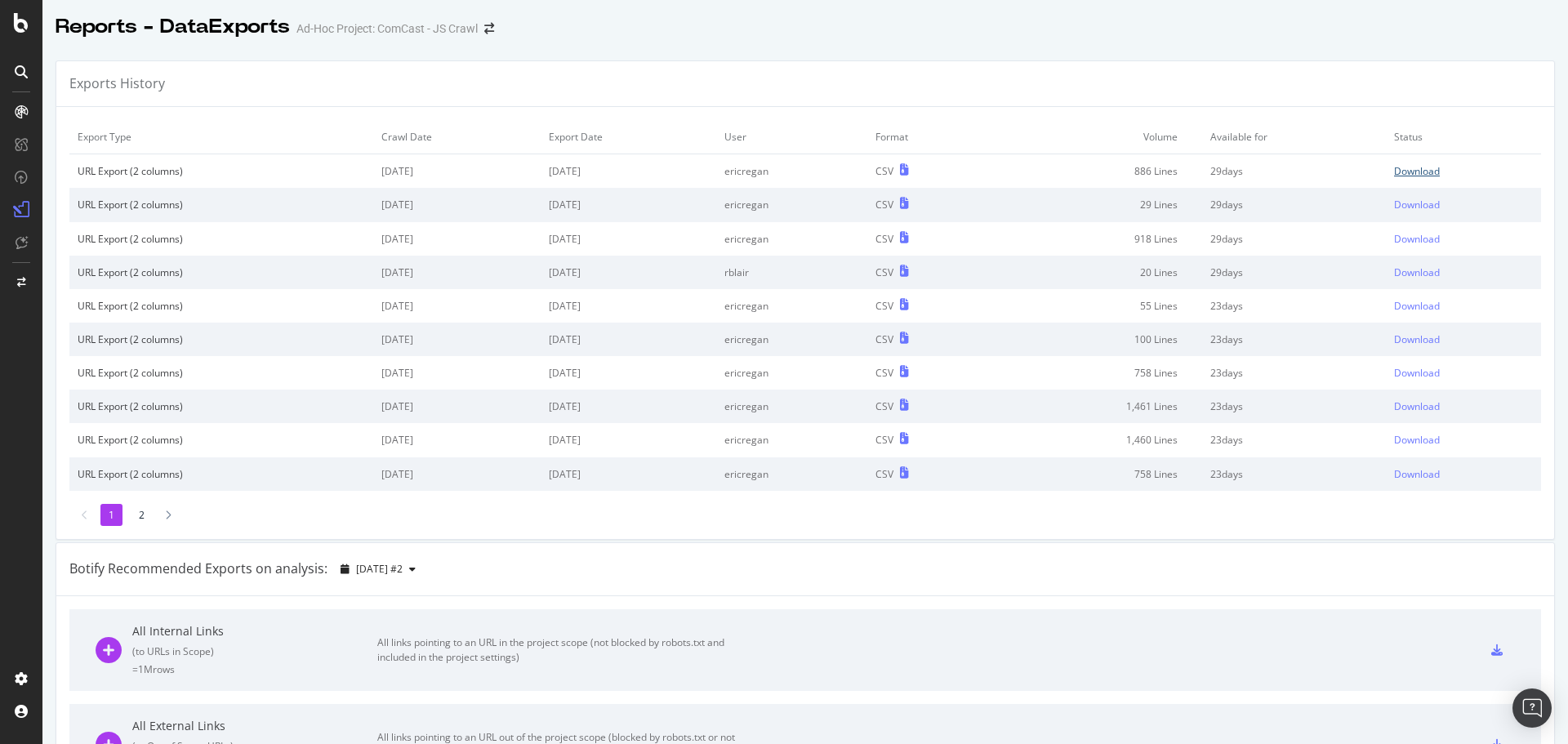
click at [1394, 167] on div "Download" at bounding box center [1417, 170] width 46 height 14
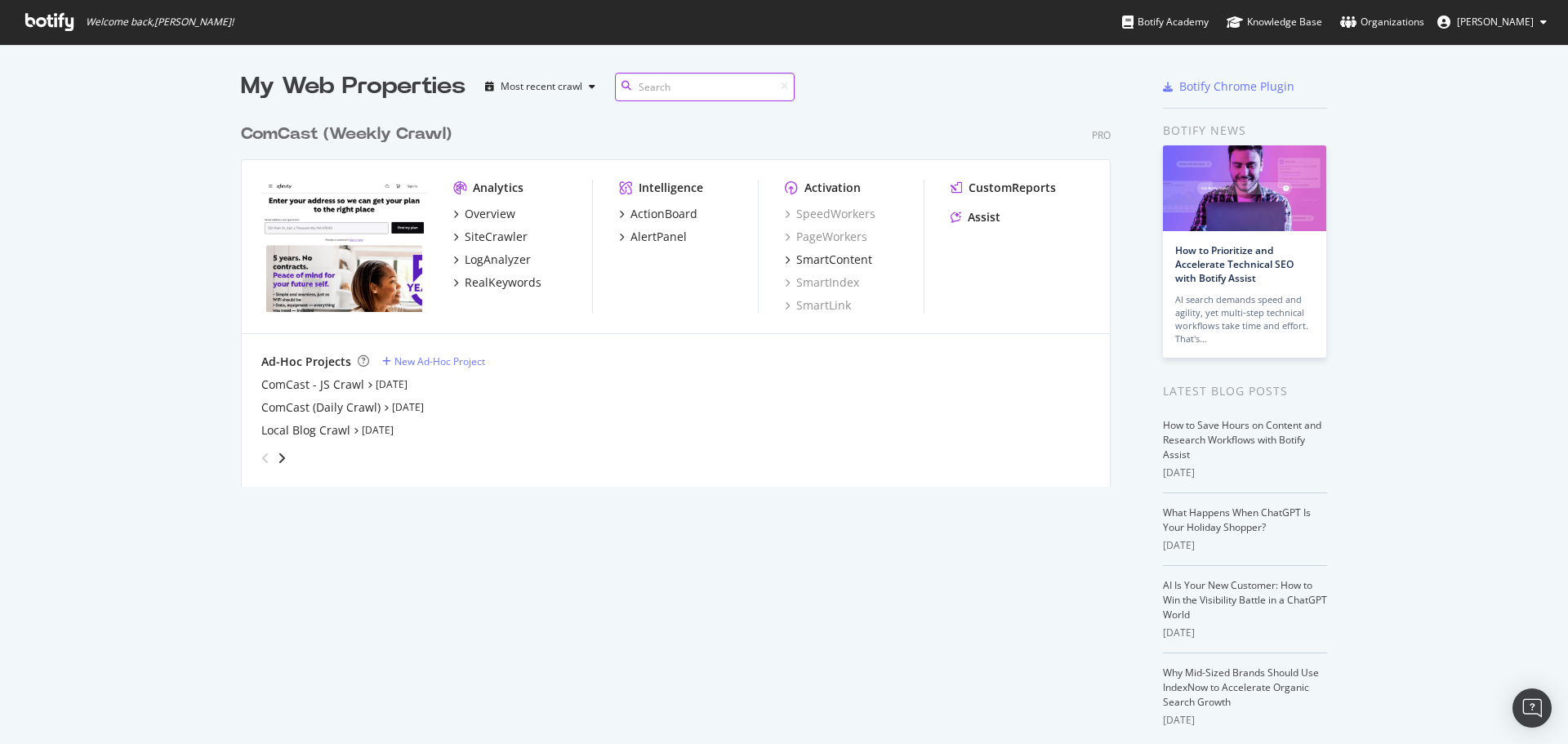
scroll to position [371, 870]
click at [329, 386] on div "ComCast - JS Crawl" at bounding box center [313, 385] width 103 height 17
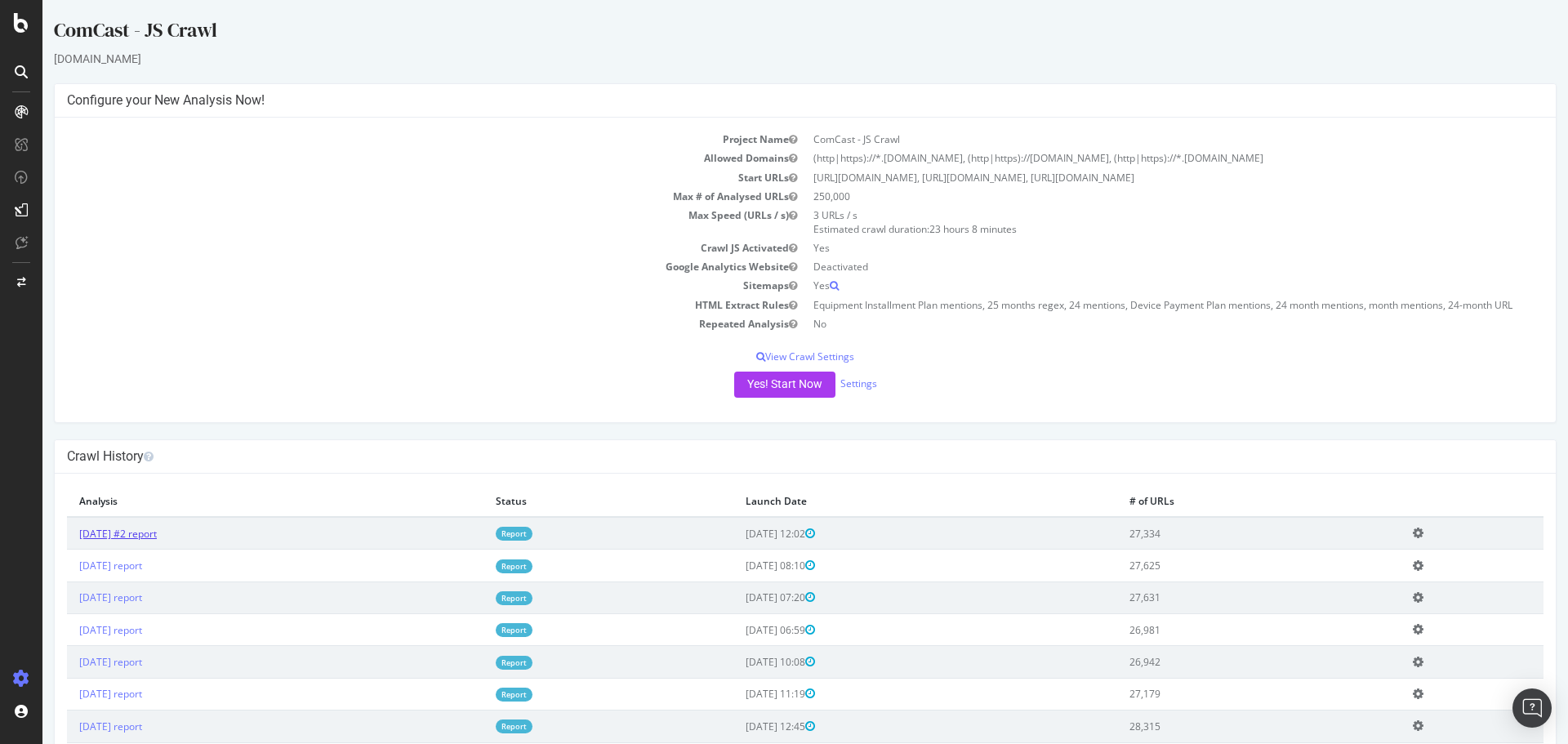
click at [157, 535] on link "[DATE] #2 report" at bounding box center [118, 533] width 77 height 14
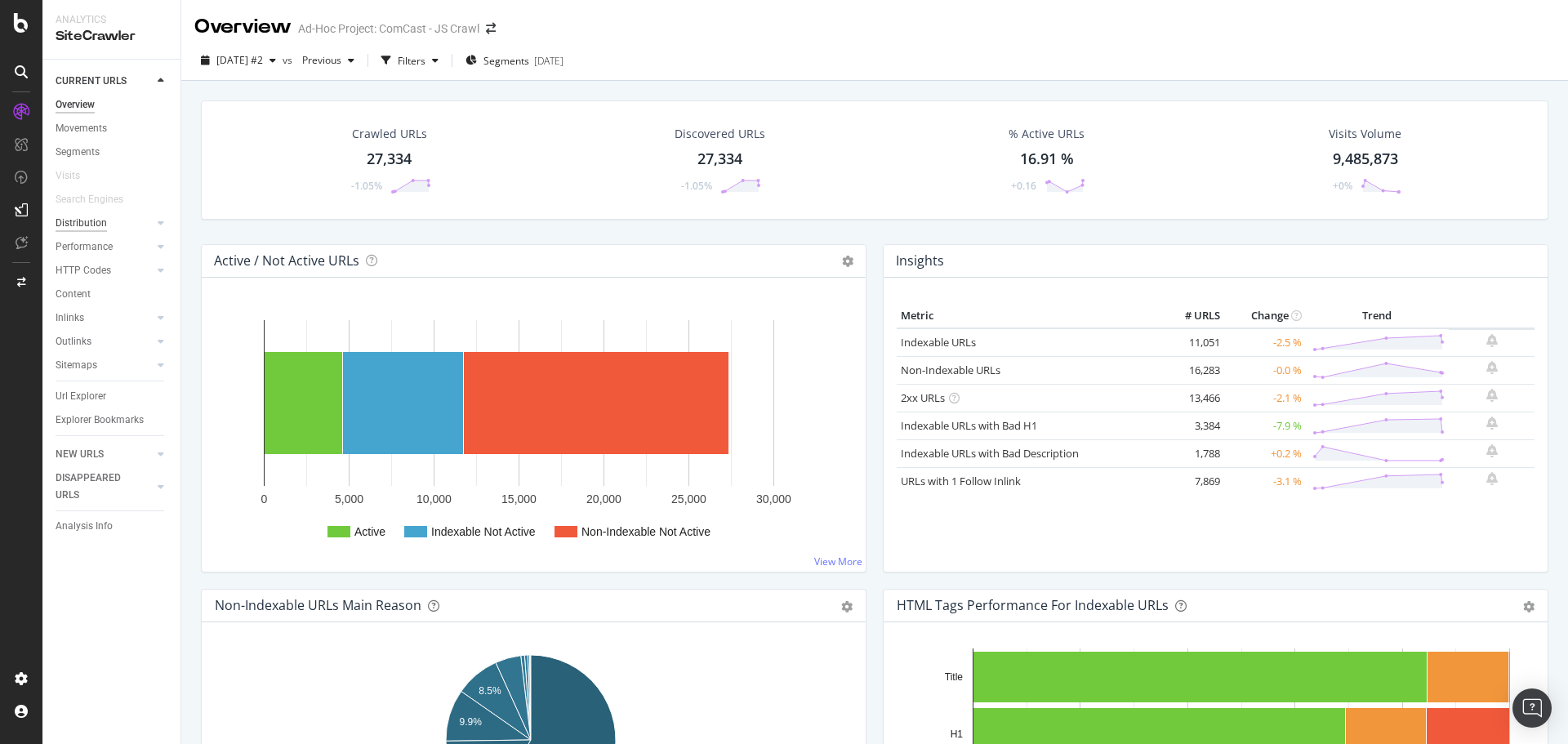
click at [102, 220] on div "Distribution" at bounding box center [81, 223] width 52 height 17
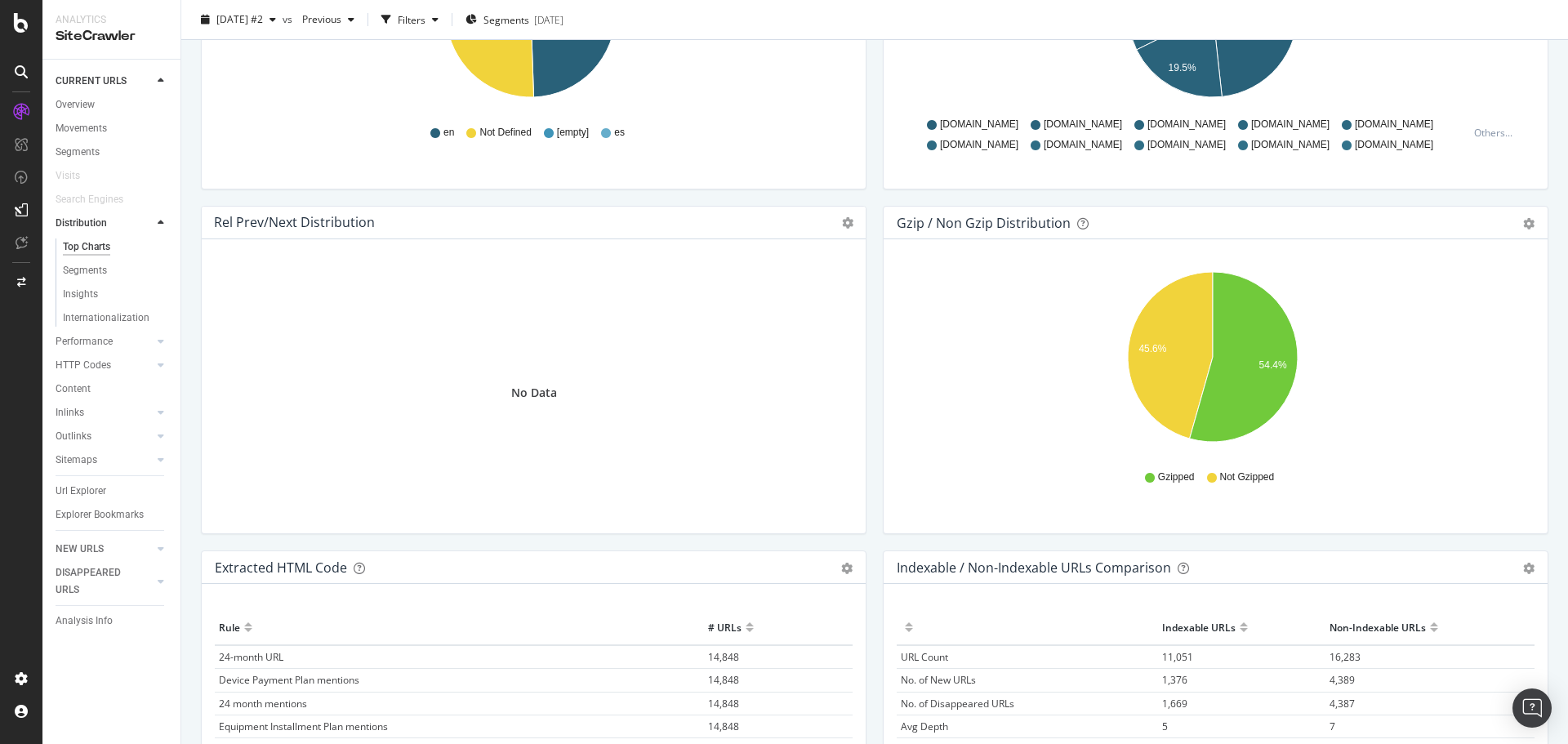
scroll to position [2290, 0]
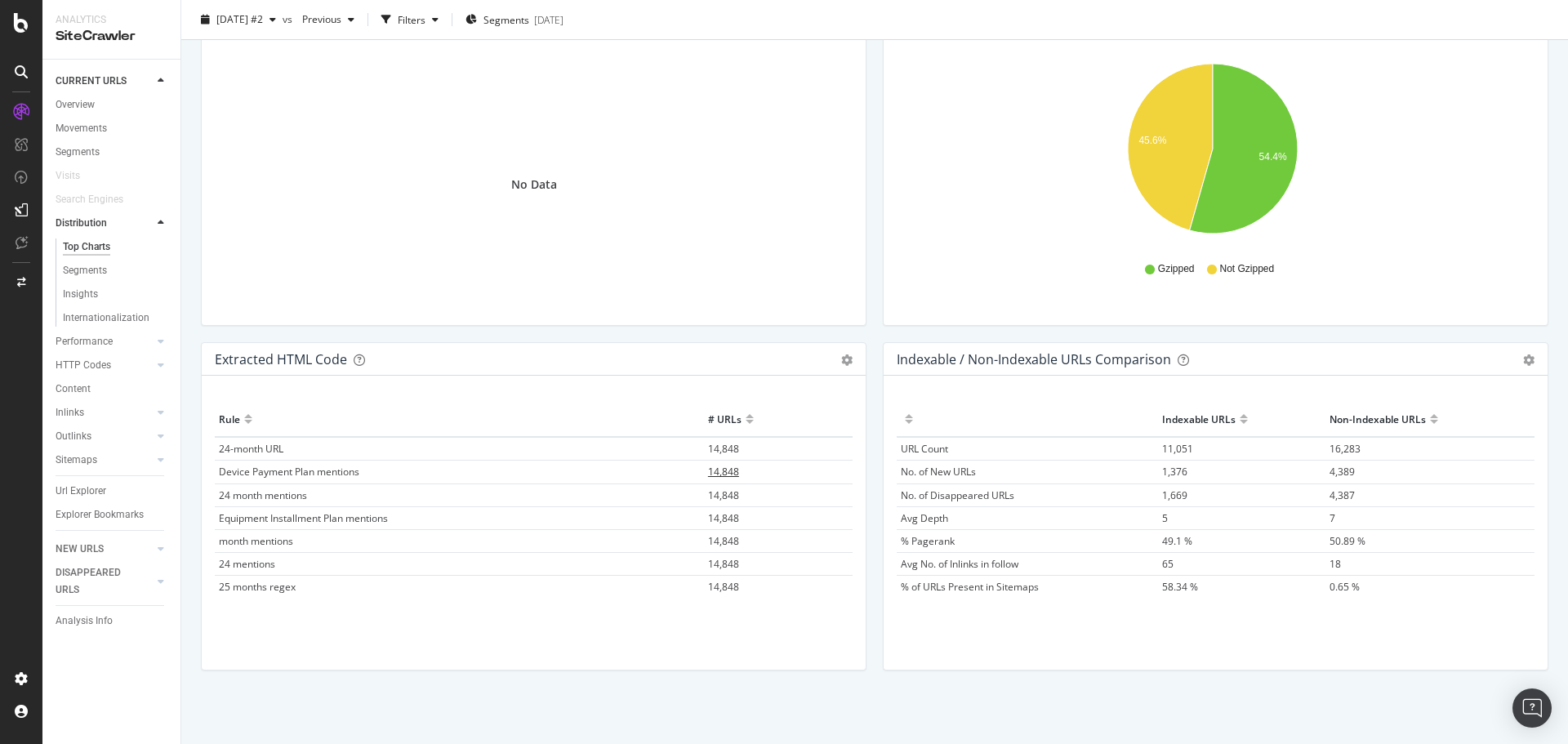
click at [722, 470] on span "14,848" at bounding box center [724, 471] width 31 height 14
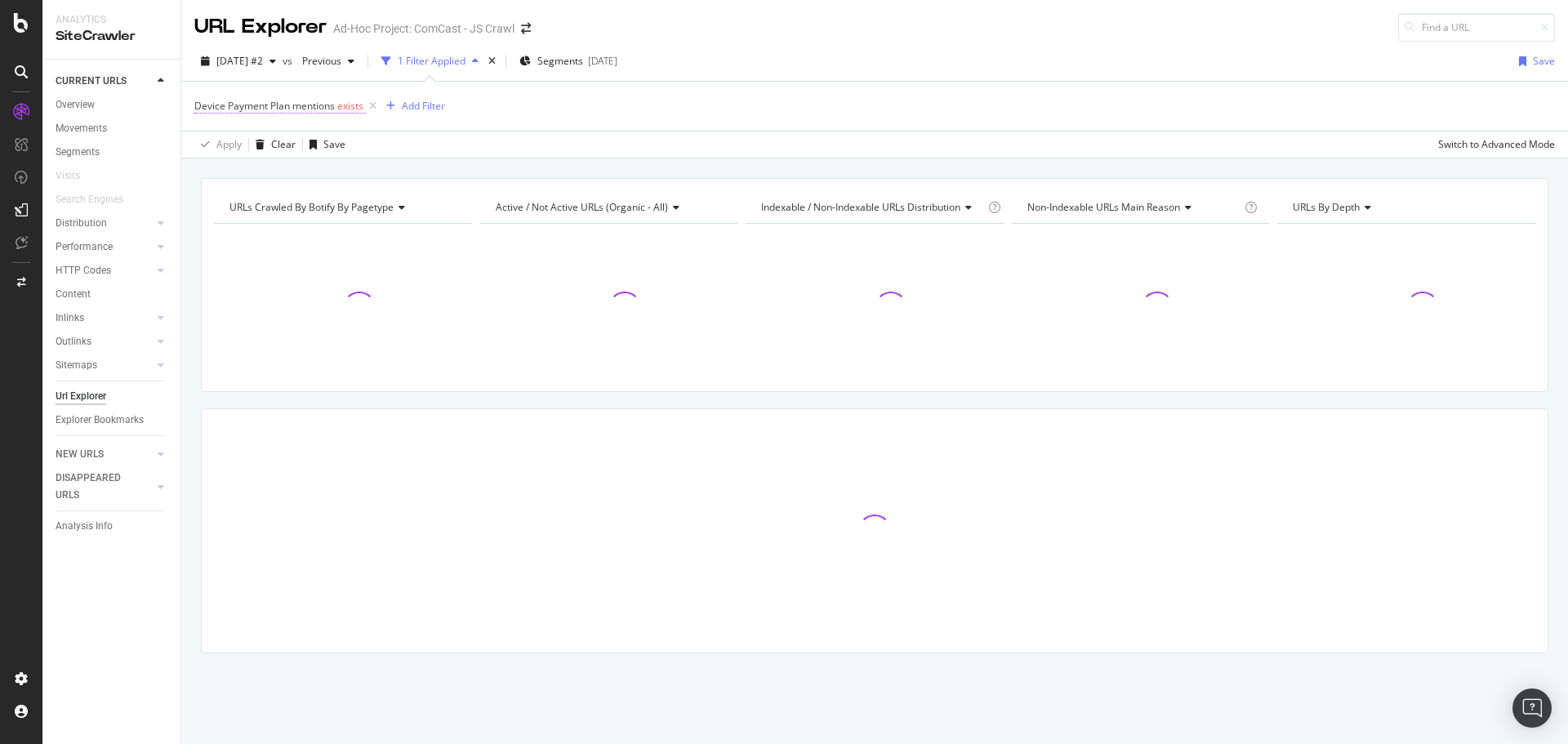
click at [298, 109] on span "Device Payment Plan mentions" at bounding box center [264, 105] width 141 height 14
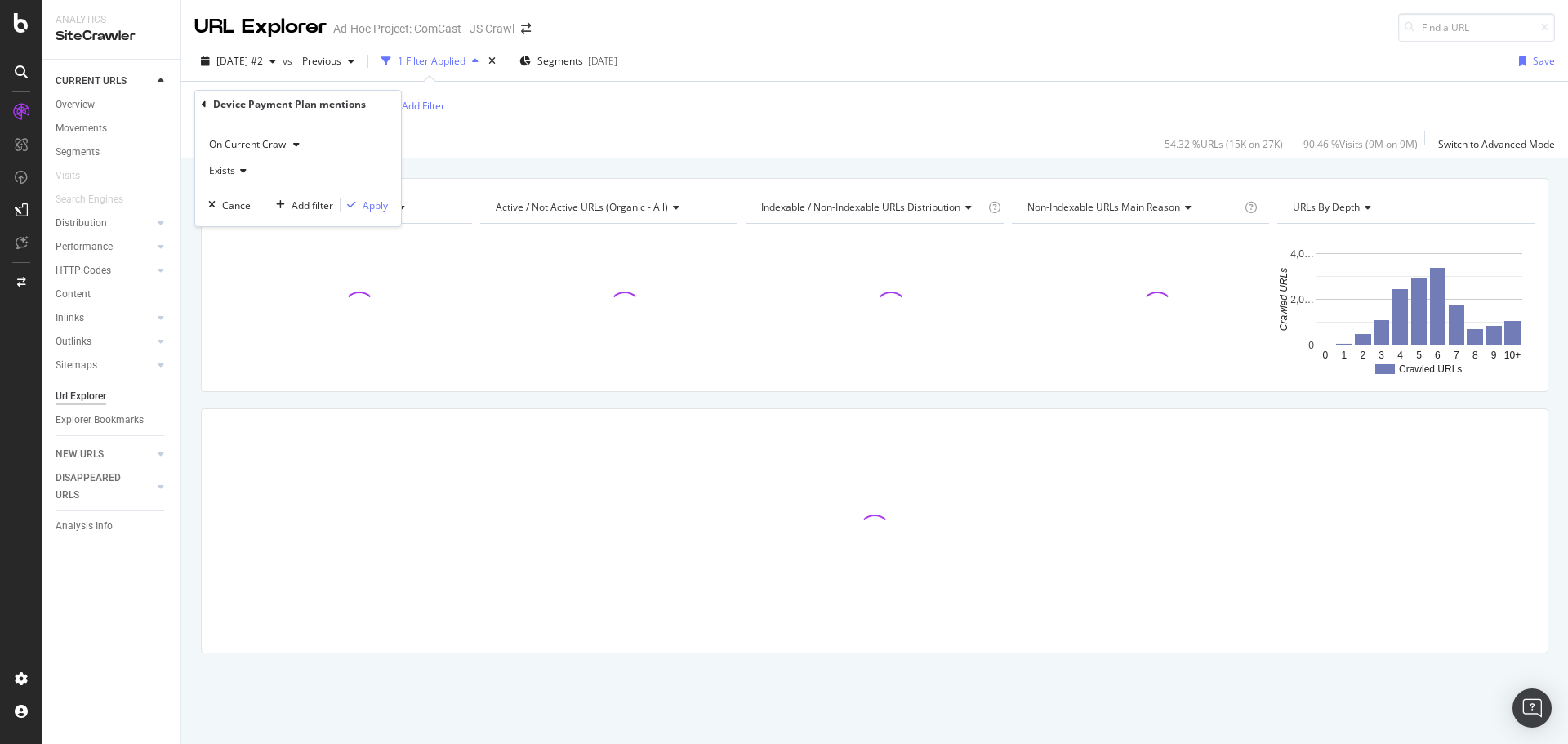
click at [259, 142] on span "On Current Crawl" at bounding box center [249, 144] width 79 height 14
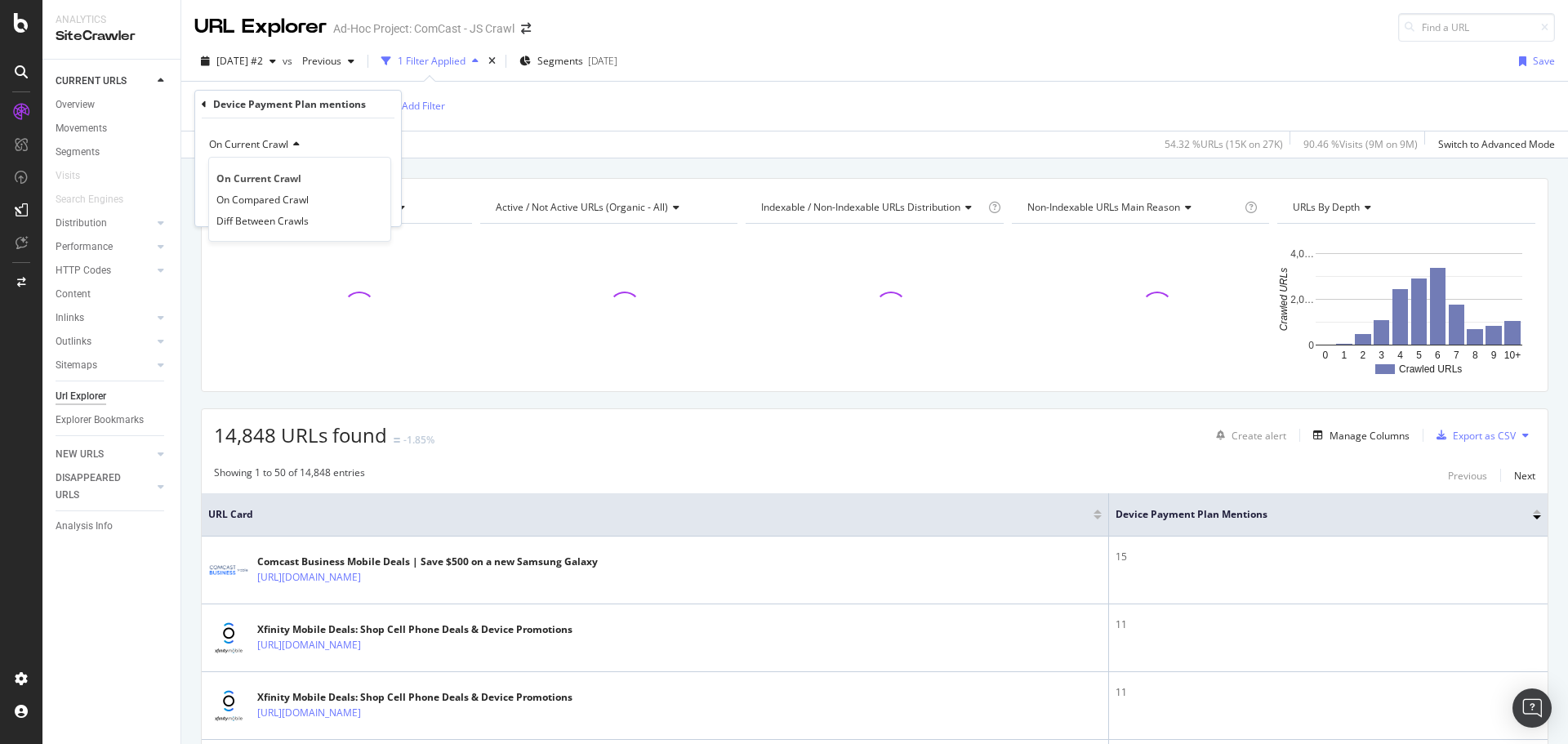
click at [524, 121] on div "Device Payment Plan mentions exists Add Filter" at bounding box center [874, 106] width 1360 height 49
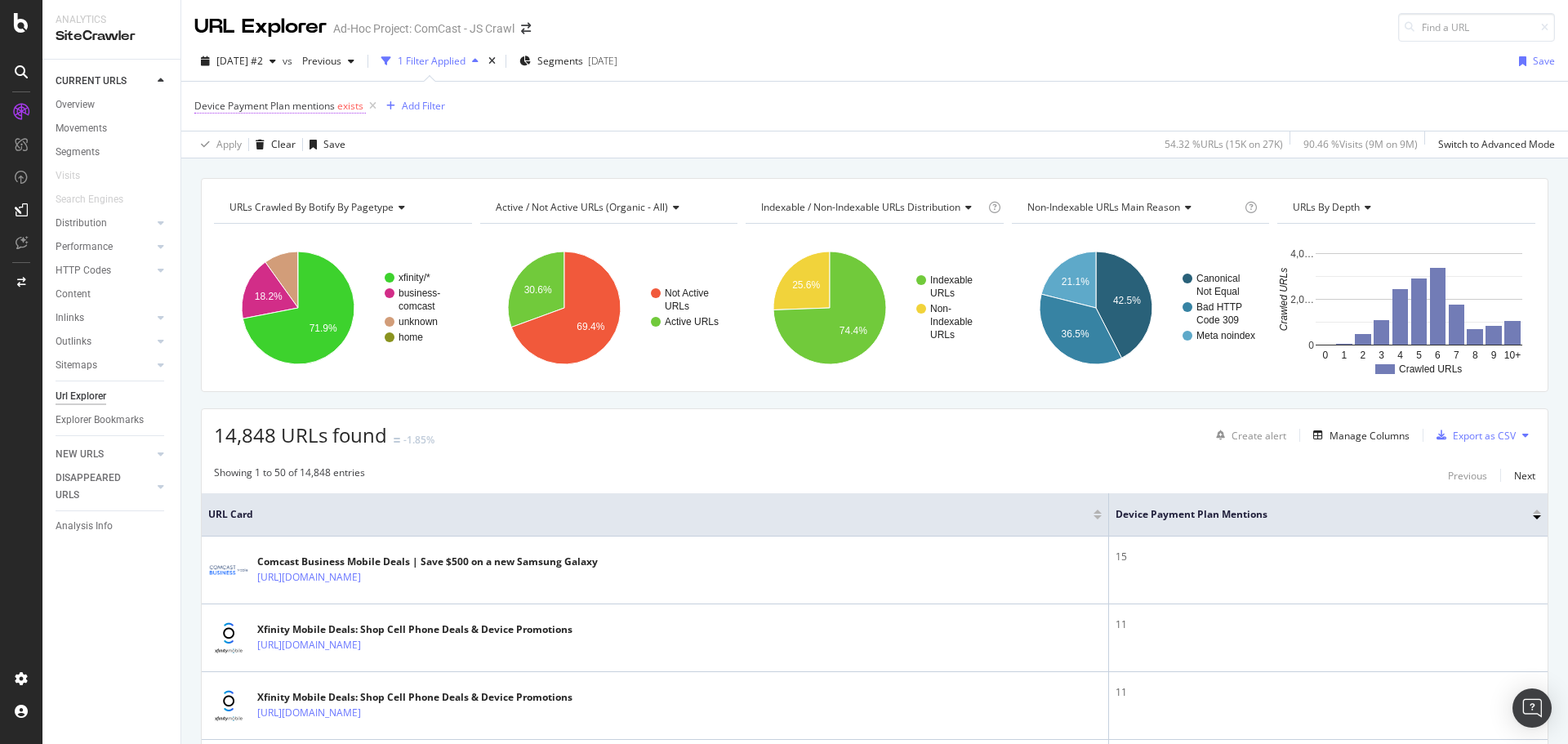
click at [271, 105] on span "Device Payment Plan mentions" at bounding box center [264, 105] width 141 height 14
click at [250, 151] on div "On Current Crawl" at bounding box center [297, 145] width 180 height 26
click at [445, 141] on div "Apply Clear Save 54.32 % URLs ( 15K on 27K ) 90.46 % Visits ( 9M on 9M ) Switch…" at bounding box center [875, 144] width 1387 height 27
click at [295, 107] on span "Device Payment Plan mentions" at bounding box center [264, 105] width 141 height 14
click at [240, 169] on icon at bounding box center [240, 170] width 11 height 10
